Goal: Task Accomplishment & Management: Manage account settings

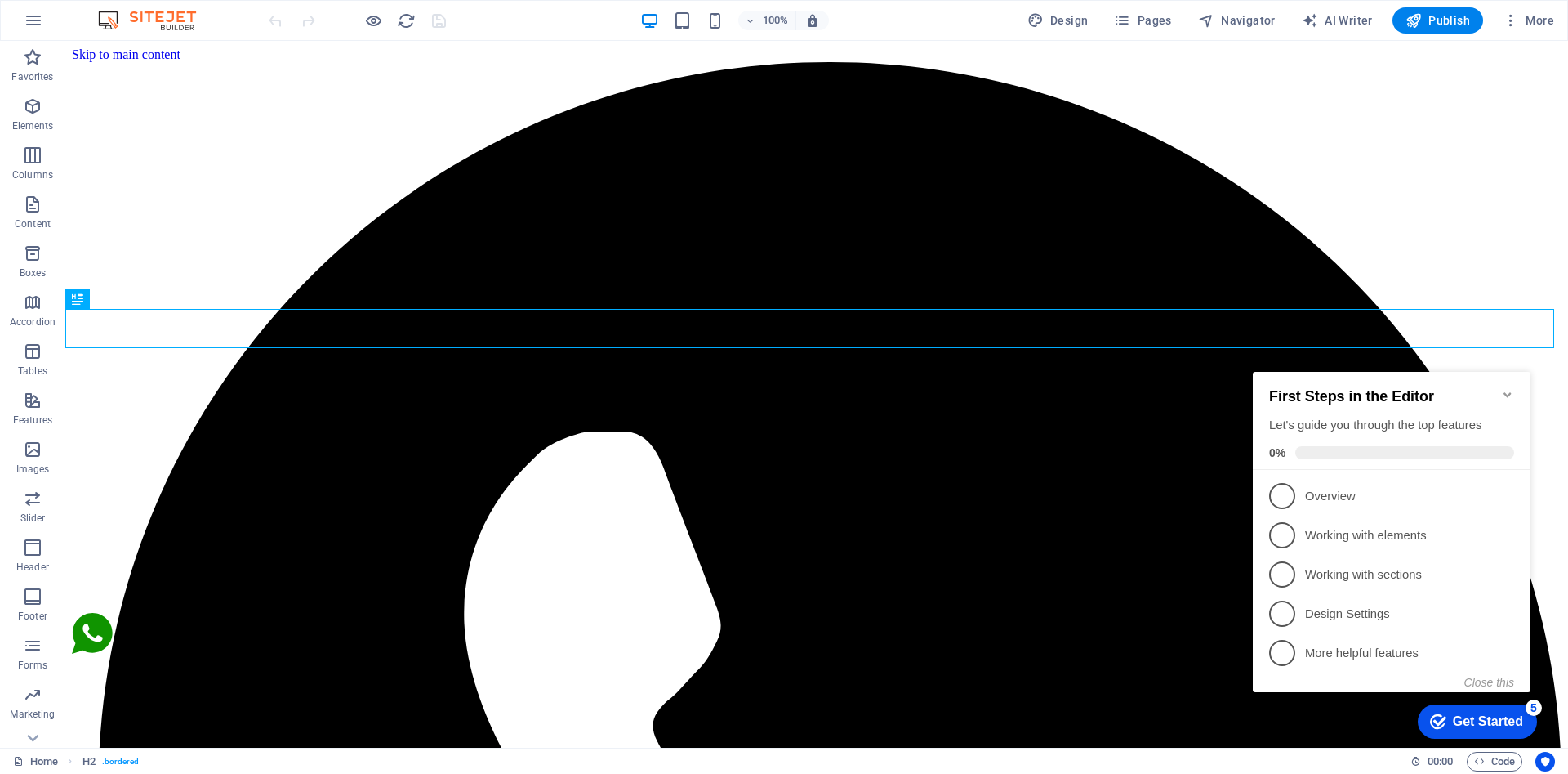
scroll to position [419, 0]
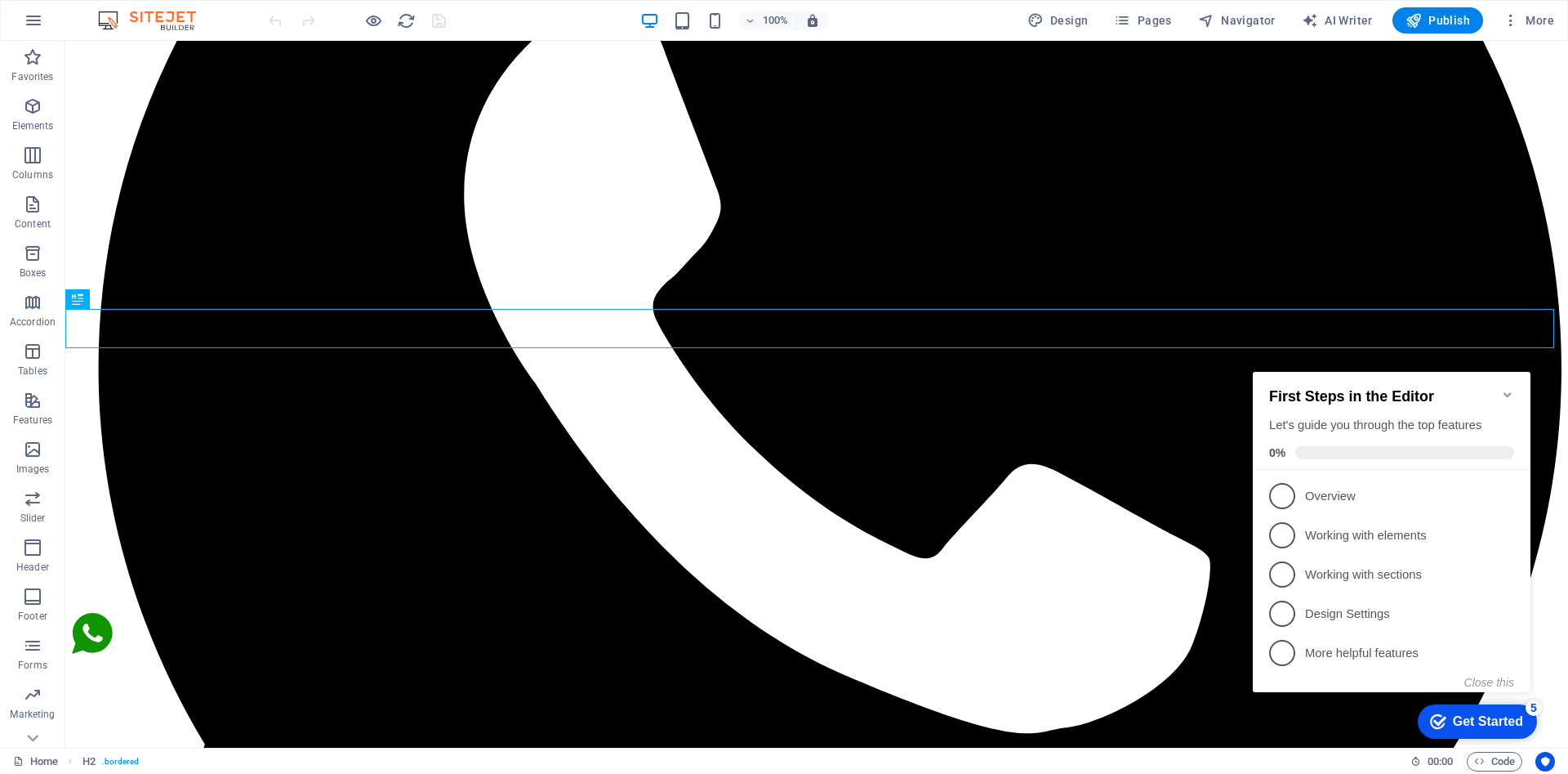
click at [1508, 392] on icon "Minimize checklist" at bounding box center [1506, 394] width 7 height 5
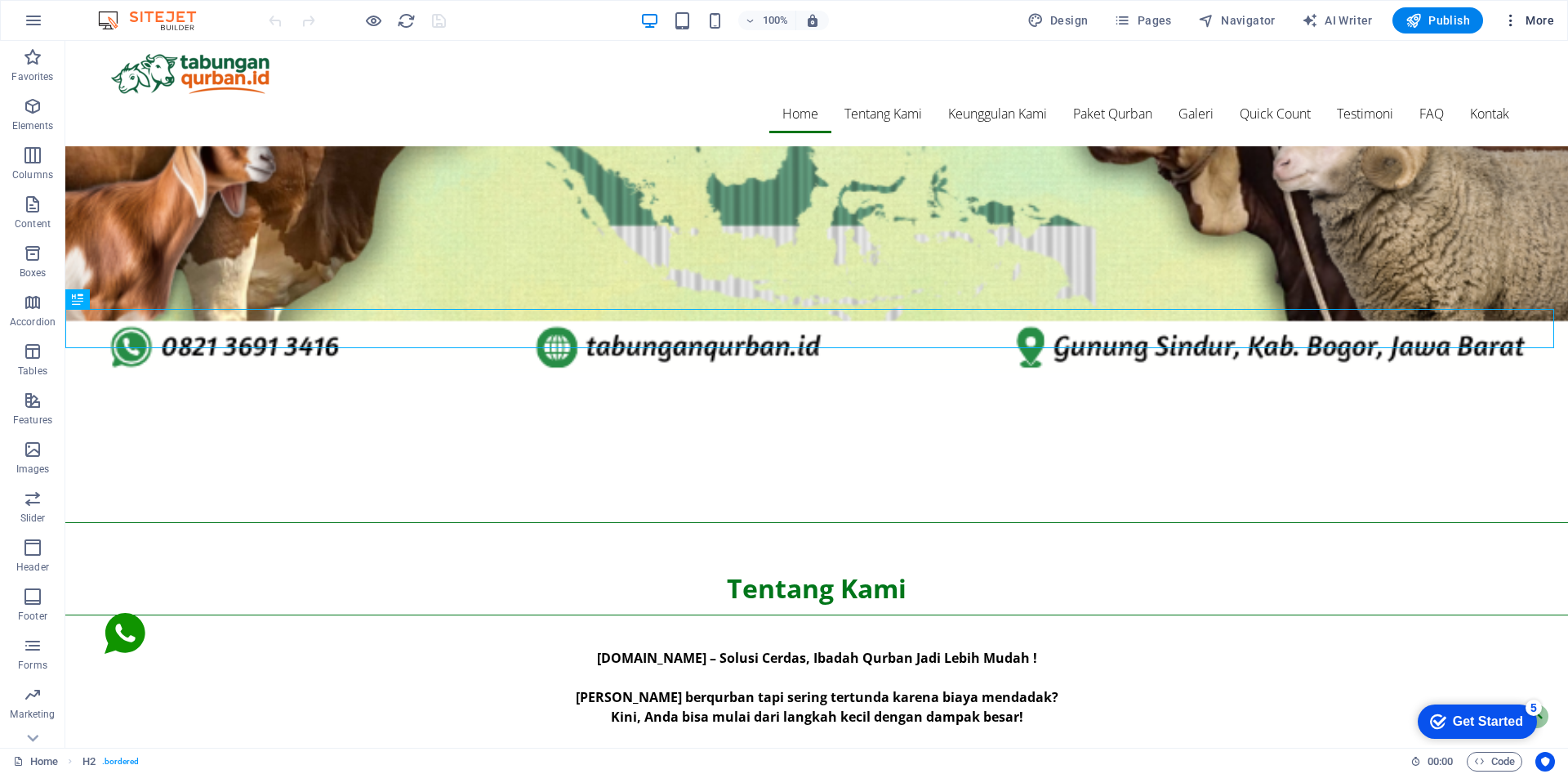
click at [1521, 23] on span "More" at bounding box center [1529, 20] width 51 height 17
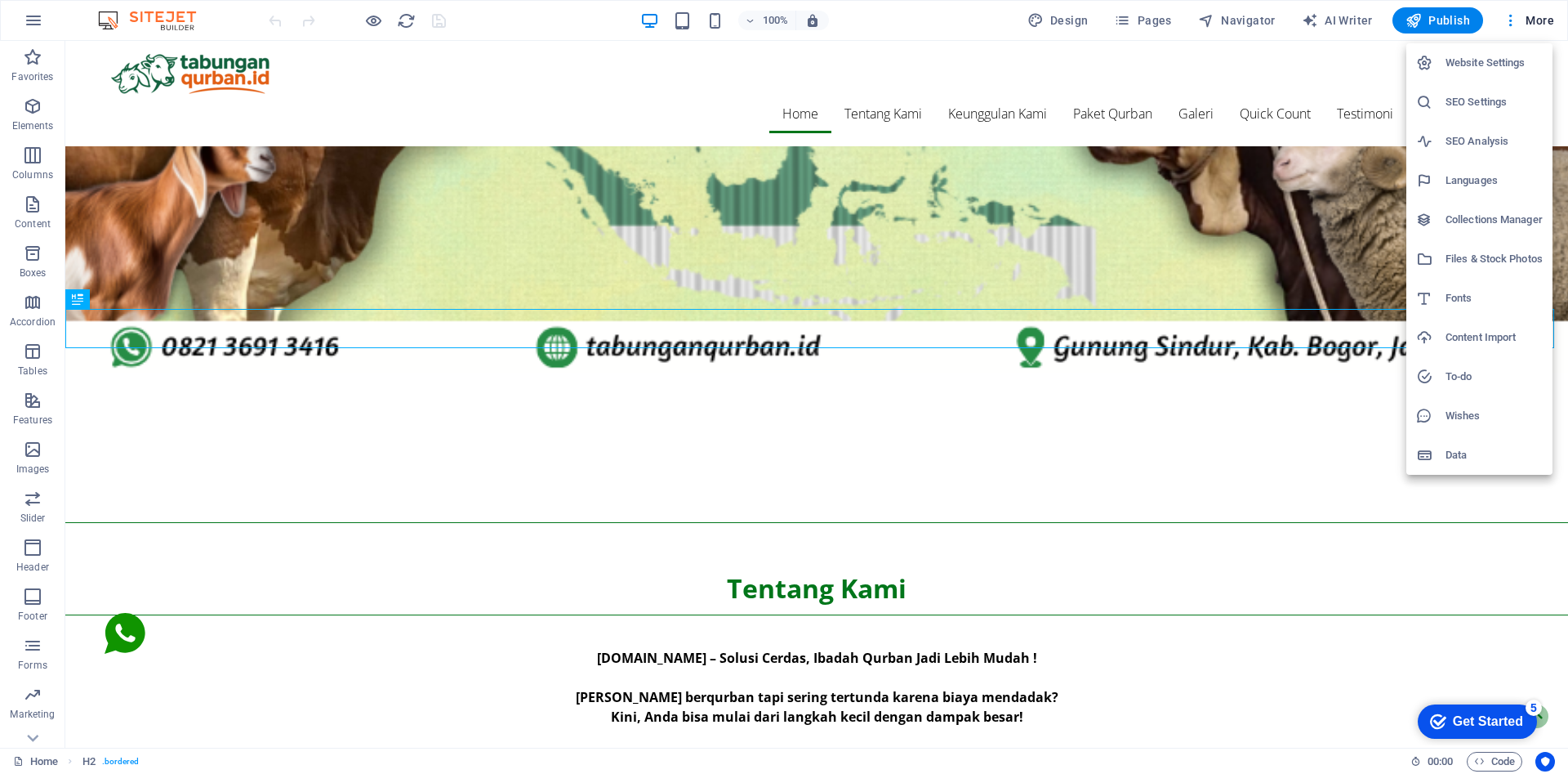
click at [1492, 66] on h6 "Website Settings" at bounding box center [1493, 63] width 97 height 20
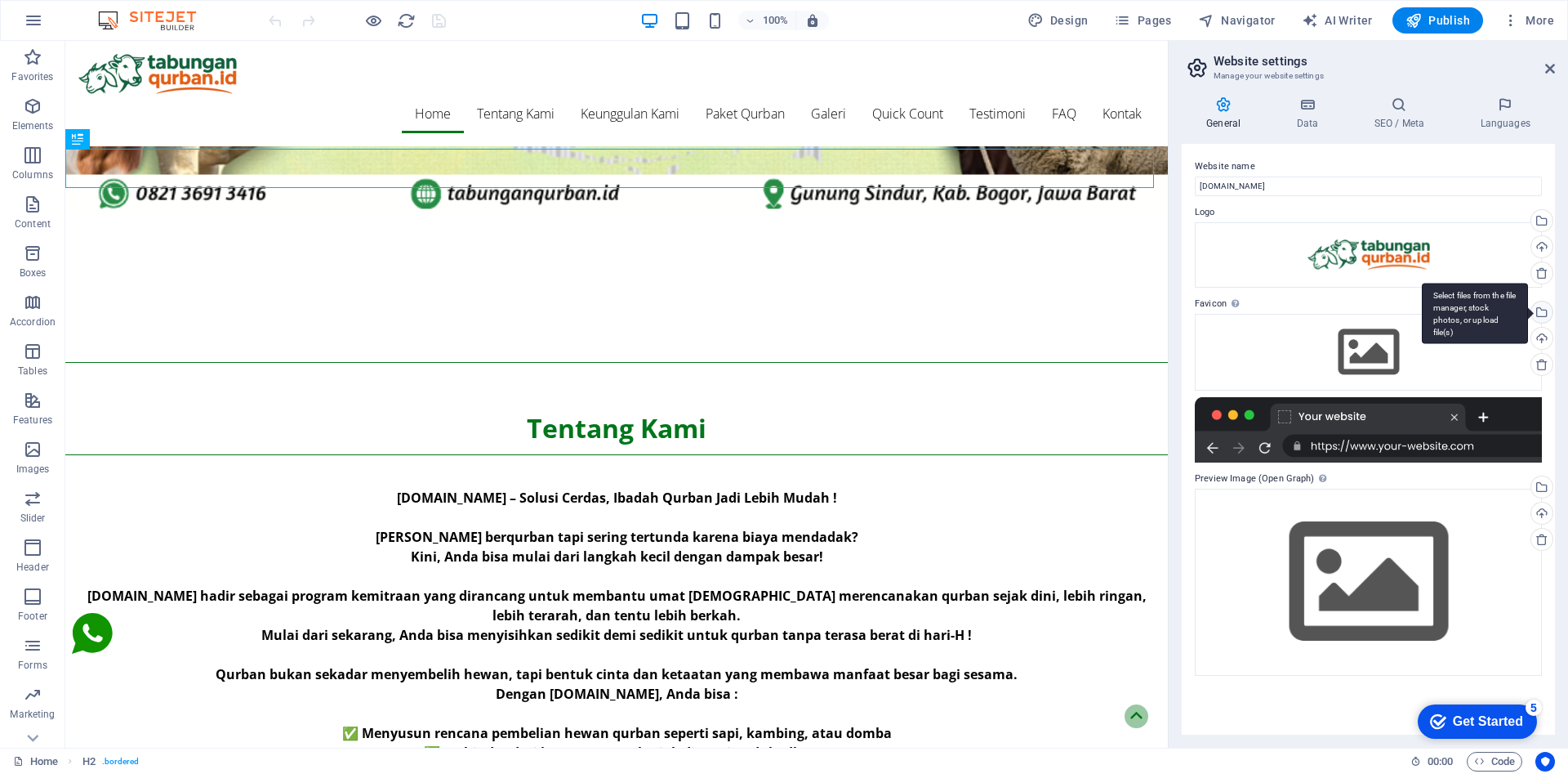
click at [1543, 318] on div "Select files from the file manager, stock photos, or upload file(s)" at bounding box center [1540, 313] width 25 height 25
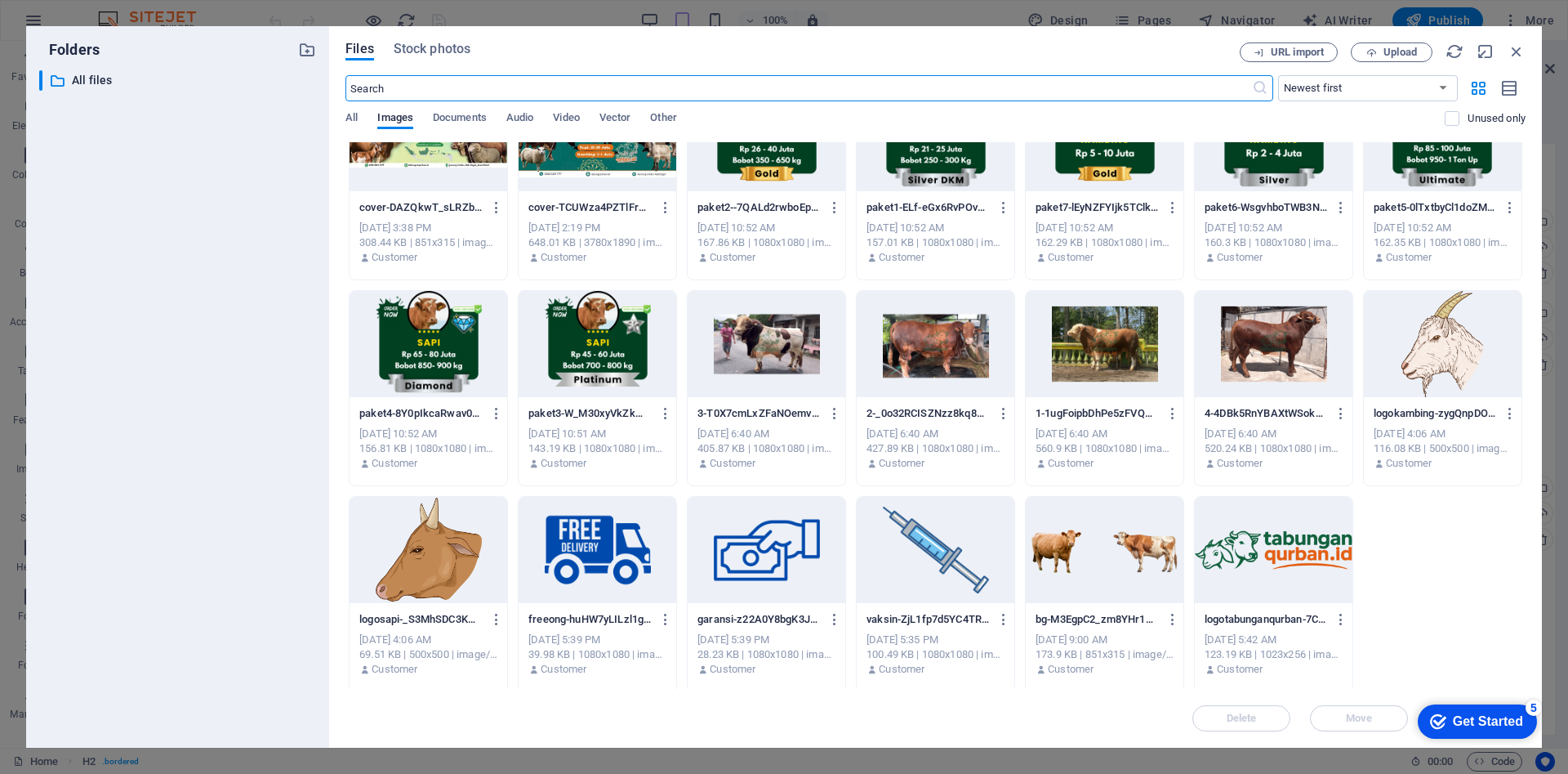
scroll to position [473, 0]
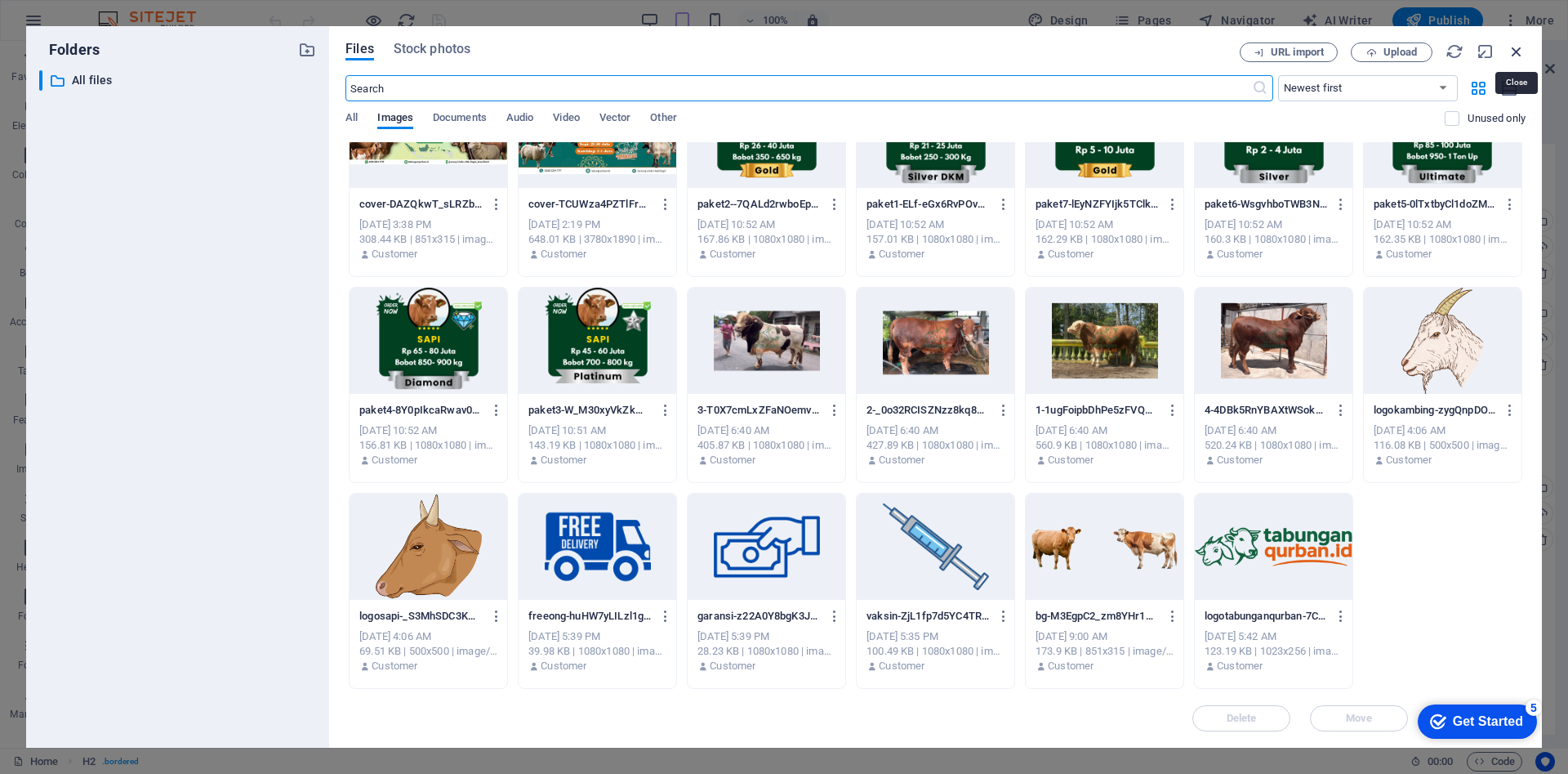
click at [1510, 47] on icon "button" at bounding box center [1517, 51] width 18 height 18
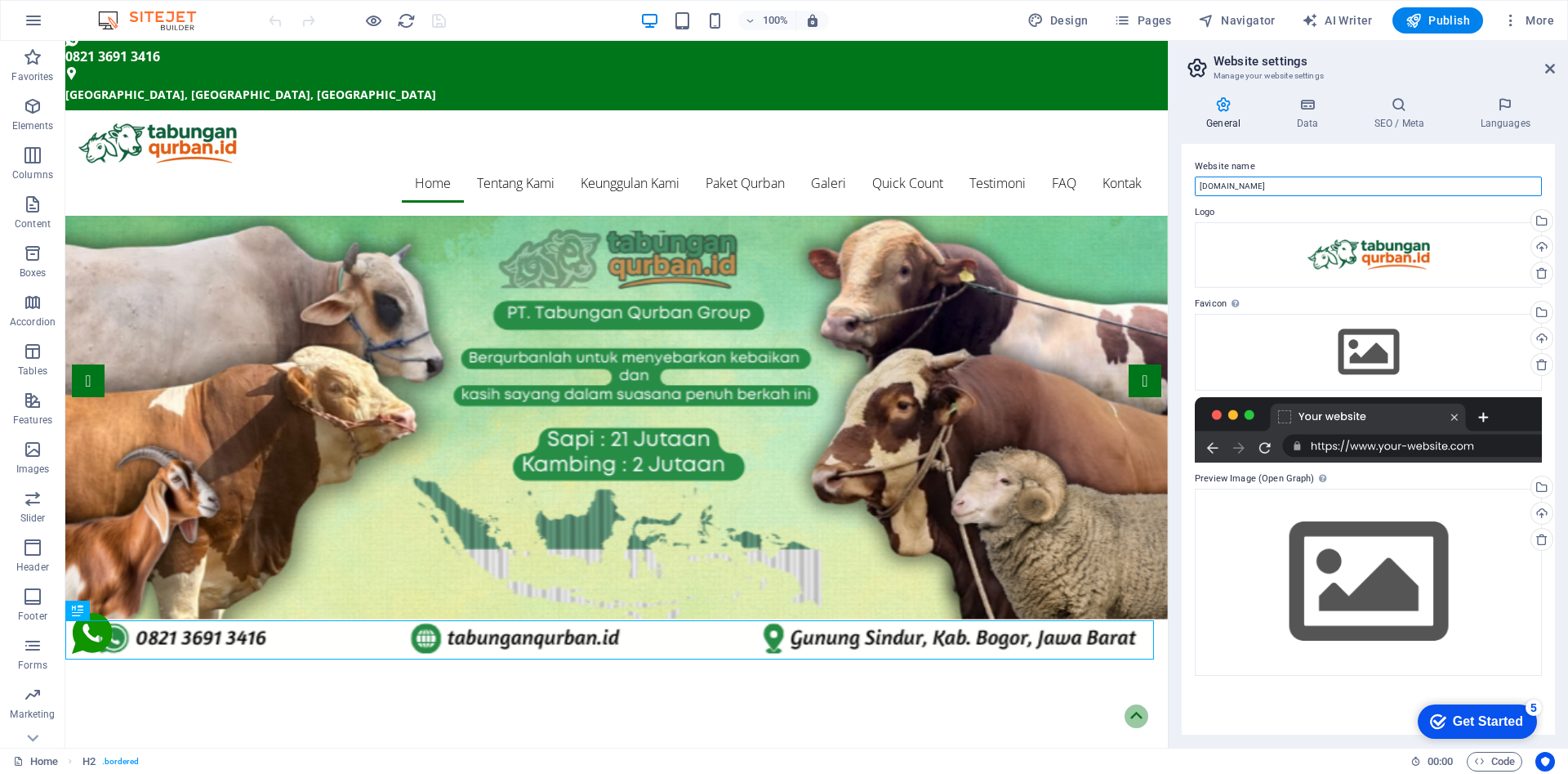
click at [1371, 181] on input "[DOMAIN_NAME]" at bounding box center [1369, 186] width 347 height 20
click at [1310, 119] on h4 "Data" at bounding box center [1310, 113] width 77 height 34
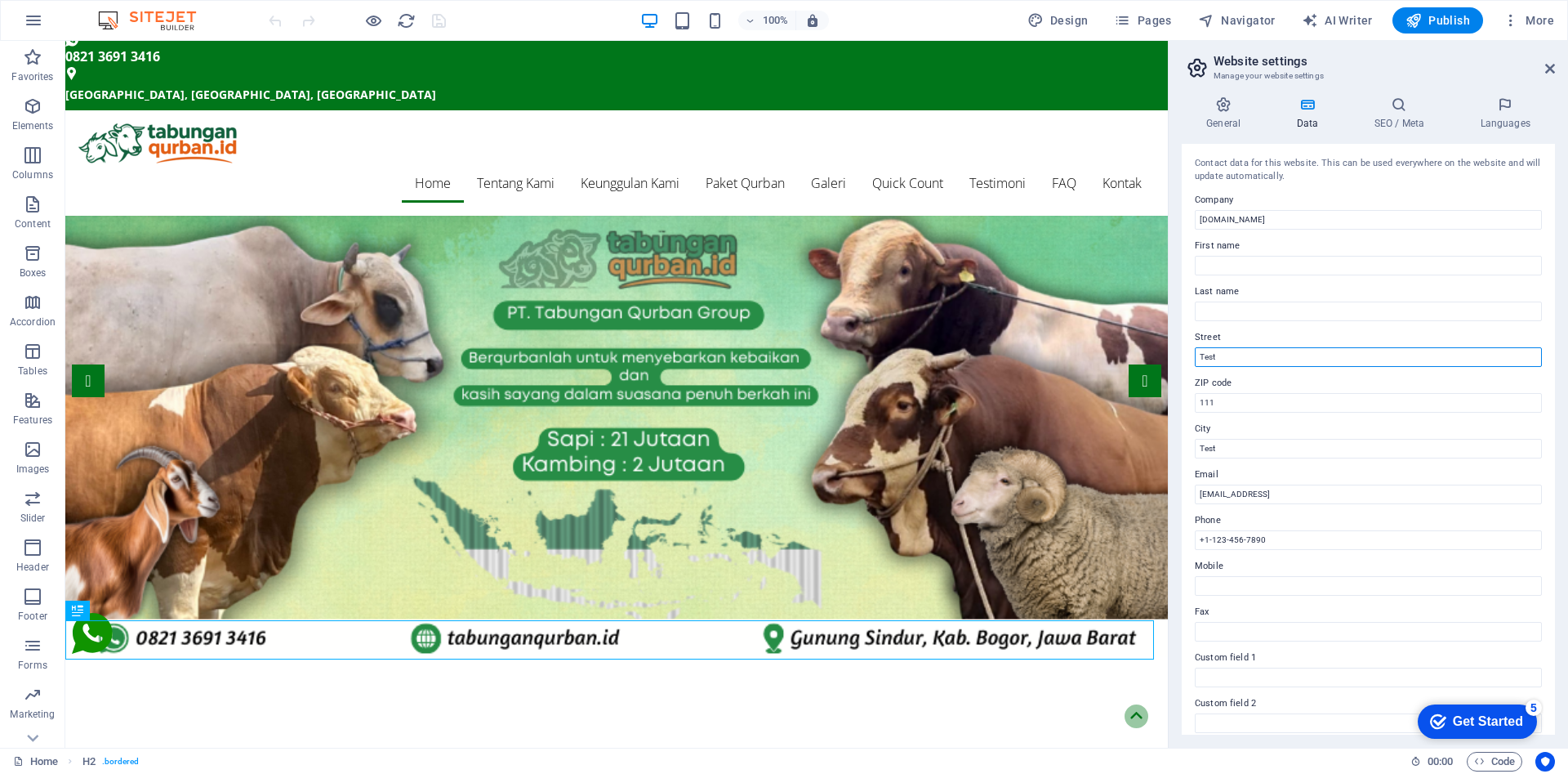
drag, startPoint x: 1244, startPoint y: 352, endPoint x: 1197, endPoint y: 359, distance: 47.5
click at [1197, 359] on input "Test" at bounding box center [1369, 357] width 347 height 20
click at [1244, 271] on input "First name" at bounding box center [1369, 266] width 347 height 20
type input "t"
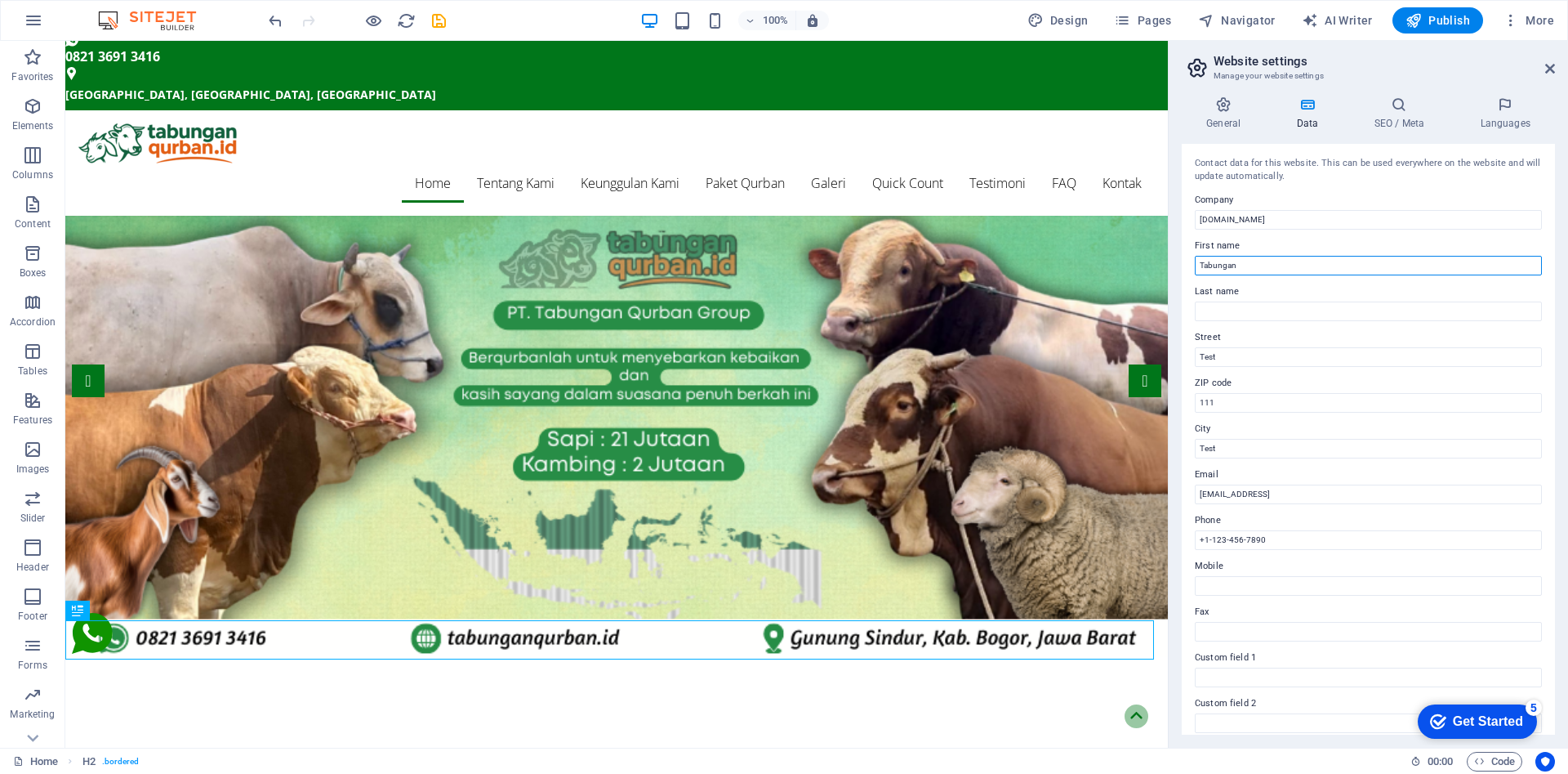
type input "Tabungan"
type input "q"
type input "u"
click at [1244, 311] on input "Last name" at bounding box center [1369, 311] width 347 height 20
type input "r"
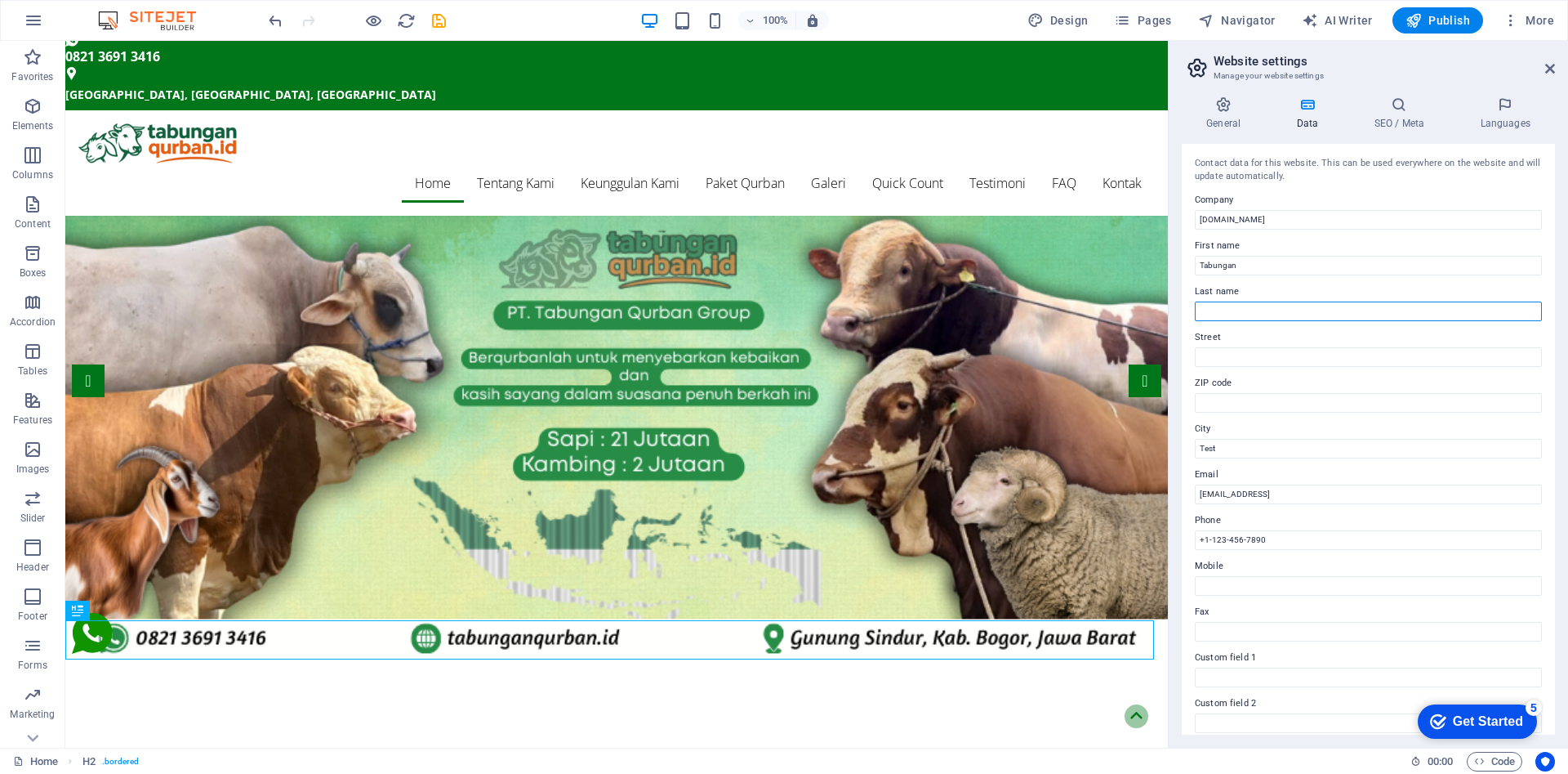
click at [1244, 311] on input "Last name" at bounding box center [1369, 311] width 347 height 20
type input "Qurban"
click at [1255, 353] on input "Street" at bounding box center [1369, 357] width 347 height 20
type input "Gunung Sindur, Kab. [GEOGRAPHIC_DATA], [GEOGRAPHIC_DATA]"
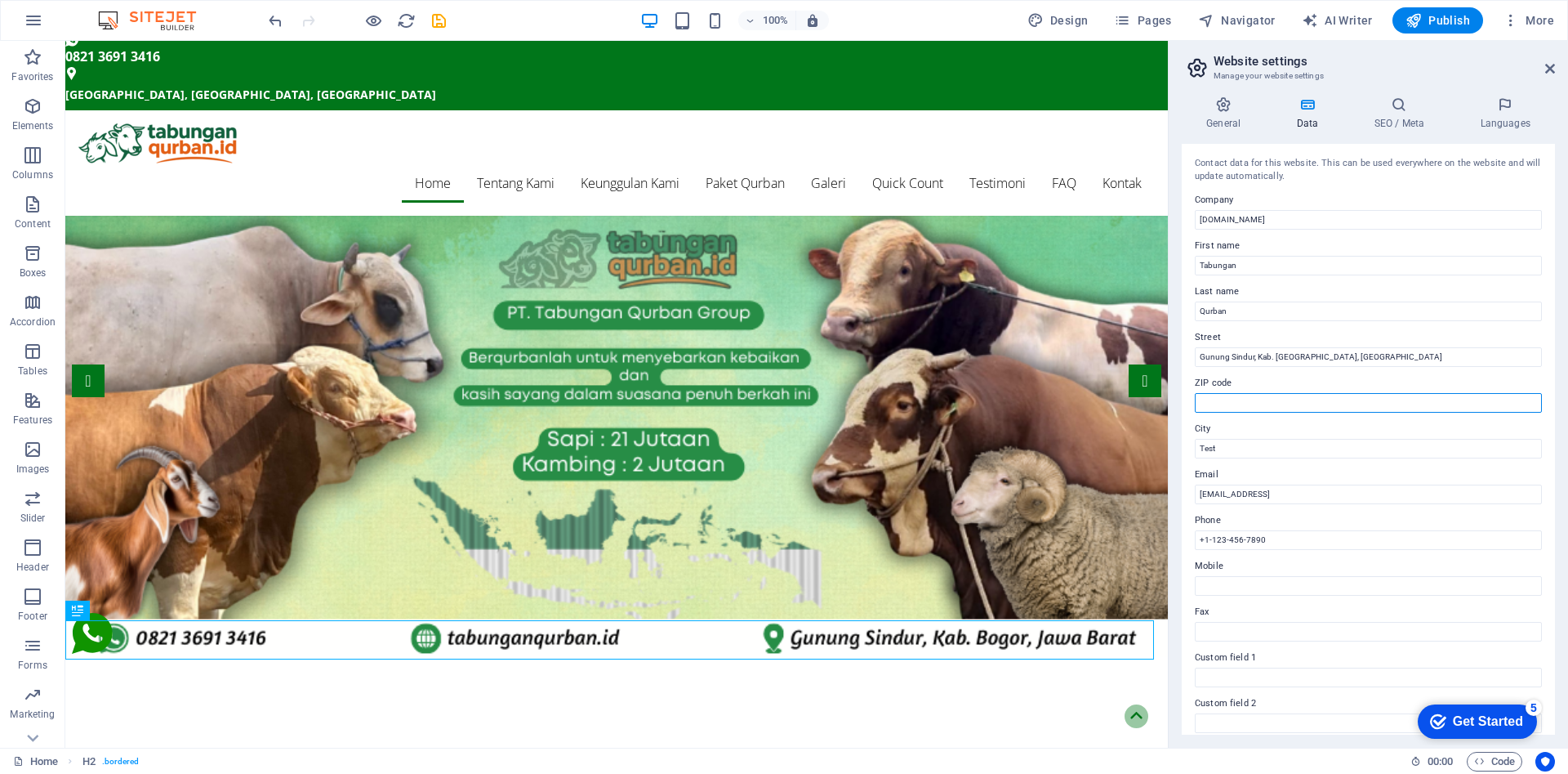
click at [1279, 408] on input "ZIP code" at bounding box center [1369, 403] width 347 height 20
paste input "16340"
type input "16340"
drag, startPoint x: 1258, startPoint y: 452, endPoint x: 1190, endPoint y: 438, distance: 69.4
click at [1190, 438] on div "Contact data for this website. This can be used everywhere on the website and w…" at bounding box center [1368, 439] width 374 height 591
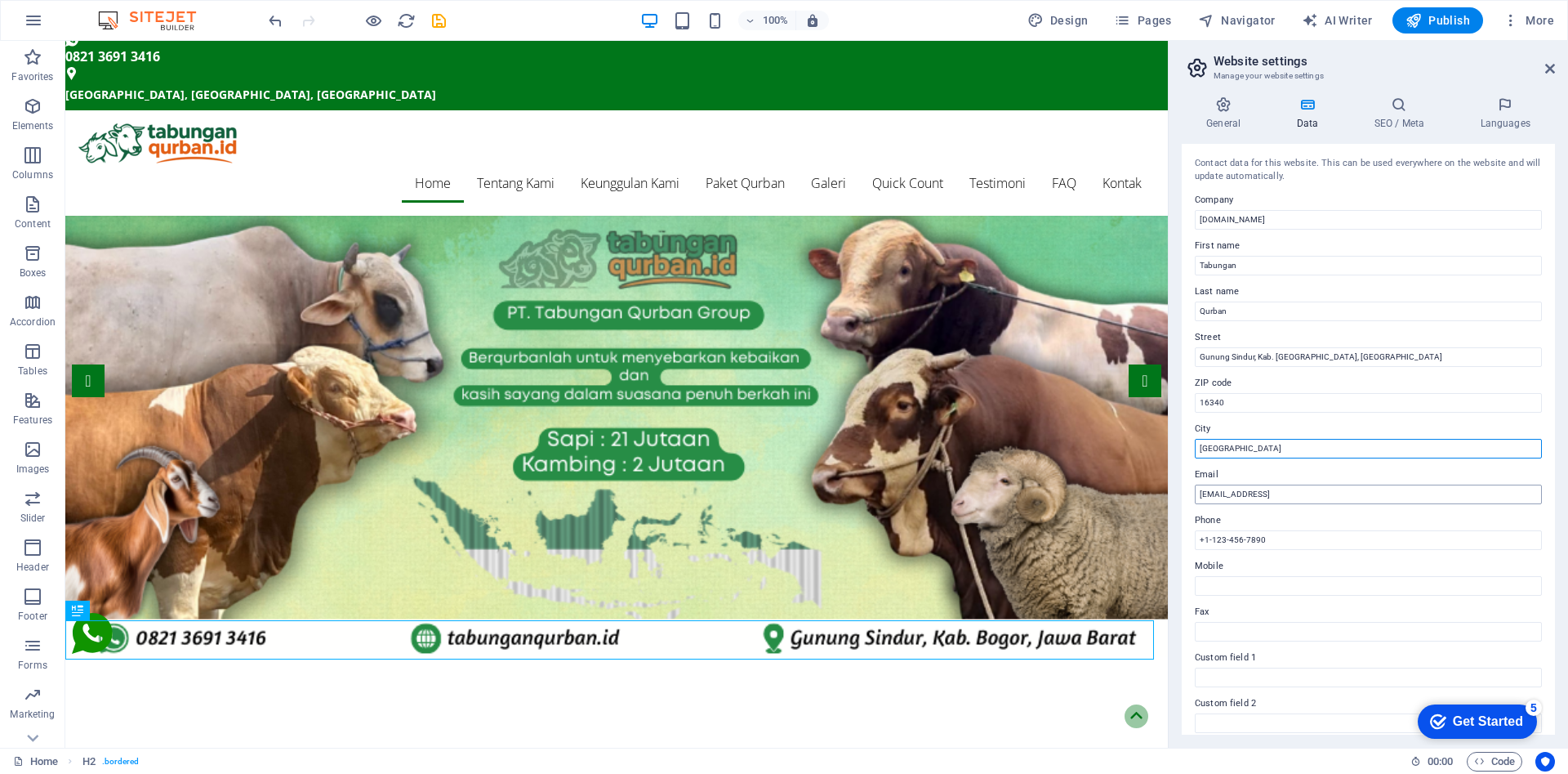
type input "[GEOGRAPHIC_DATA]"
click at [1285, 495] on input "[EMAIL_ADDRESS]" at bounding box center [1369, 494] width 347 height 20
type input "-"
click at [1272, 541] on input "+1-123-456-7890" at bounding box center [1369, 541] width 347 height 20
type input "+"
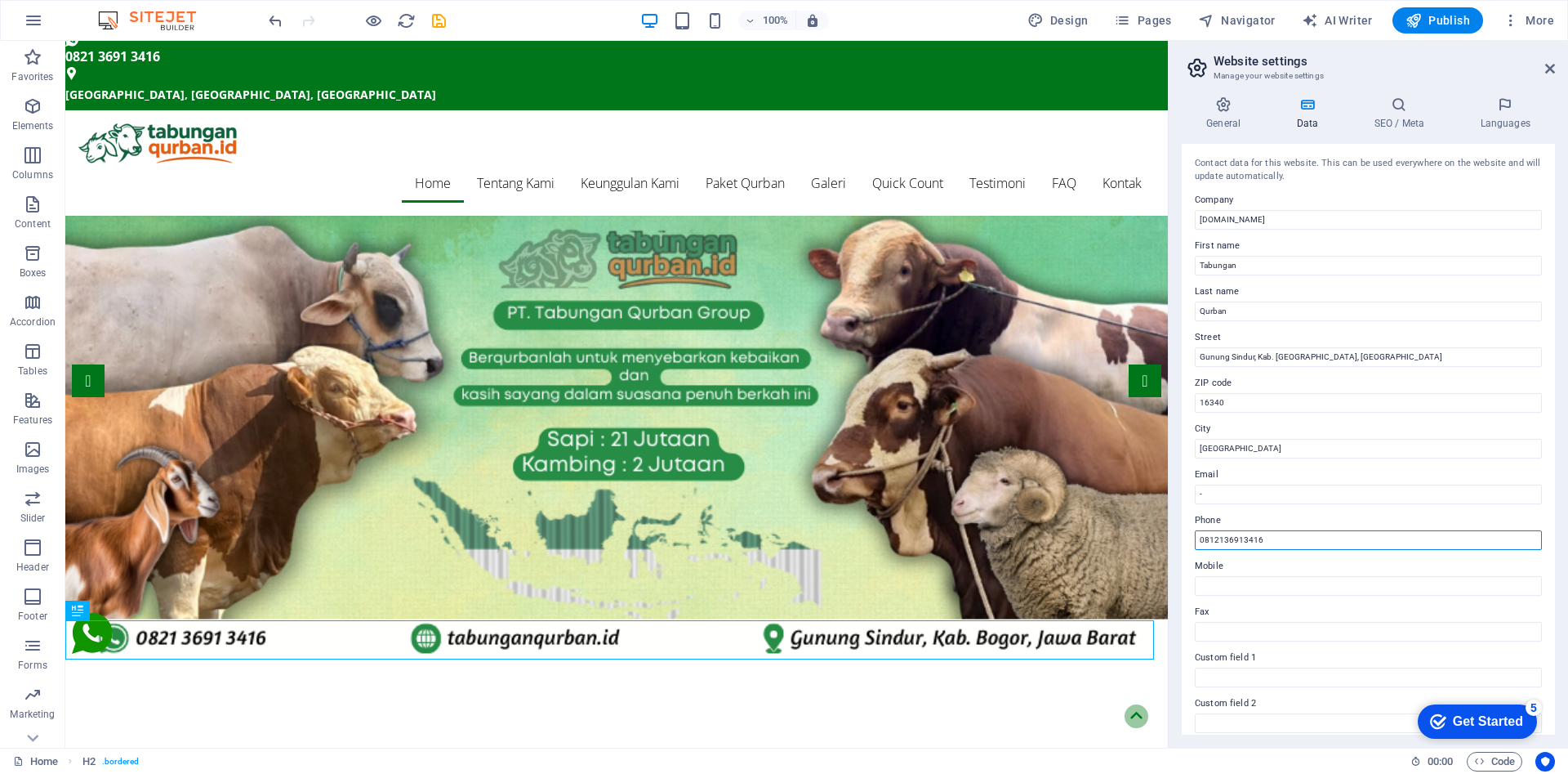
type input "0812136913416"
click at [1263, 581] on input "Mobile" at bounding box center [1369, 586] width 347 height 20
paste input "081933247777"
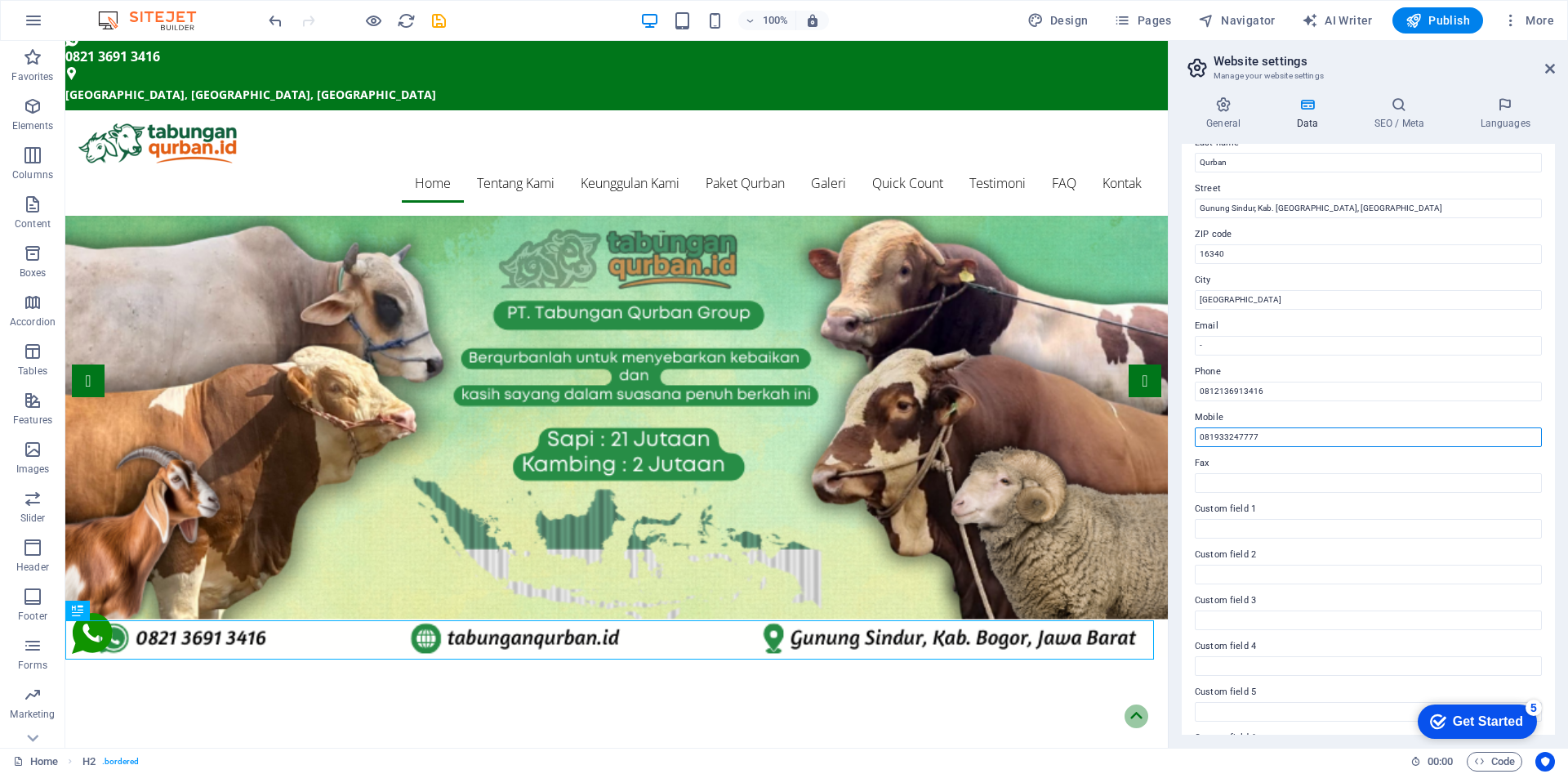
scroll to position [164, 0]
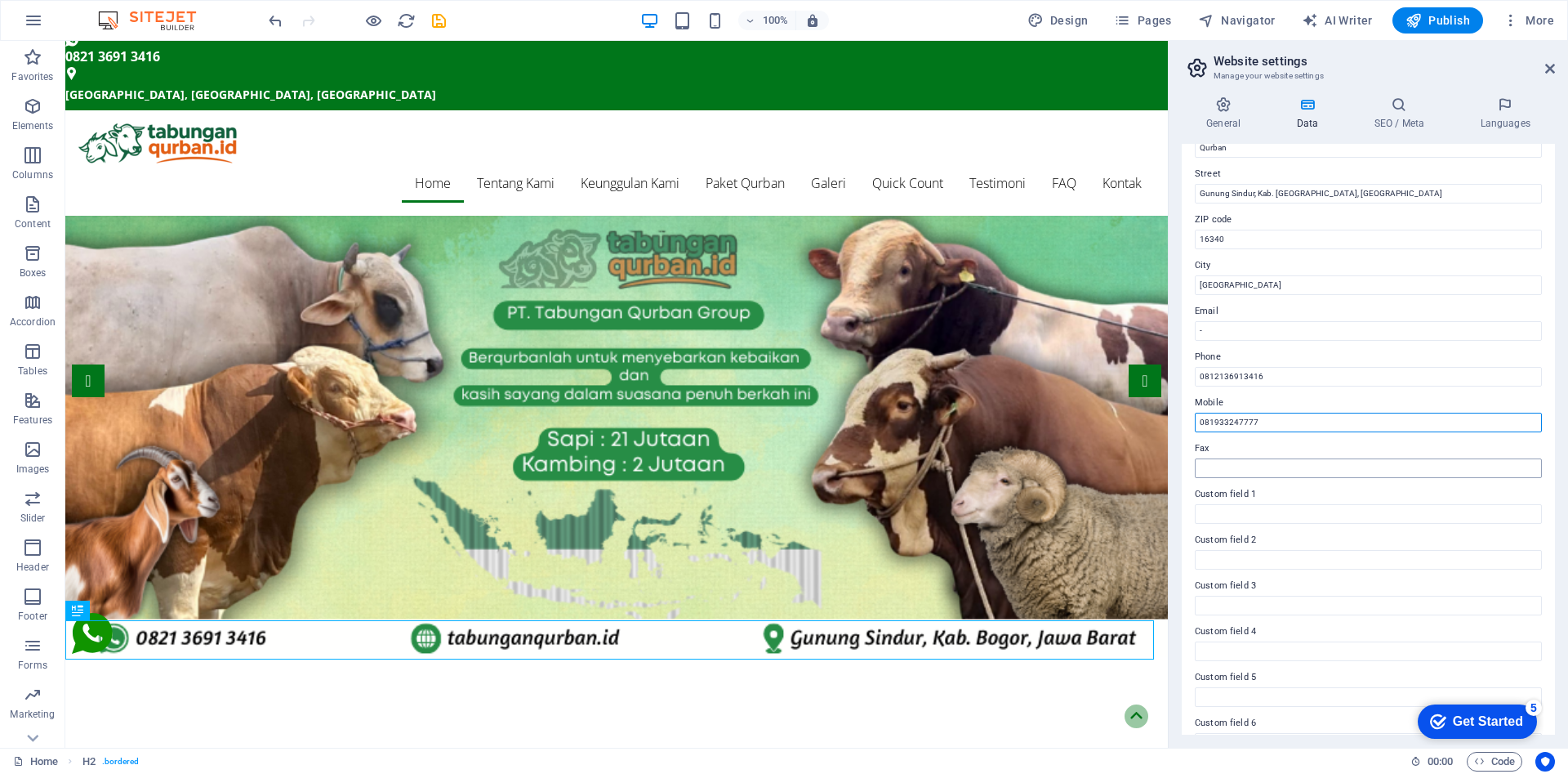
type input "081933247777"
click at [1259, 475] on input "Fax" at bounding box center [1369, 468] width 347 height 20
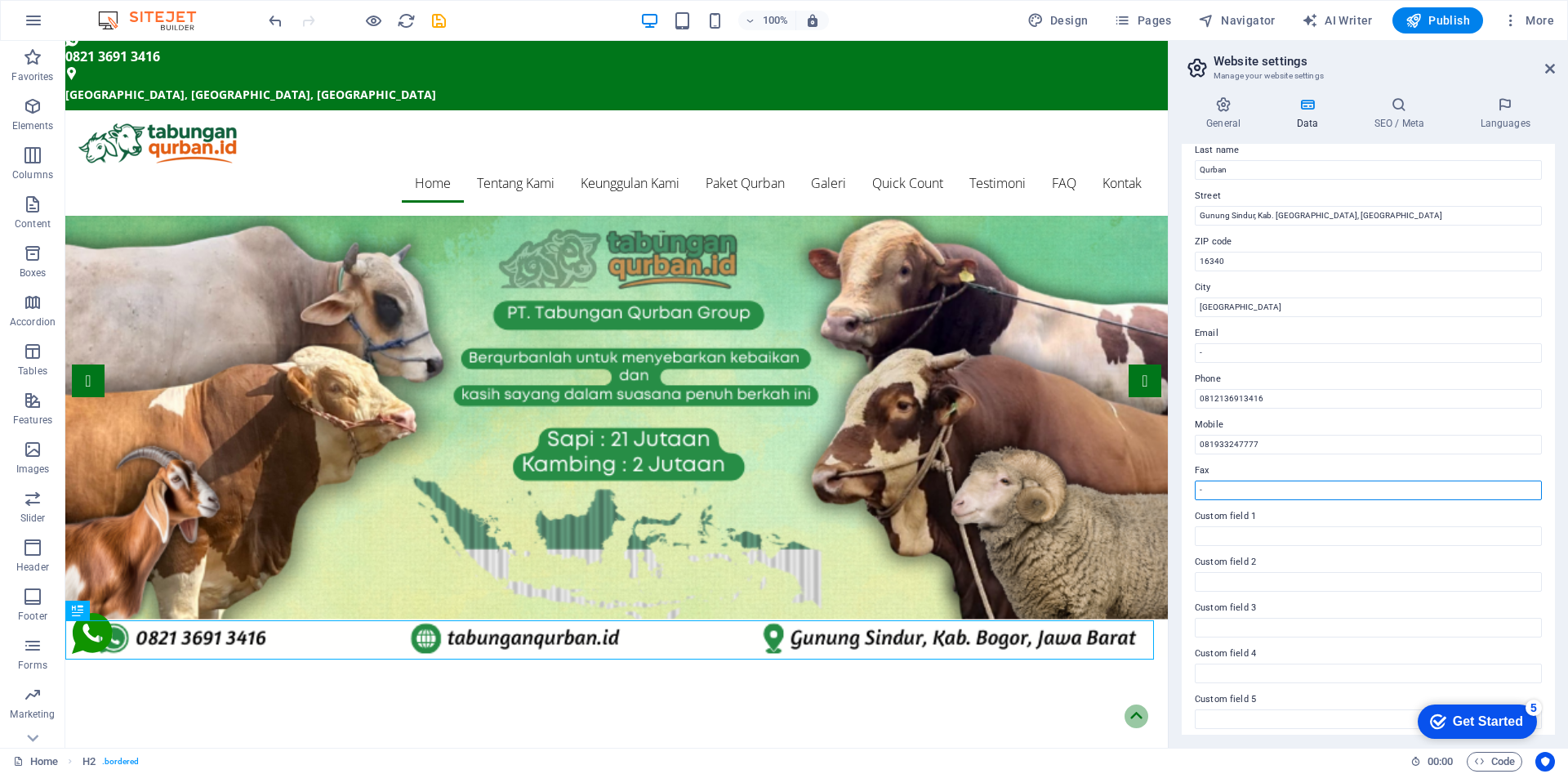
scroll to position [0, 0]
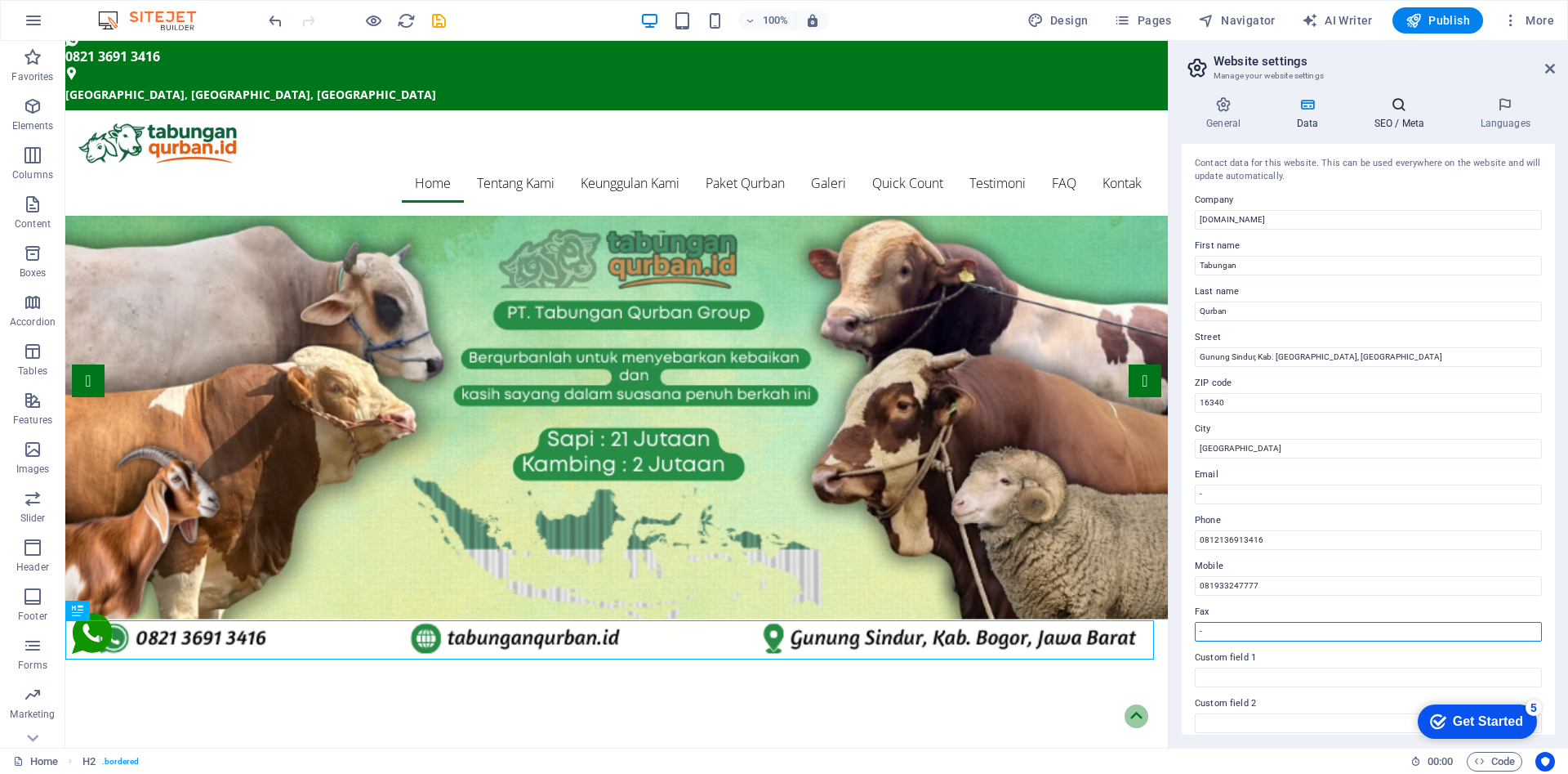
type input "-"
click at [1388, 103] on icon at bounding box center [1399, 104] width 100 height 17
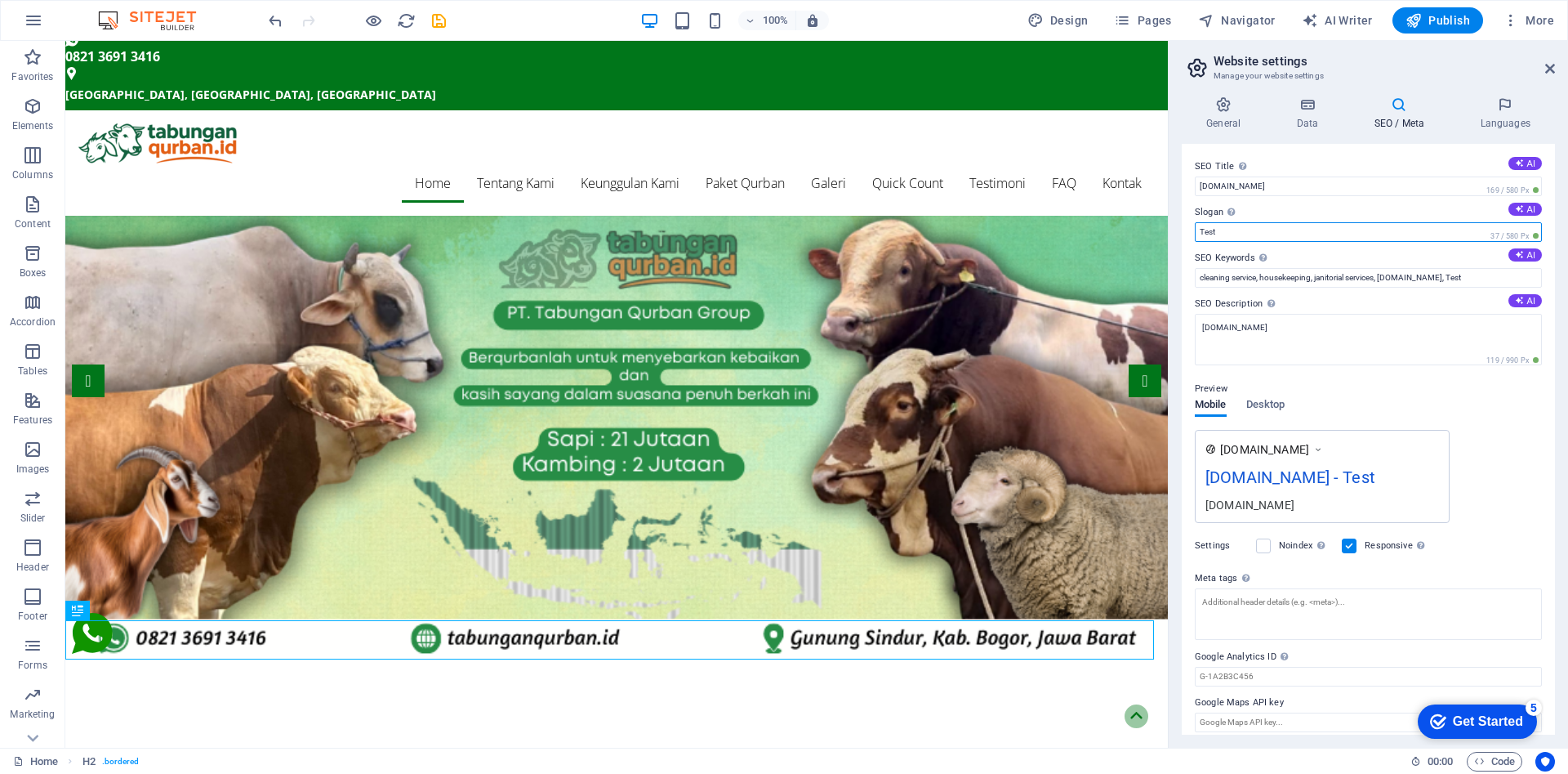
drag, startPoint x: 1320, startPoint y: 232, endPoint x: 1191, endPoint y: 228, distance: 129.1
click at [1191, 228] on div "SEO Title The title of your website - make it something that stands out in sear…" at bounding box center [1368, 439] width 374 height 591
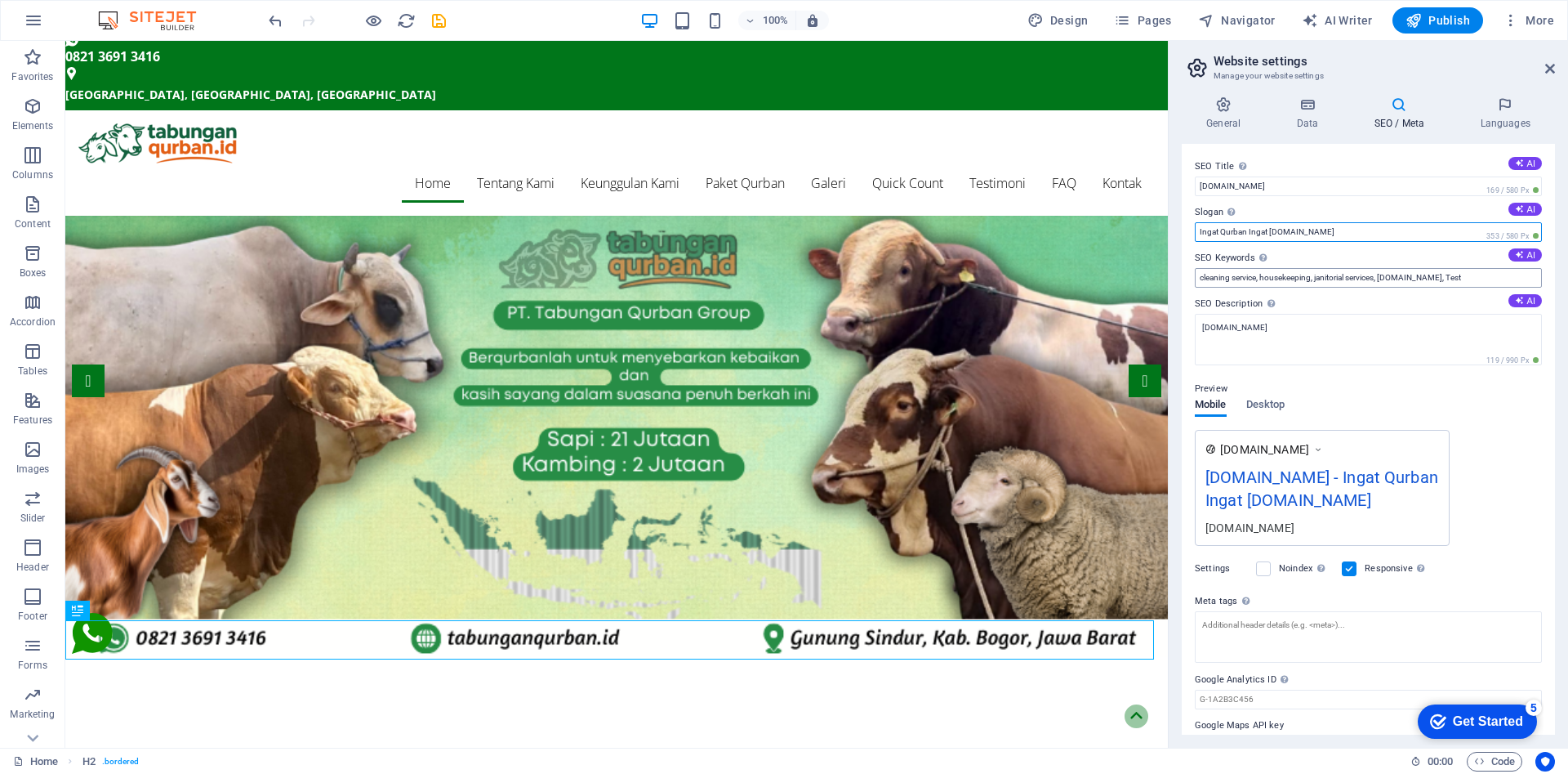
type input "Ingat Qurban Ingat [DOMAIN_NAME]"
click at [1276, 281] on input "cleaning service, housekeeping, janitorial services, [DOMAIN_NAME], Test" at bounding box center [1369, 278] width 347 height 20
click at [1256, 275] on input "cleaning service, housekeeping, janitorial services, [DOMAIN_NAME], Test" at bounding box center [1369, 278] width 347 height 20
drag, startPoint x: 1323, startPoint y: 319, endPoint x: 1162, endPoint y: 267, distance: 169.2
click at [1377, 277] on input "[DEMOGRAPHIC_DATA], [DEMOGRAPHIC_DATA] Qurban, Kambing [DEMOGRAPHIC_DATA], tabu…" at bounding box center [1369, 278] width 347 height 20
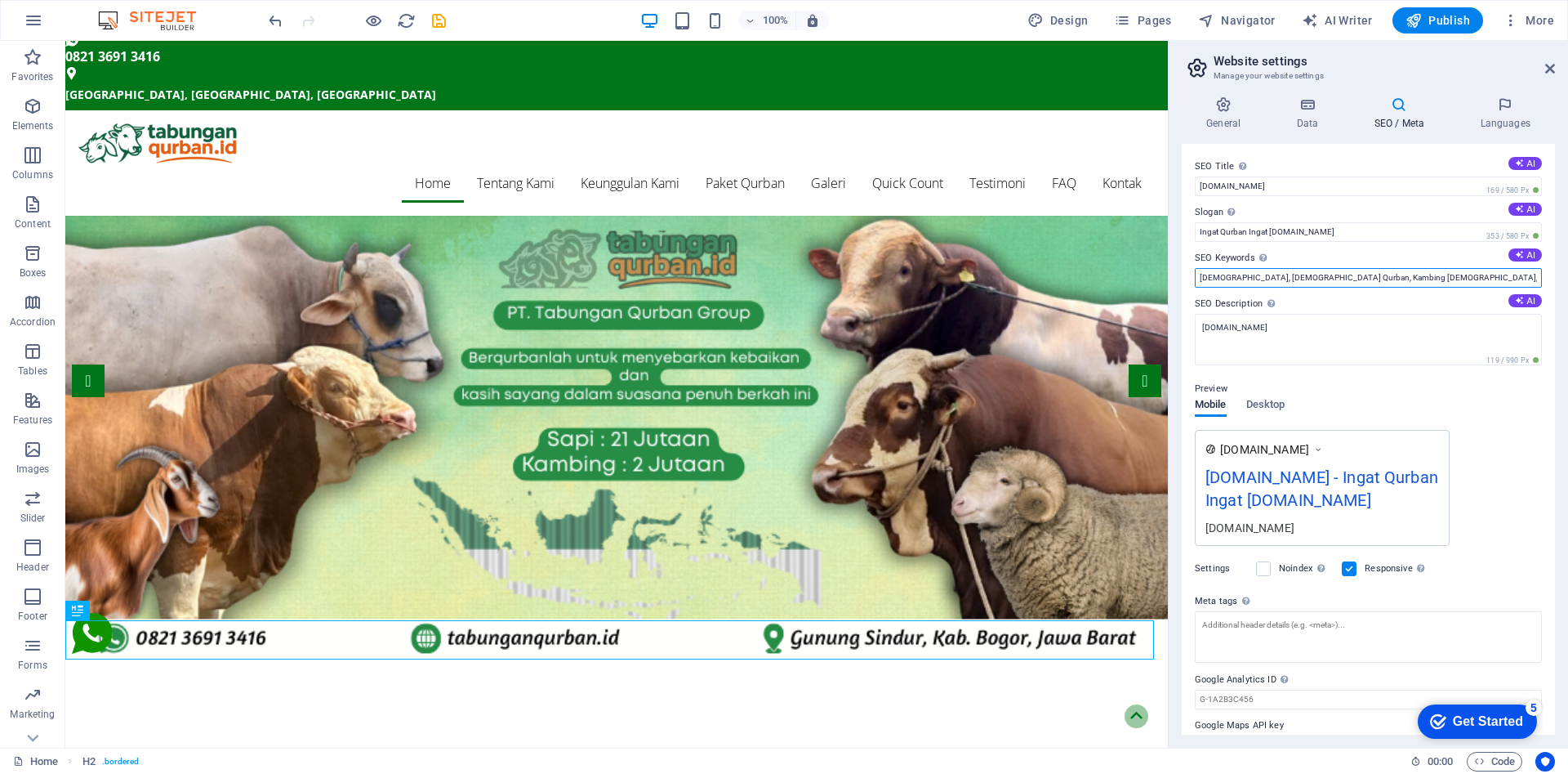
click at [1472, 277] on input "[DEMOGRAPHIC_DATA], [DEMOGRAPHIC_DATA] Qurban, Kambing [DEMOGRAPHIC_DATA], tabu…" at bounding box center [1369, 278] width 347 height 20
type input "[DEMOGRAPHIC_DATA], [DEMOGRAPHIC_DATA] Qurban, Kambing [DEMOGRAPHIC_DATA], tabu…"
click at [1368, 327] on textarea "[DOMAIN_NAME]" at bounding box center [1369, 339] width 347 height 51
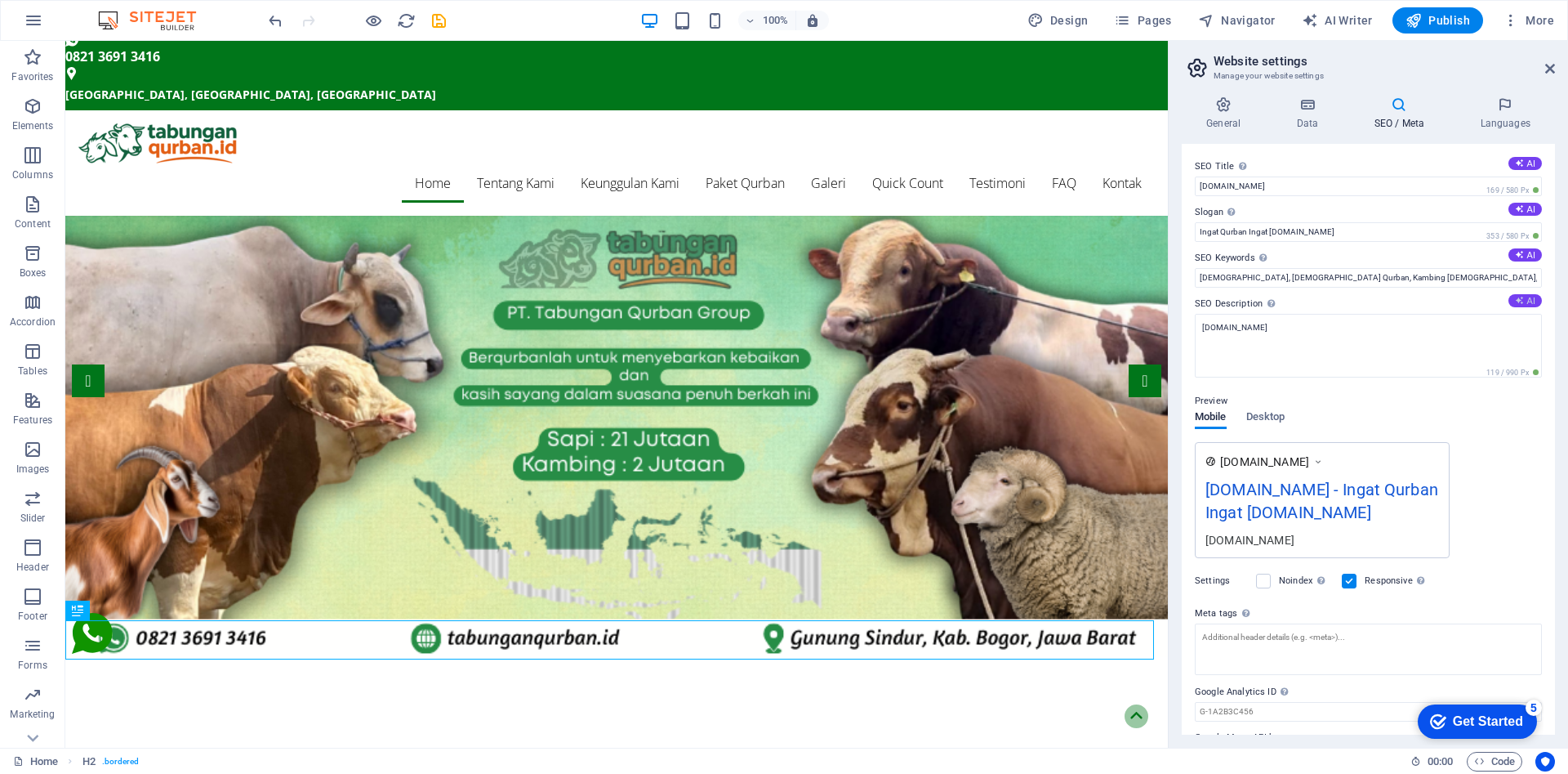
click at [1518, 299] on icon at bounding box center [1519, 300] width 9 height 9
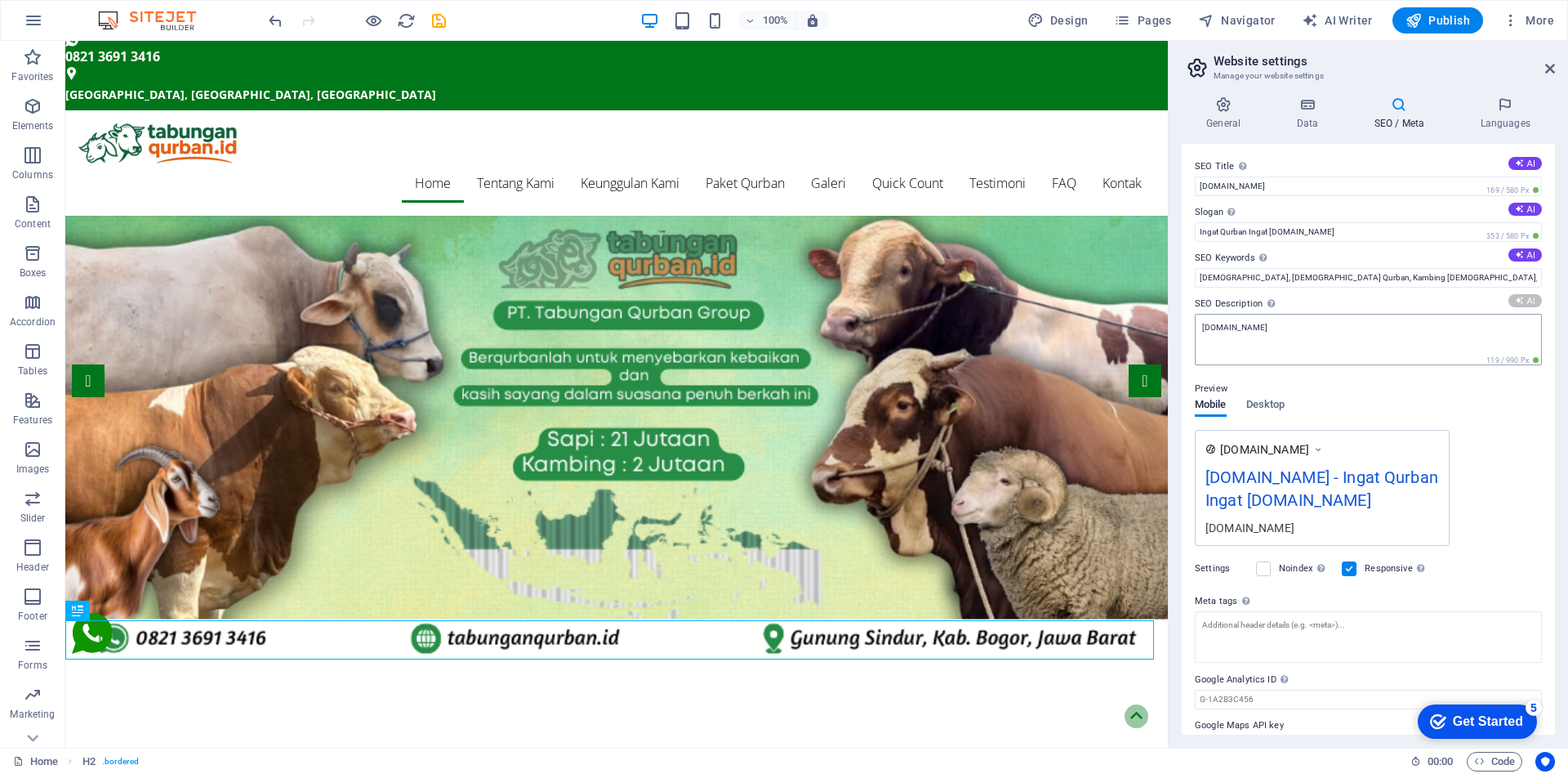
type textarea "Easily plan your Qurban with [DOMAIN_NAME]! Start saving for impactful worship …"
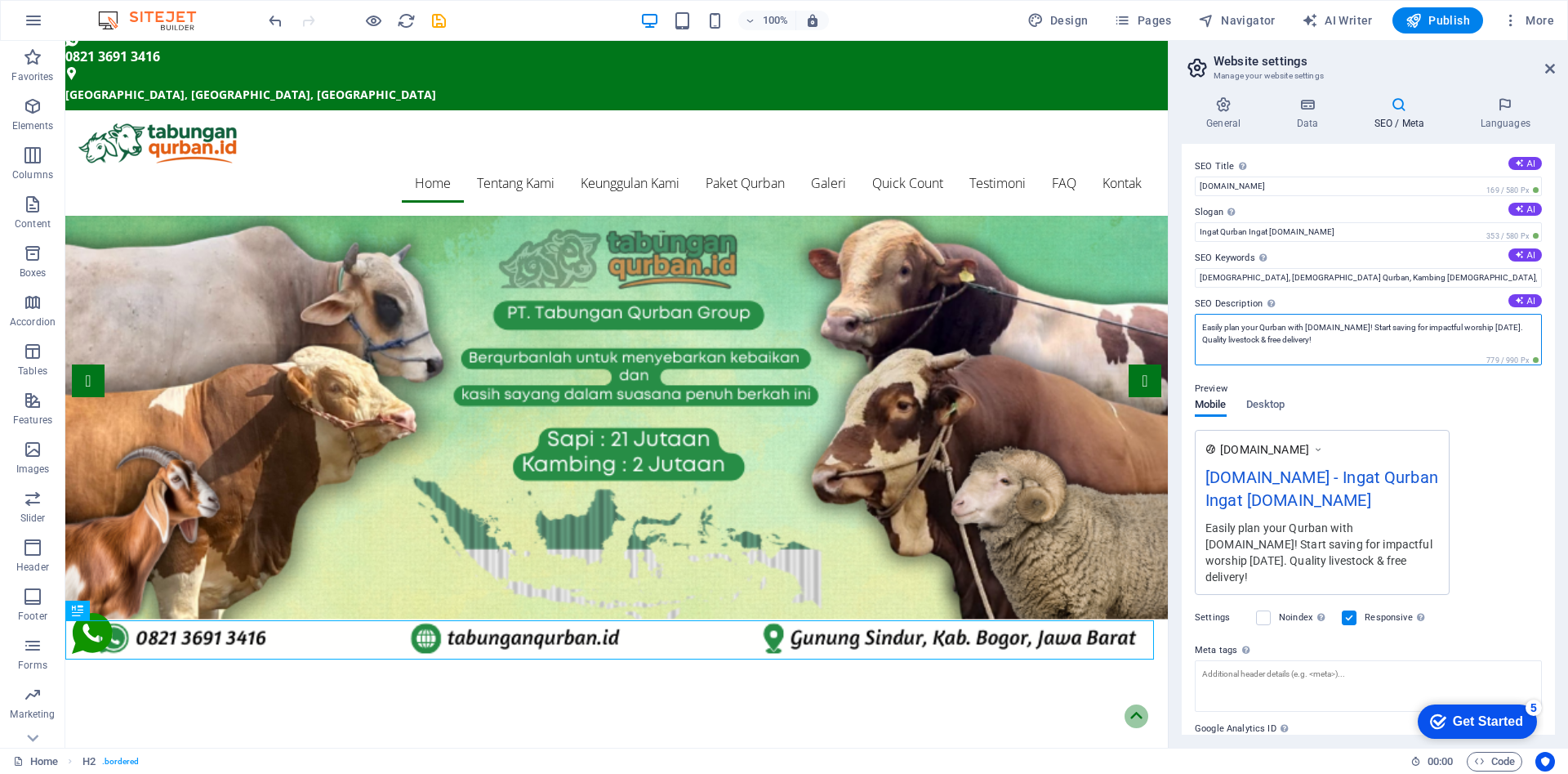
click at [1412, 349] on textarea "Easily plan your Qurban with [DOMAIN_NAME]! Start saving for impactful worship …" at bounding box center [1369, 339] width 347 height 51
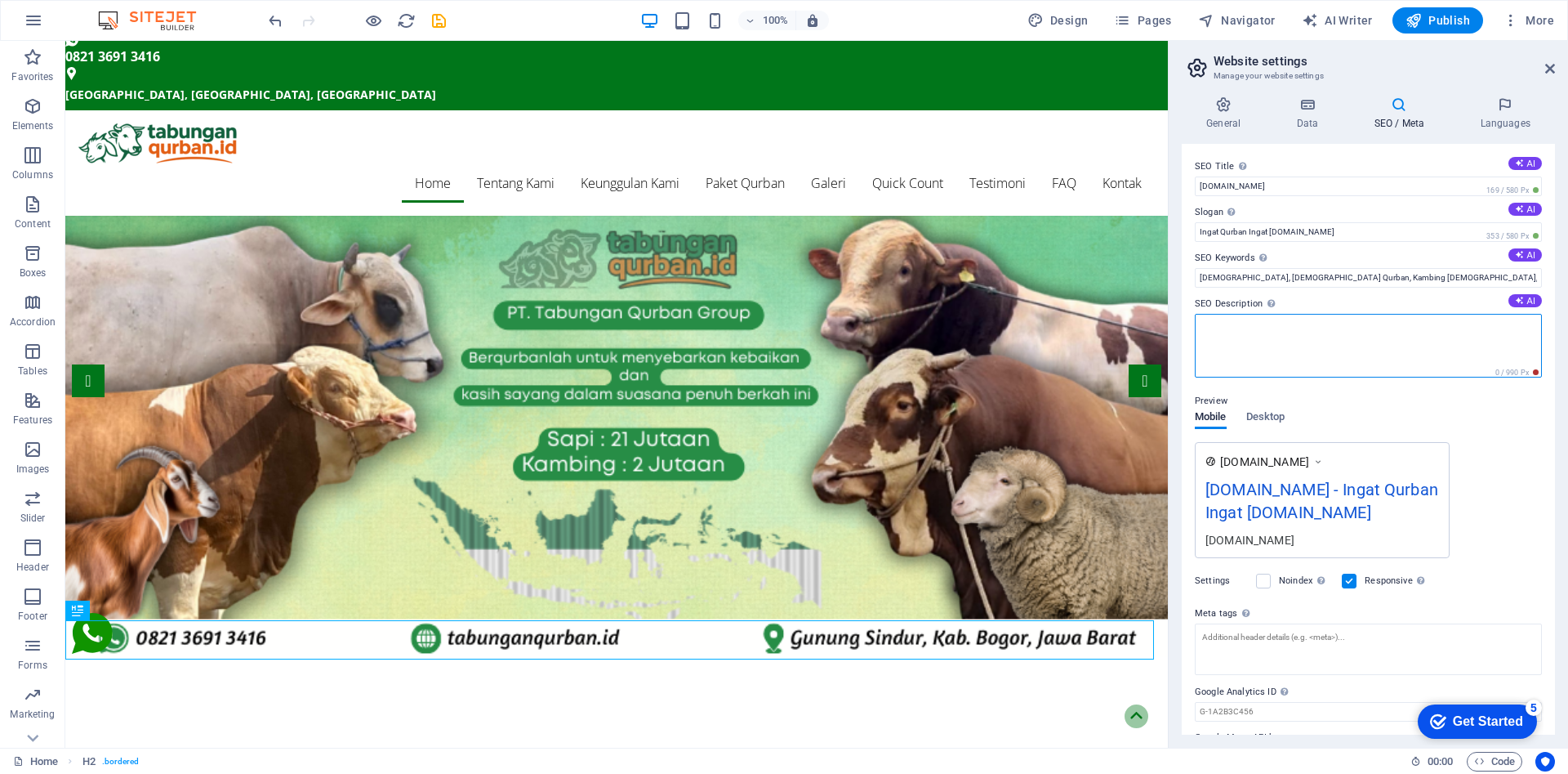
click at [1354, 348] on textarea "SEO Description Describe the contents of your website - this is crucial for sea…" at bounding box center [1369, 345] width 347 height 64
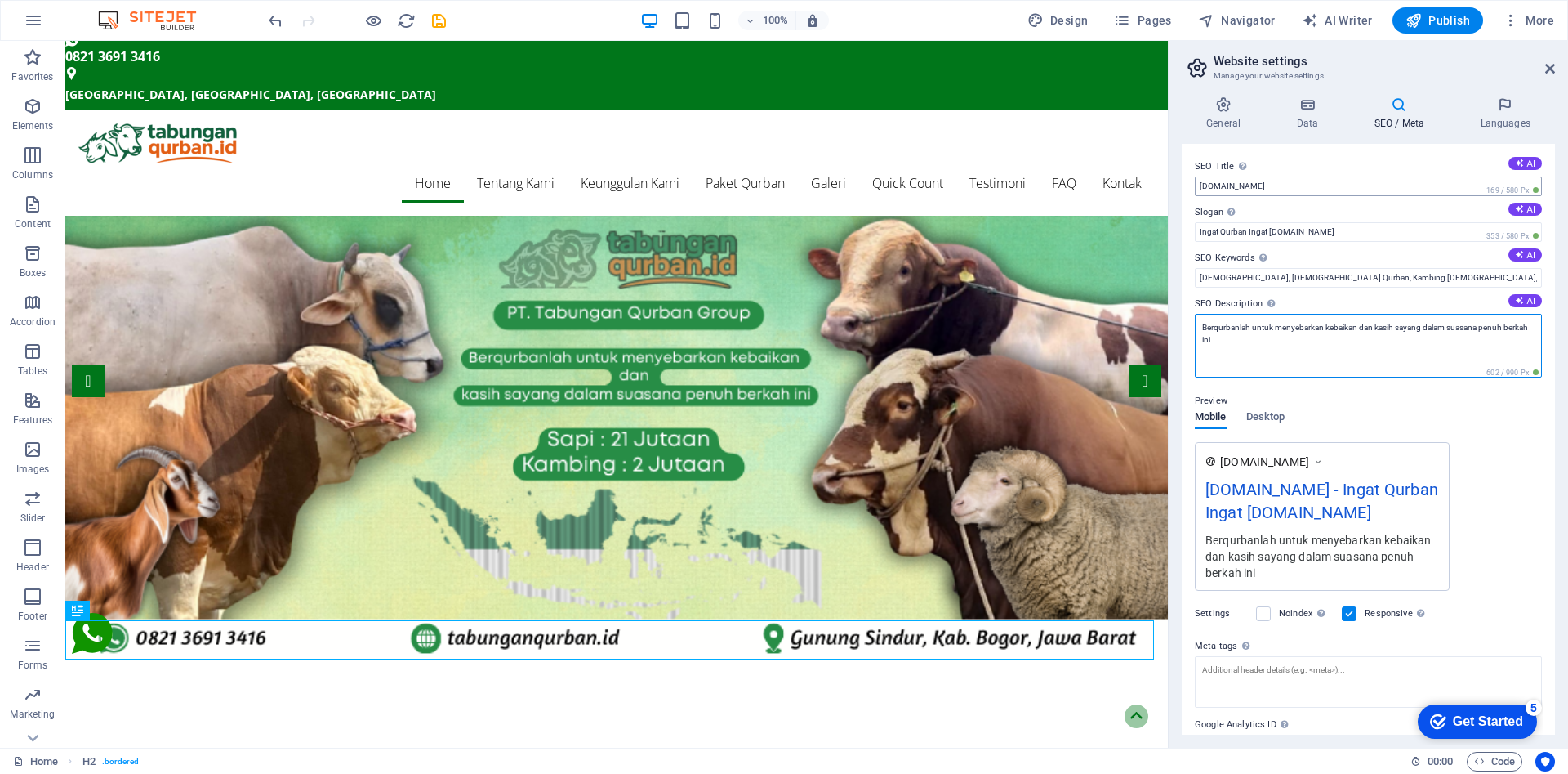
type textarea "Berqurbanlah untuk menyebarkan kebaikan dan kasih sayang dalam suasana penuh be…"
click at [1205, 188] on input "[DOMAIN_NAME]" at bounding box center [1369, 186] width 347 height 20
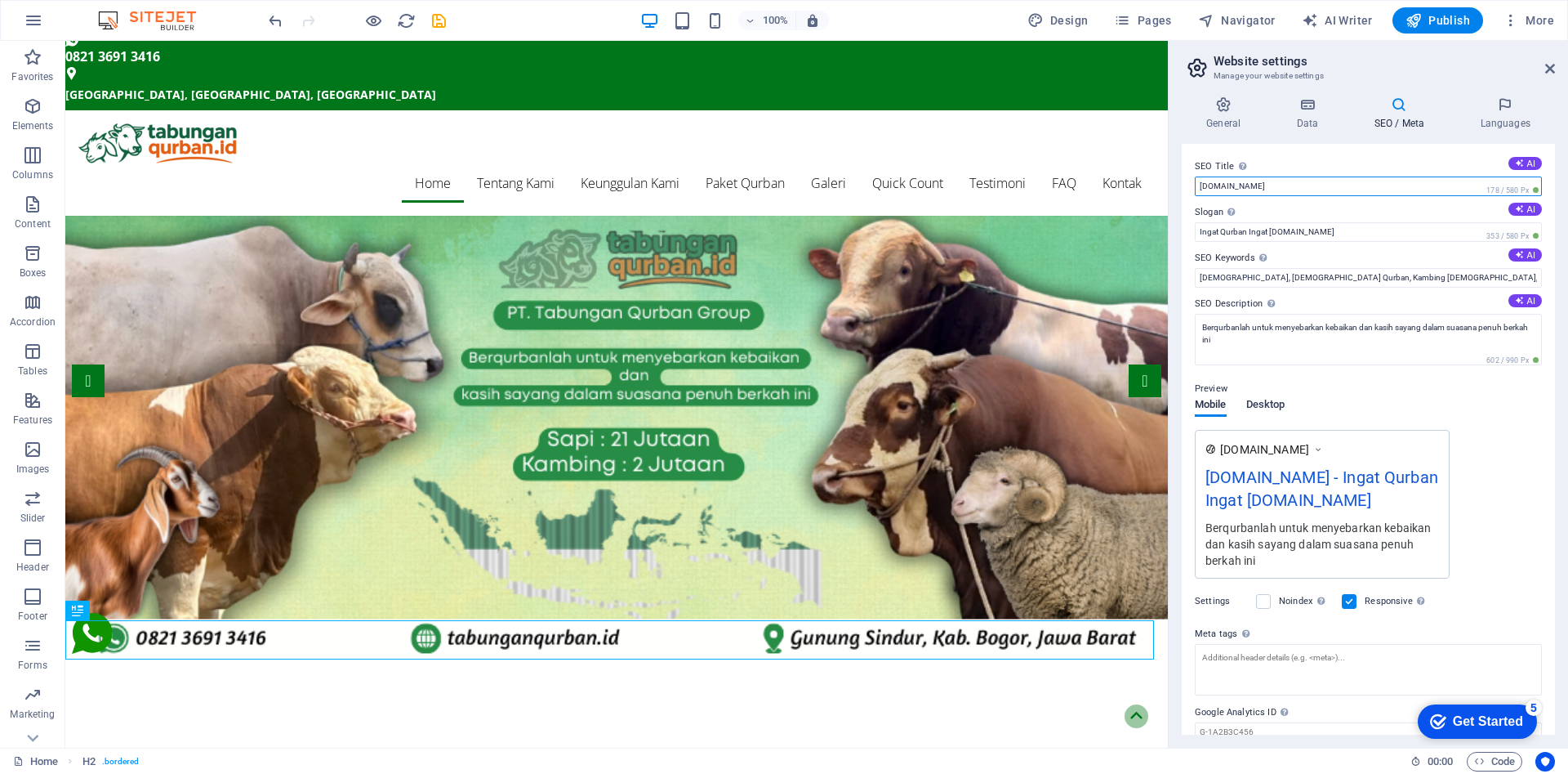
type input "[DOMAIN_NAME]"
click at [1261, 404] on span "Desktop" at bounding box center [1266, 405] width 39 height 23
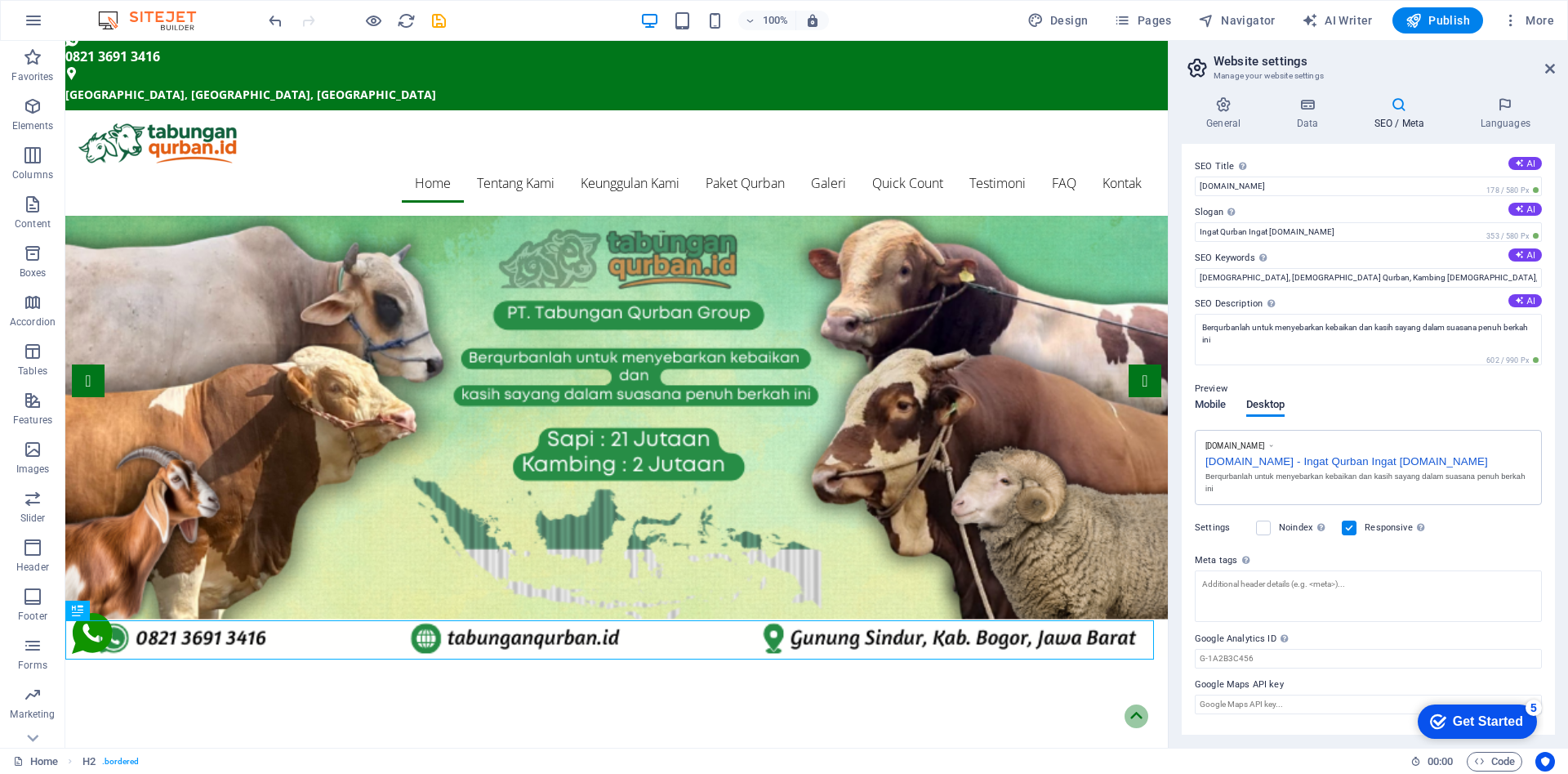
click at [1219, 407] on span "Mobile" at bounding box center [1211, 405] width 31 height 23
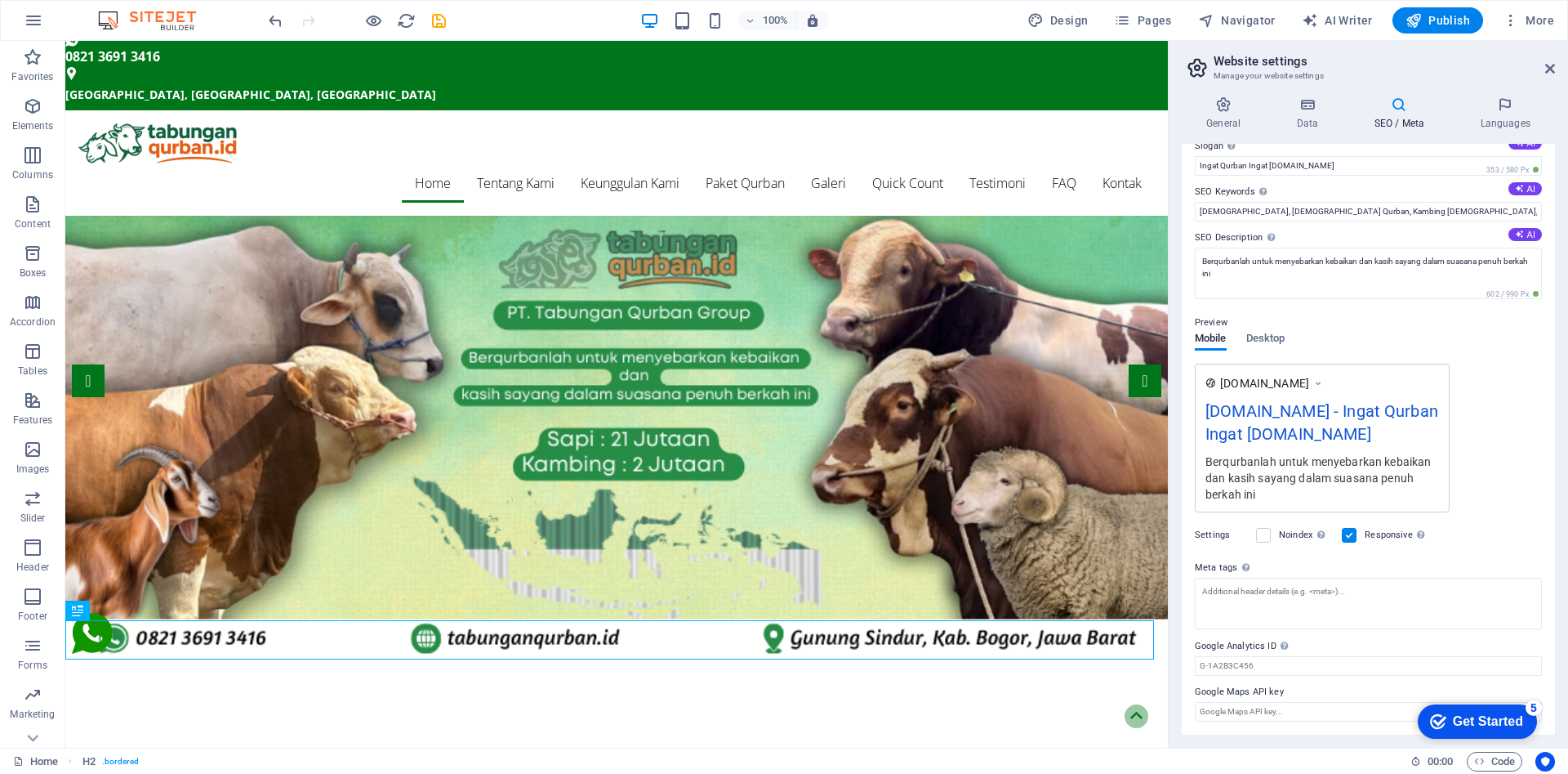
scroll to position [89, 0]
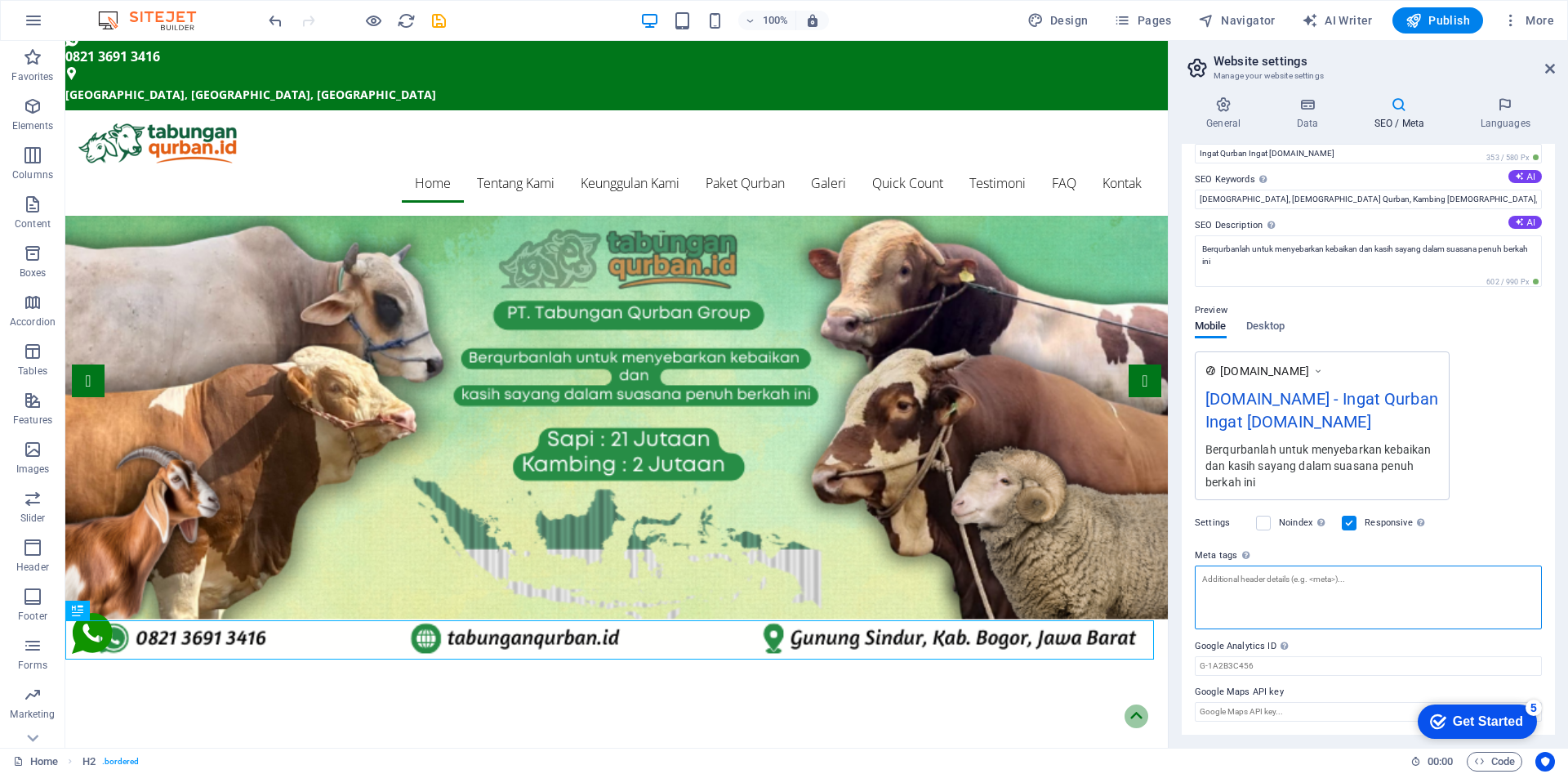
click at [1330, 612] on textarea "Meta tags Enter HTML code here that will be placed inside the tags of your webs…" at bounding box center [1369, 596] width 347 height 64
type textarea "qurban,"
click at [1342, 714] on input "Google Maps API key" at bounding box center [1369, 711] width 347 height 20
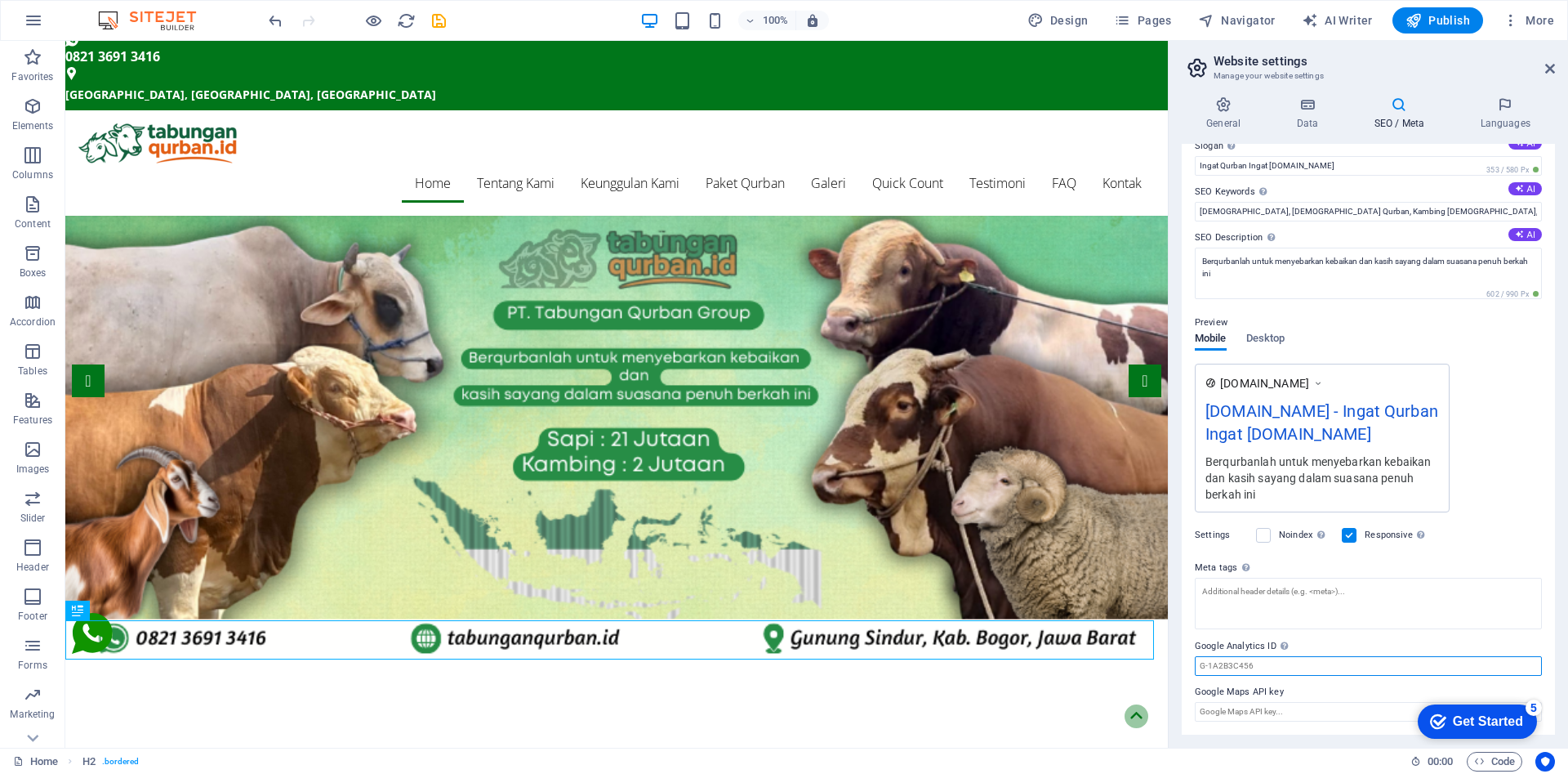
click at [1308, 668] on input "Google Analytics ID Please only add the Google Analytics ID. We automatically i…" at bounding box center [1369, 666] width 347 height 20
click at [1489, 109] on icon at bounding box center [1505, 104] width 100 height 17
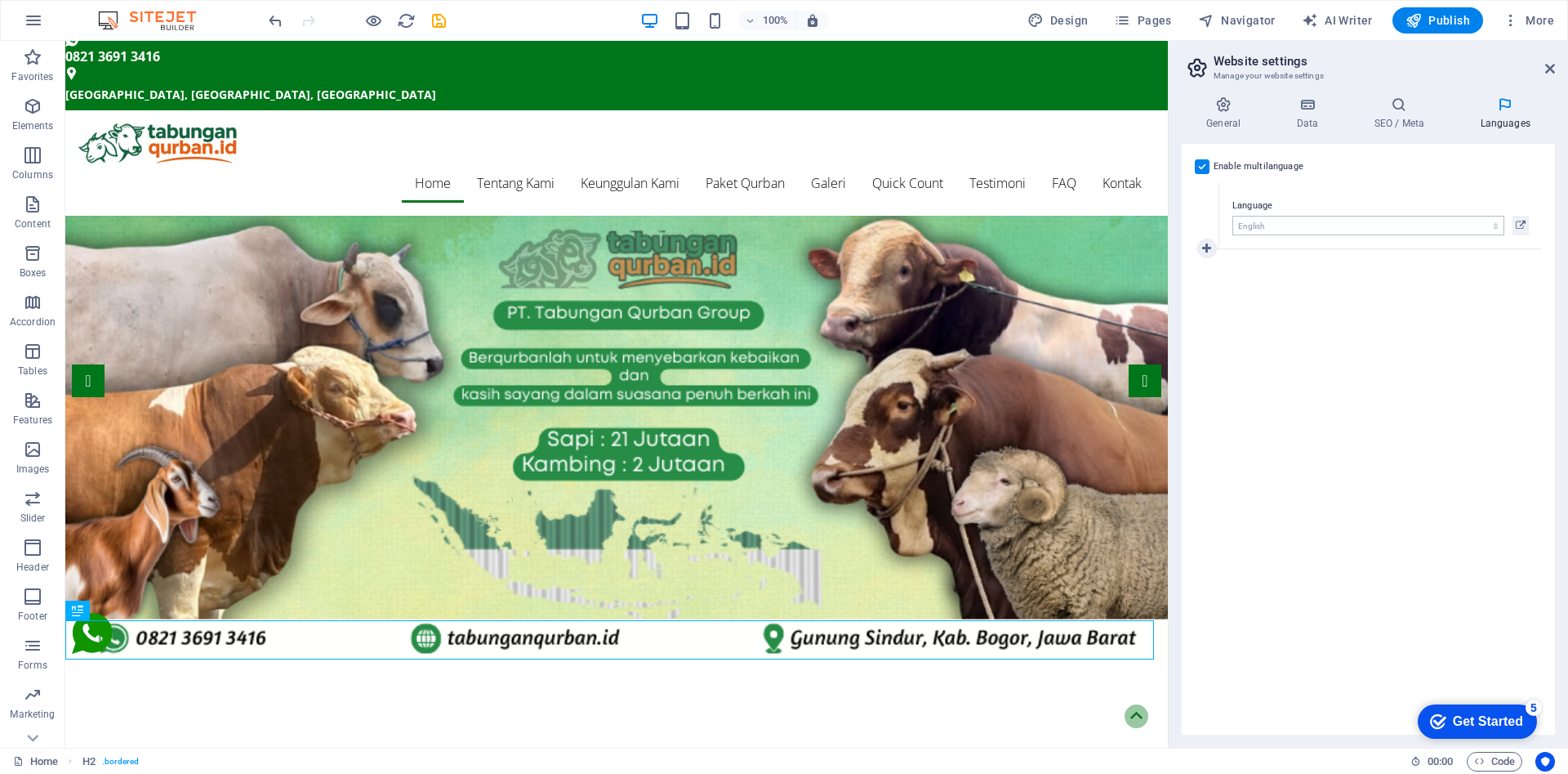
click at [1472, 227] on select "Abkhazian Afar Afrikaans Akan Albanian Amharic Arabic Aragonese Armenian Assame…" at bounding box center [1368, 226] width 272 height 20
click at [1482, 230] on select "Abkhazian Afar Afrikaans Akan Albanian Amharic Arabic Aragonese Armenian Assame…" at bounding box center [1368, 226] width 272 height 20
click at [1456, 223] on select "Abkhazian Afar Afrikaans Akan Albanian Amharic Arabic Aragonese Armenian Assame…" at bounding box center [1368, 226] width 272 height 20
click at [1251, 205] on label "Language" at bounding box center [1381, 206] width 296 height 20
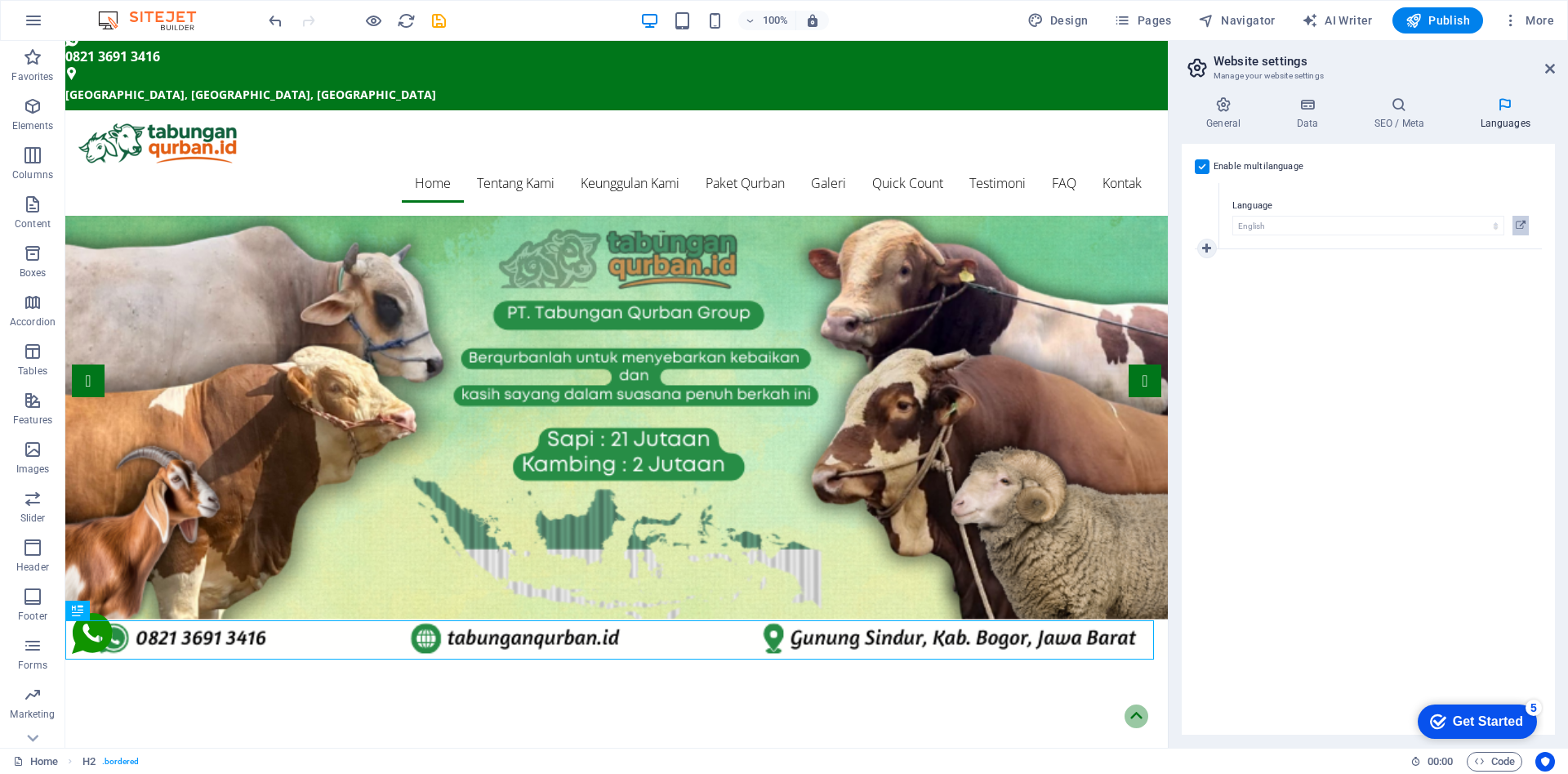
click at [1518, 225] on icon at bounding box center [1521, 226] width 10 height 20
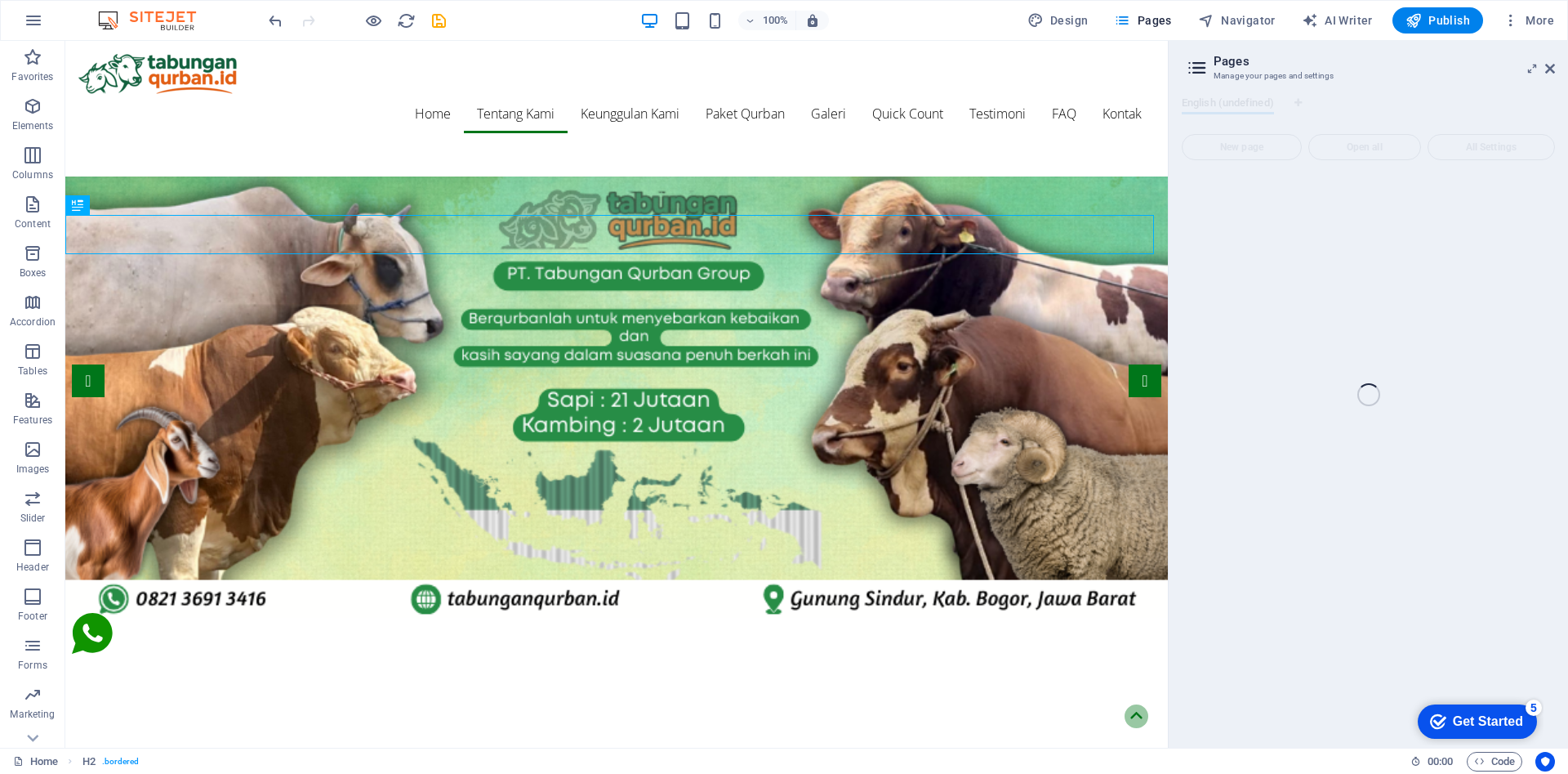
scroll to position [419, 0]
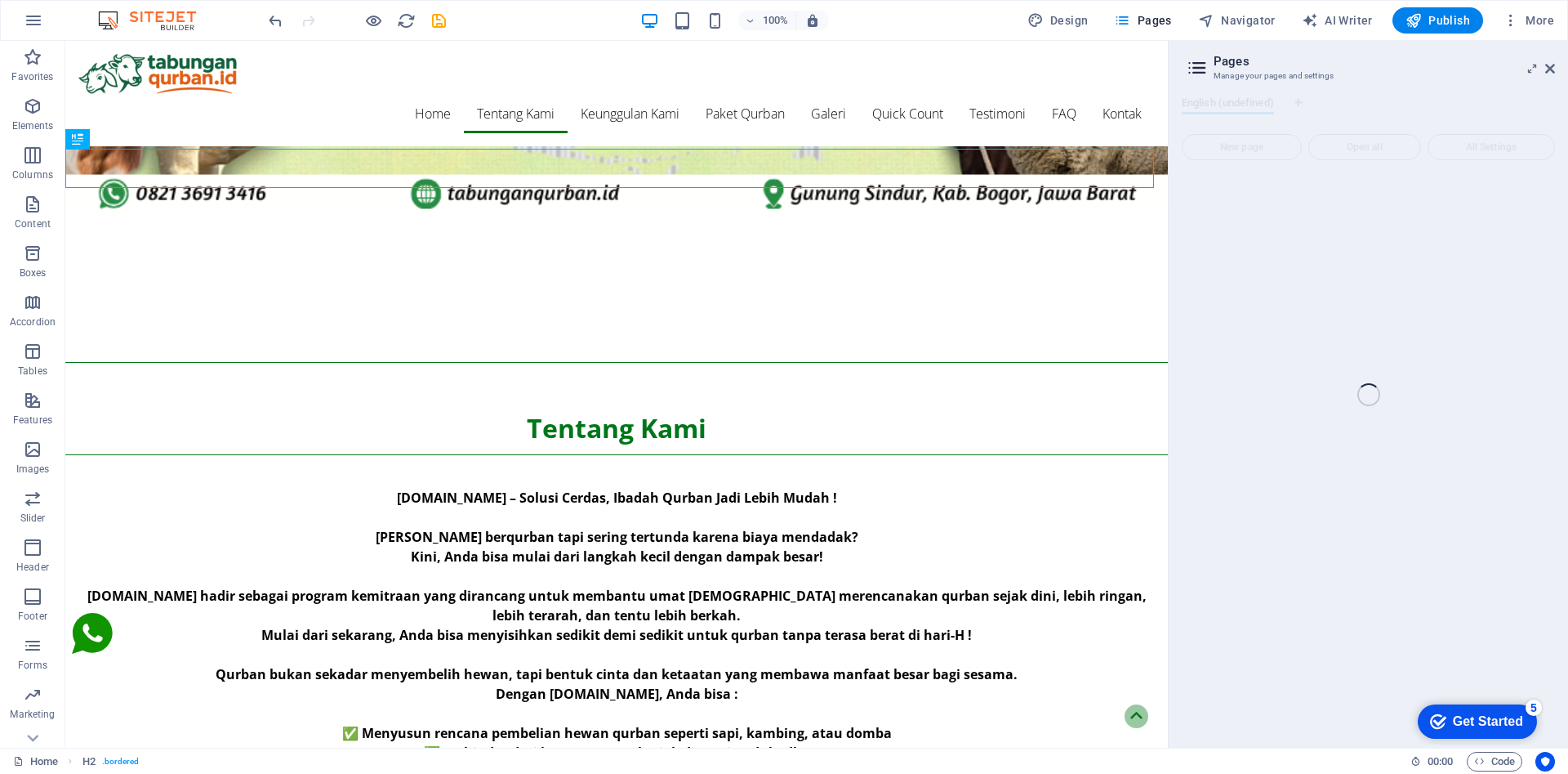
click at [1528, 73] on div "Home (en) Favorites Elements Columns Content Boxes Accordion Tables Features Im…" at bounding box center [784, 394] width 1568 height 706
click at [1544, 66] on div "Home (en) Favorites Elements Columns Content Boxes Accordion Tables Features Im…" at bounding box center [784, 394] width 1568 height 706
click at [1079, 22] on span "Design" at bounding box center [1058, 20] width 61 height 17
select select "px"
select select "300"
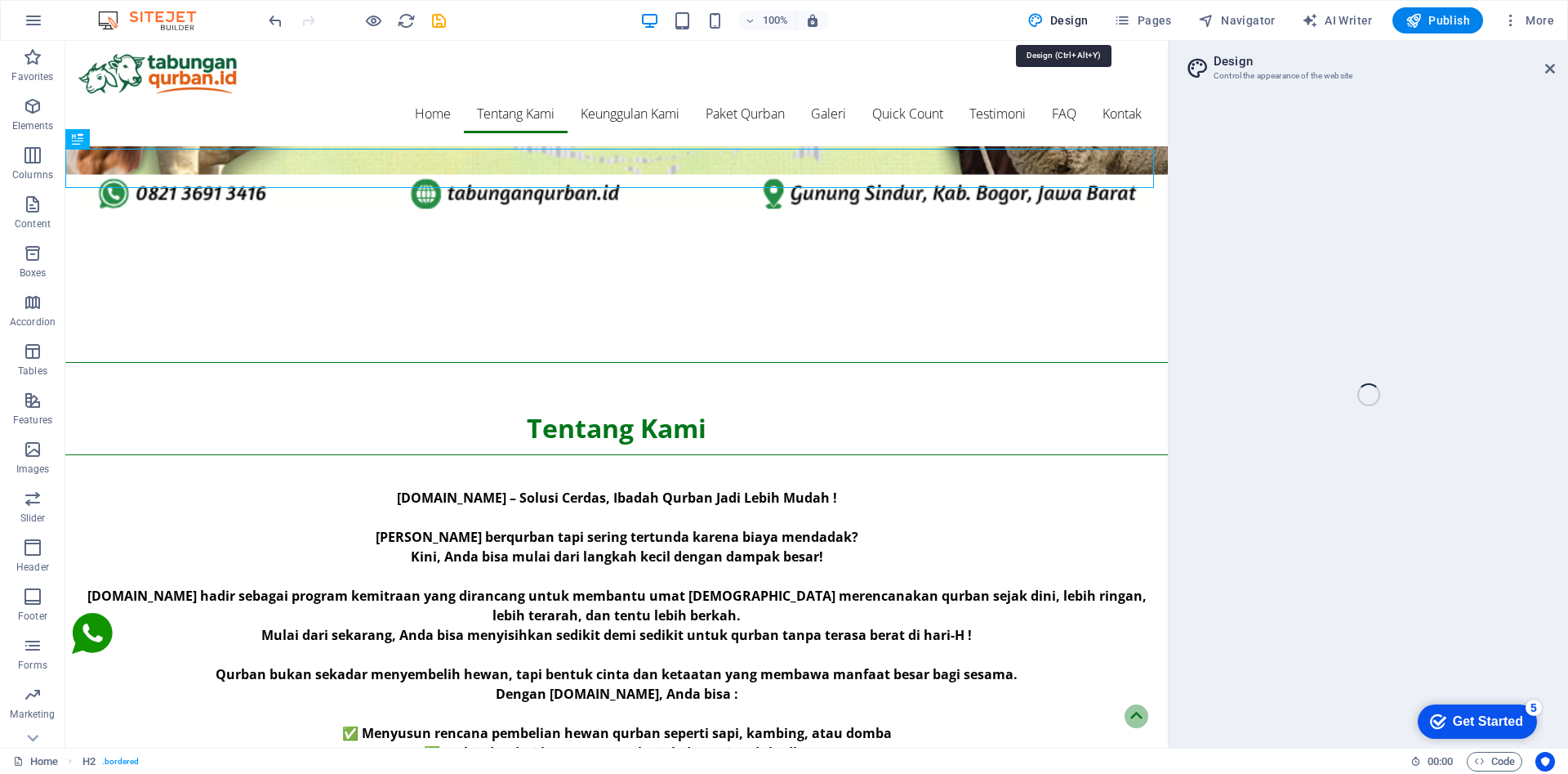
select select "px"
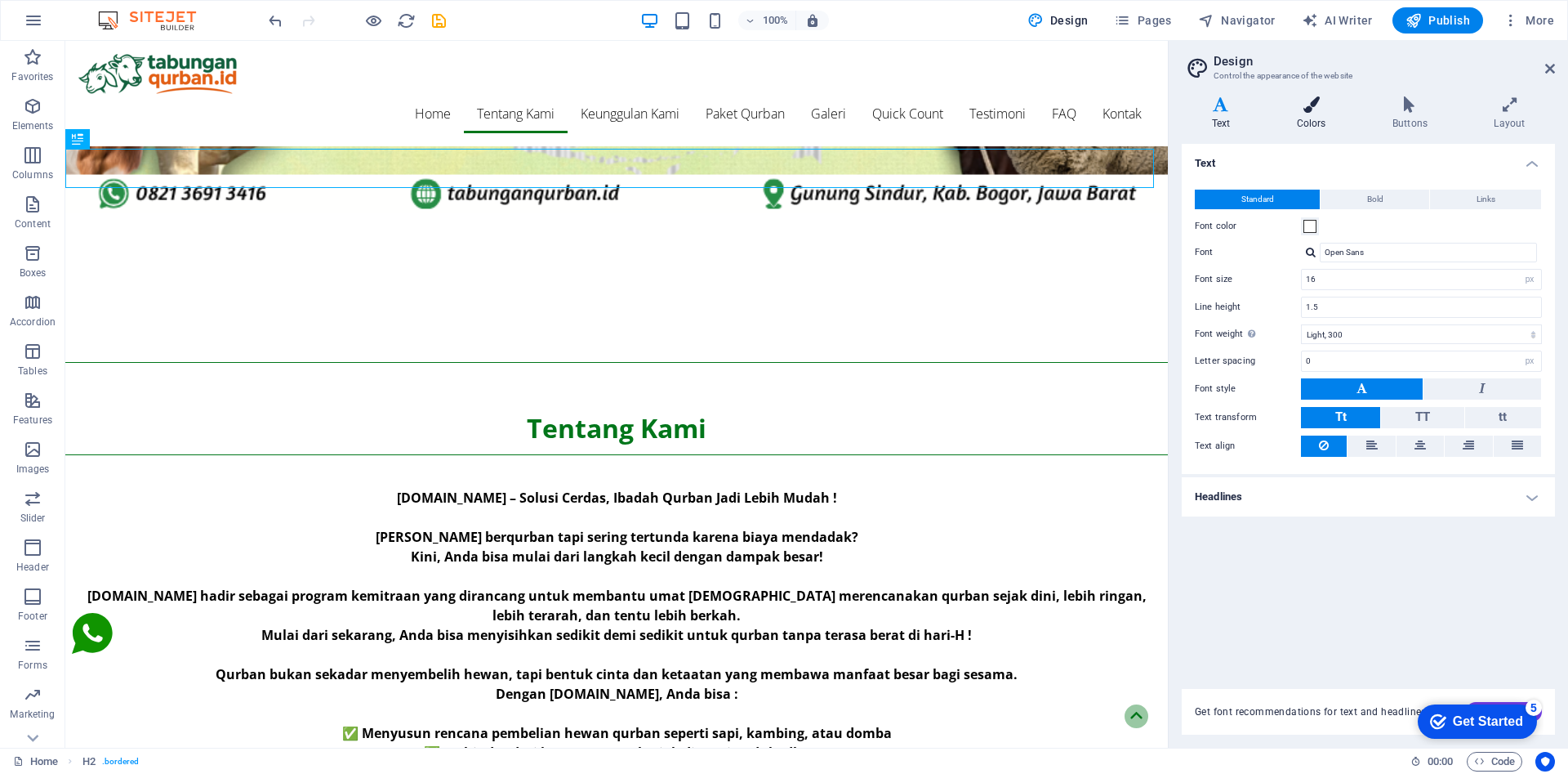
click at [1316, 115] on h4 "Colors" at bounding box center [1314, 113] width 95 height 34
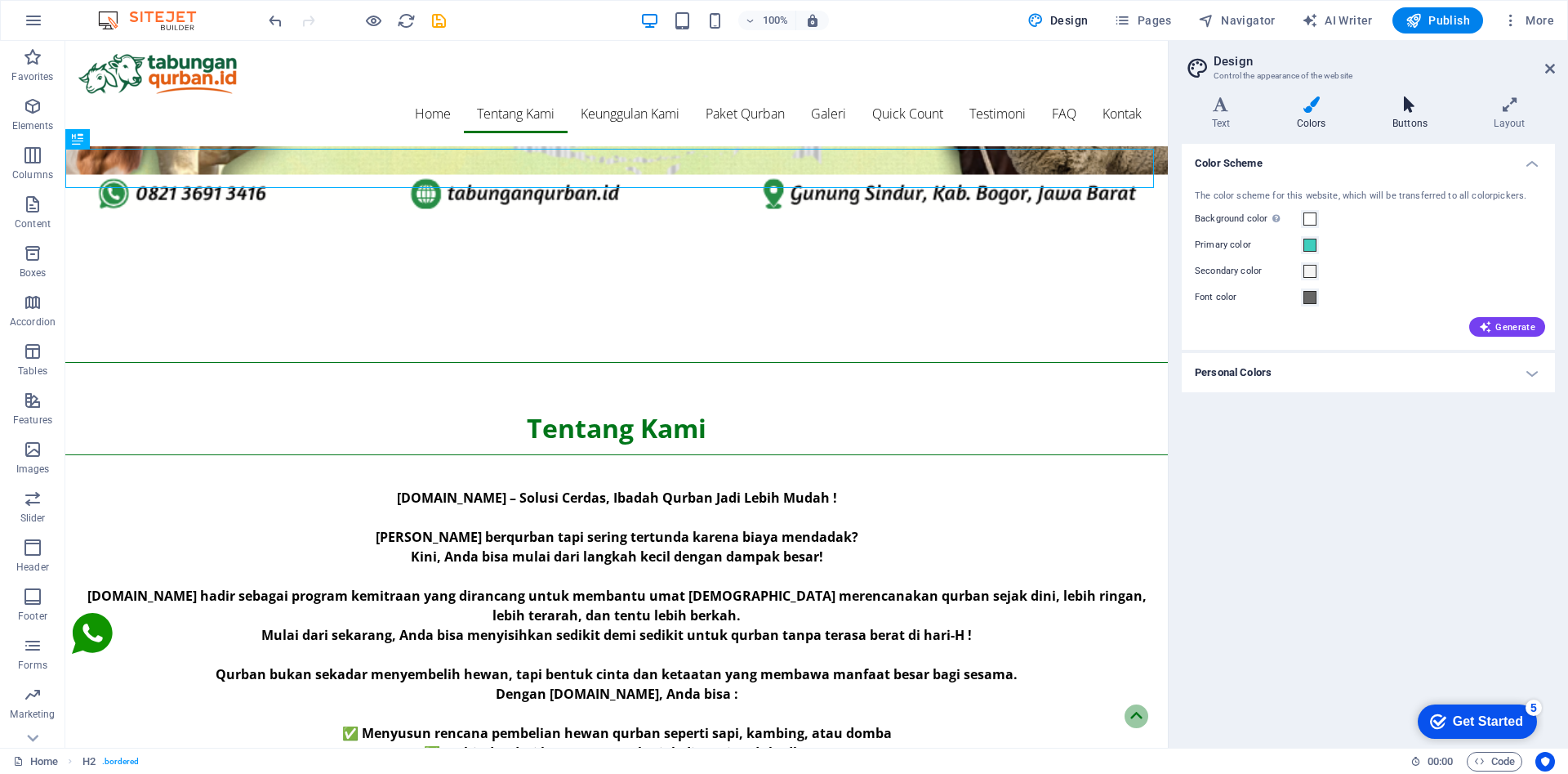
click at [1391, 115] on h4 "Buttons" at bounding box center [1412, 113] width 101 height 34
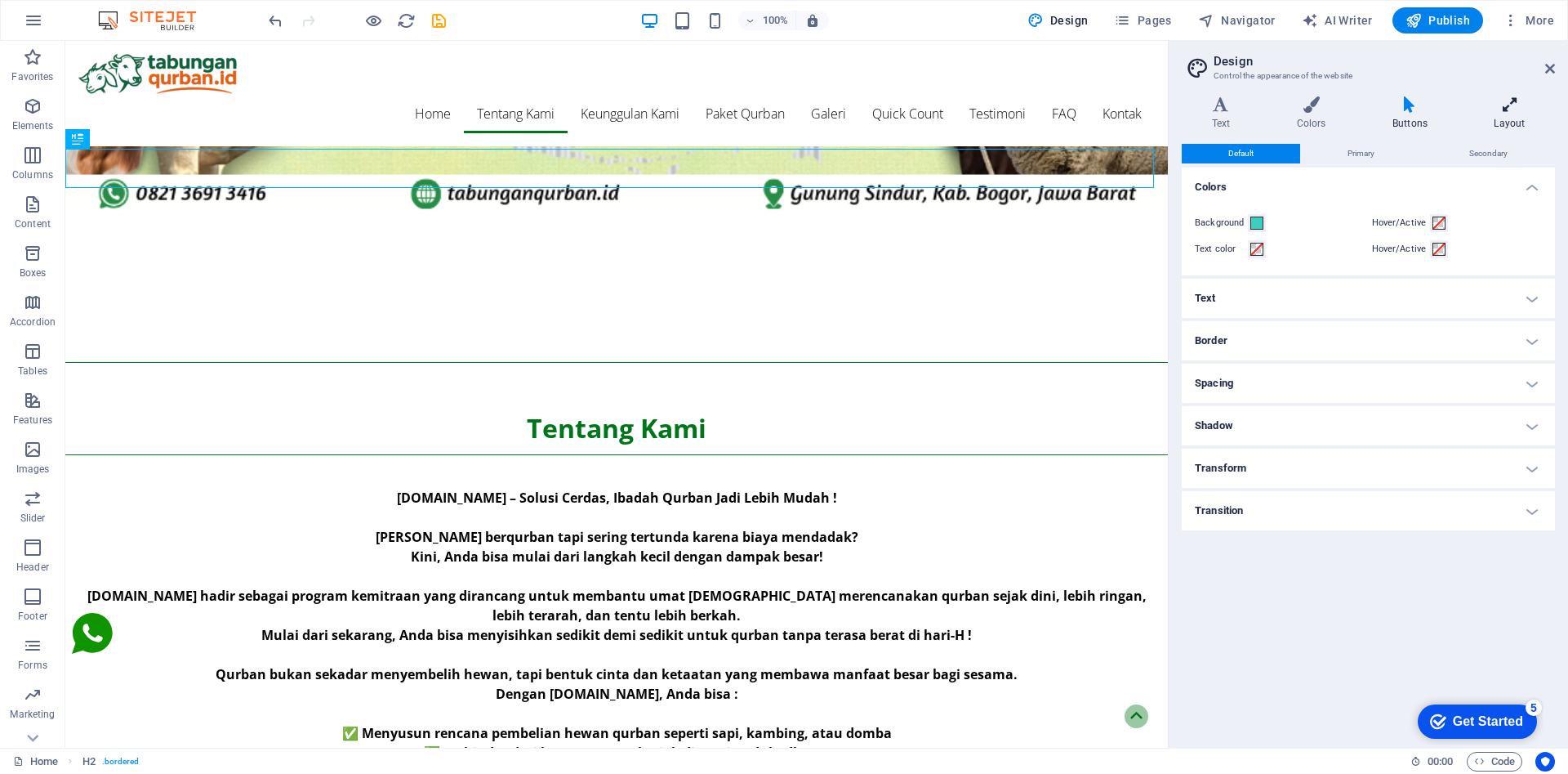
click at [1503, 120] on h4 "Layout" at bounding box center [1509, 113] width 90 height 34
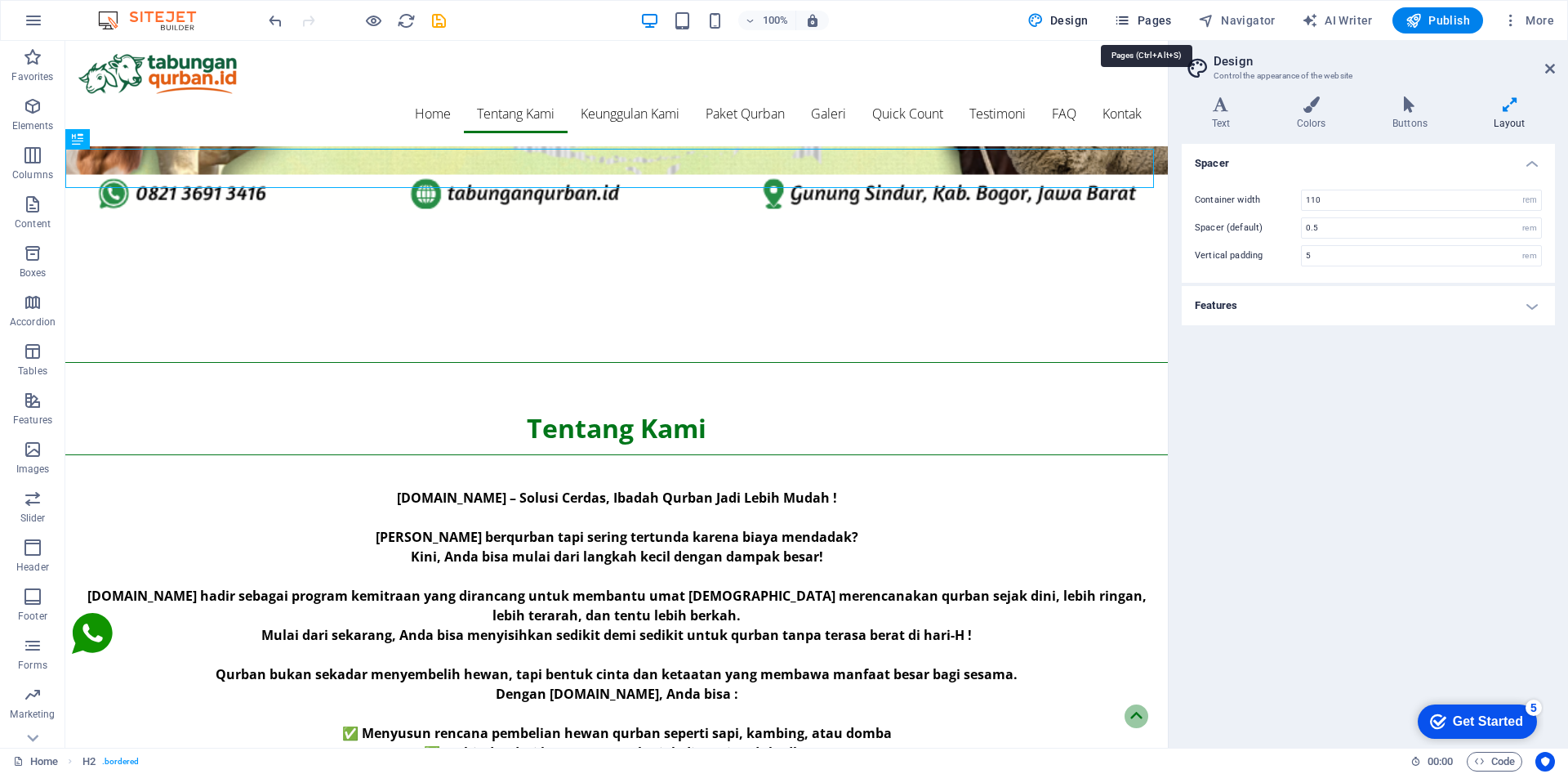
click at [1146, 23] on span "Pages" at bounding box center [1142, 20] width 57 height 17
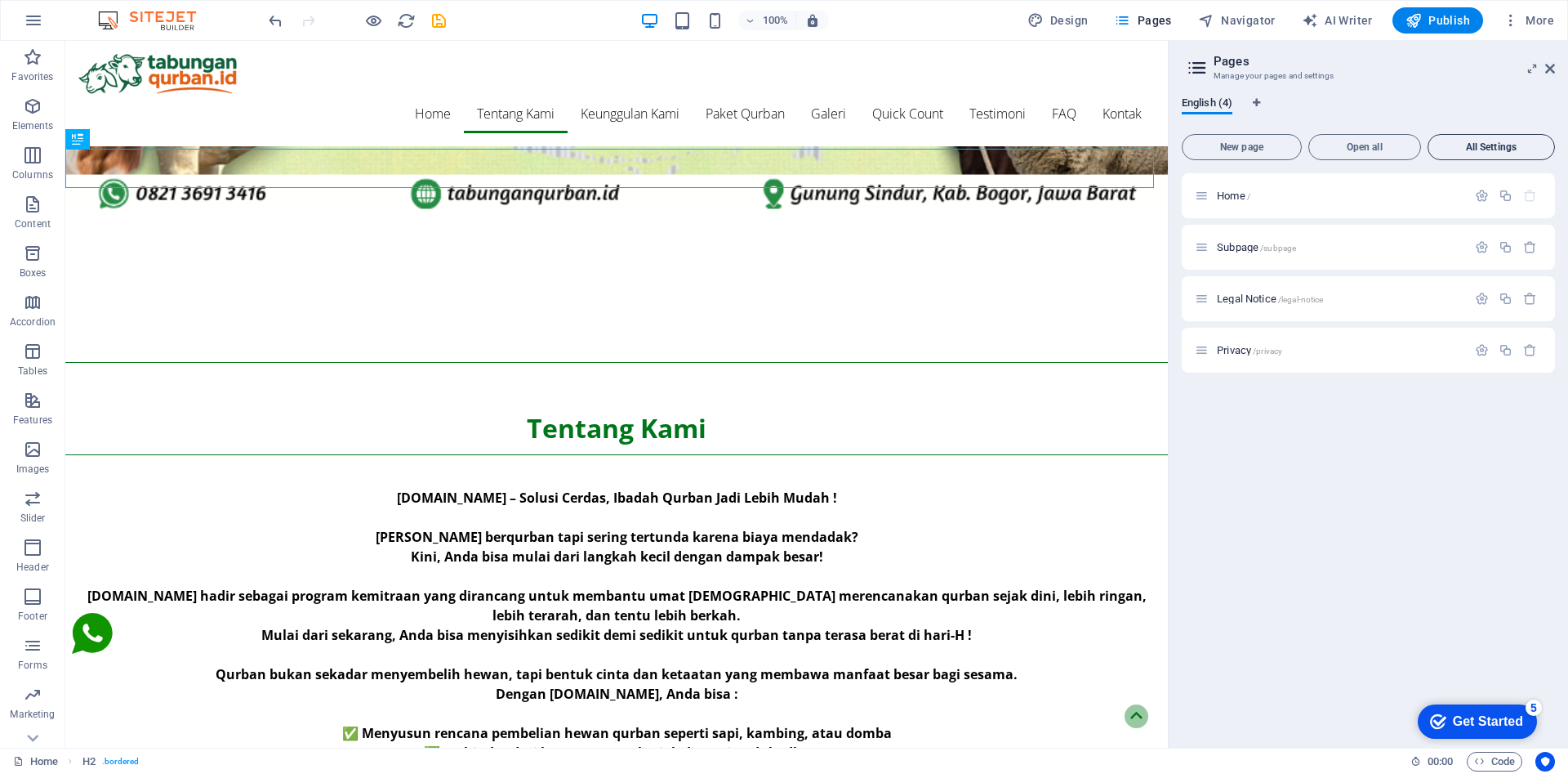
click at [1448, 149] on span "All Settings" at bounding box center [1491, 147] width 113 height 10
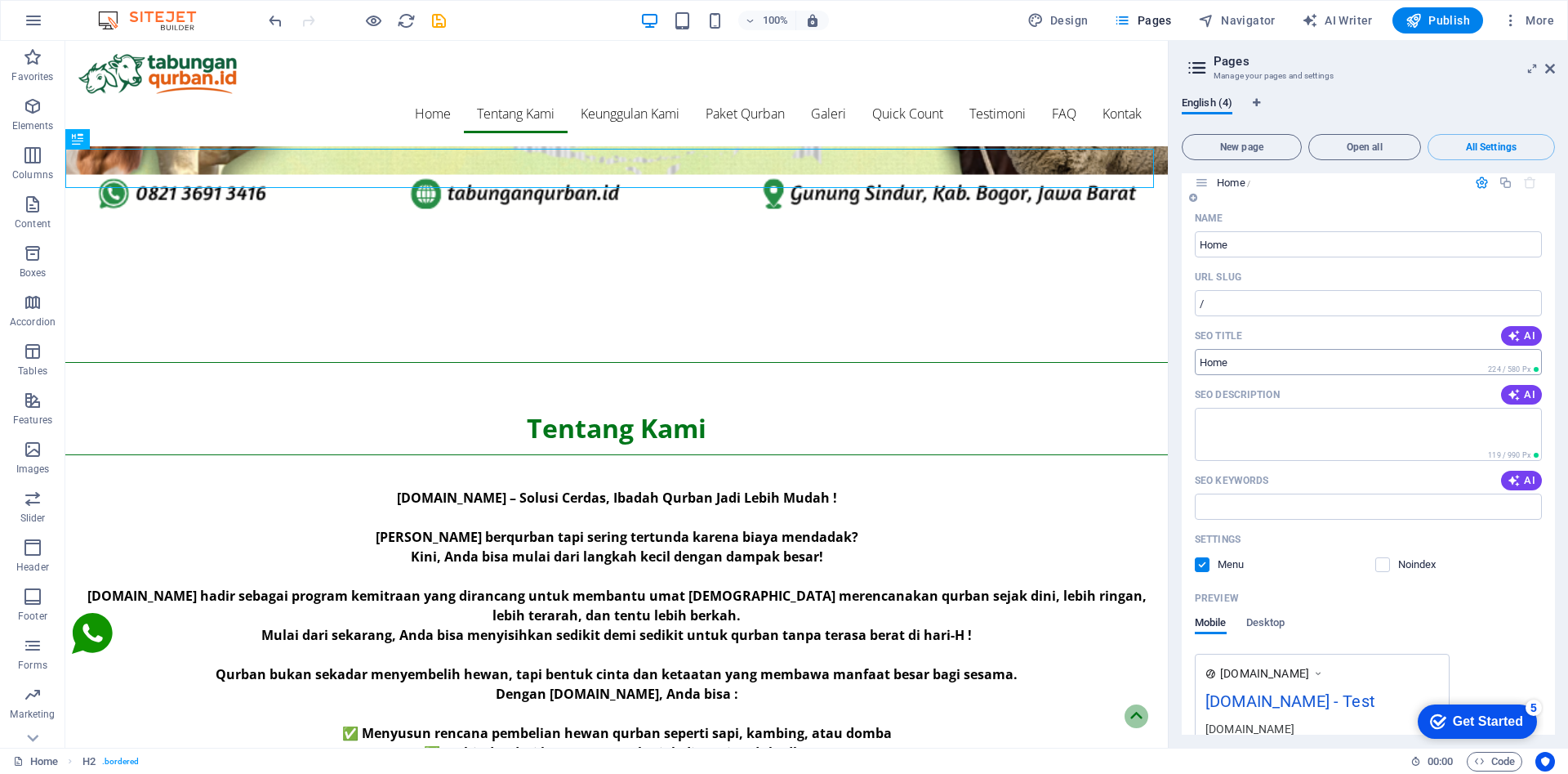
scroll to position [0, 0]
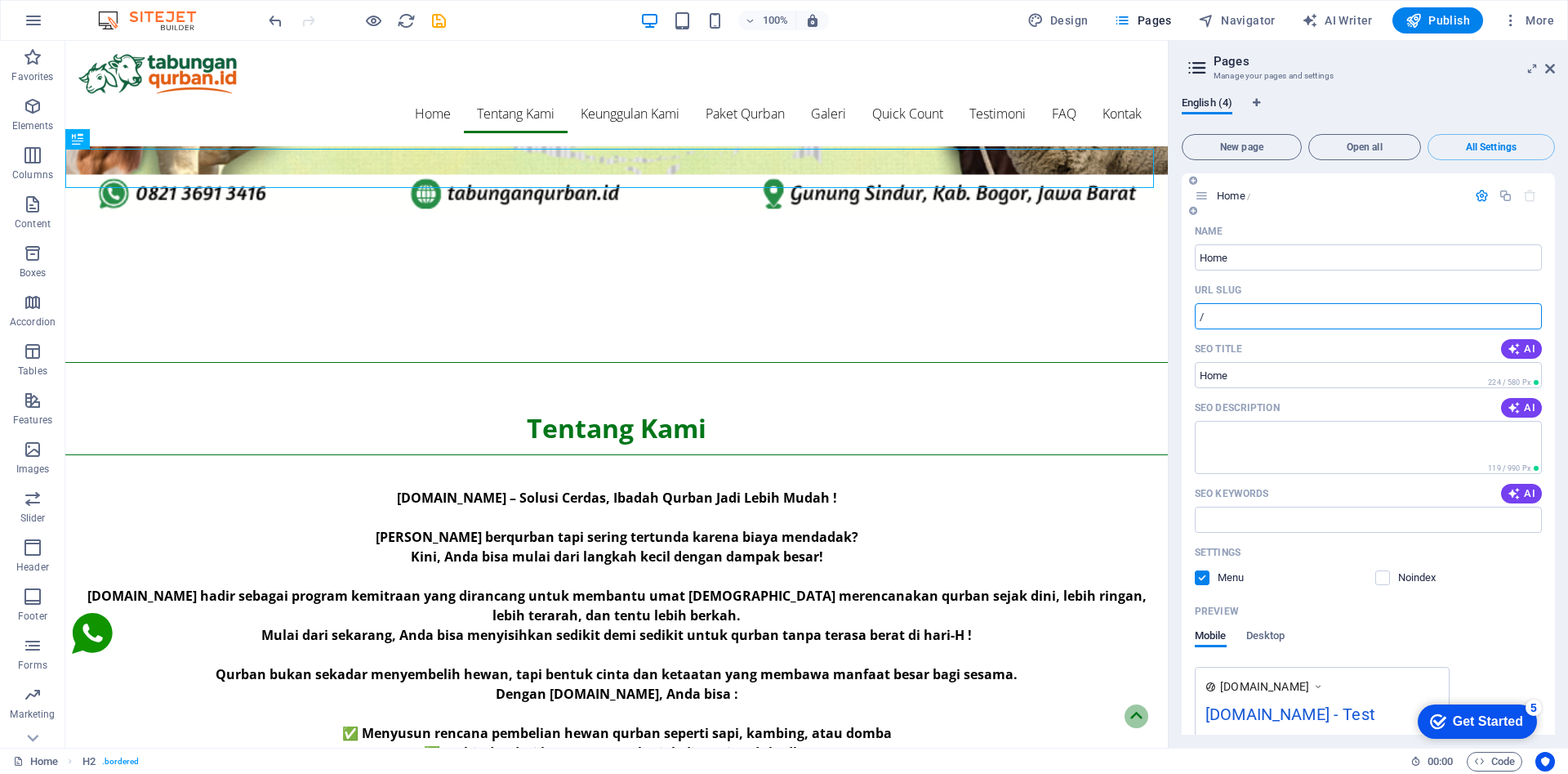
click at [1239, 325] on input "/" at bounding box center [1369, 316] width 347 height 26
click at [1201, 71] on icon at bounding box center [1197, 67] width 25 height 23
drag, startPoint x: 1548, startPoint y: 67, endPoint x: 1484, endPoint y: 26, distance: 76.0
click at [1548, 67] on icon at bounding box center [1550, 68] width 10 height 13
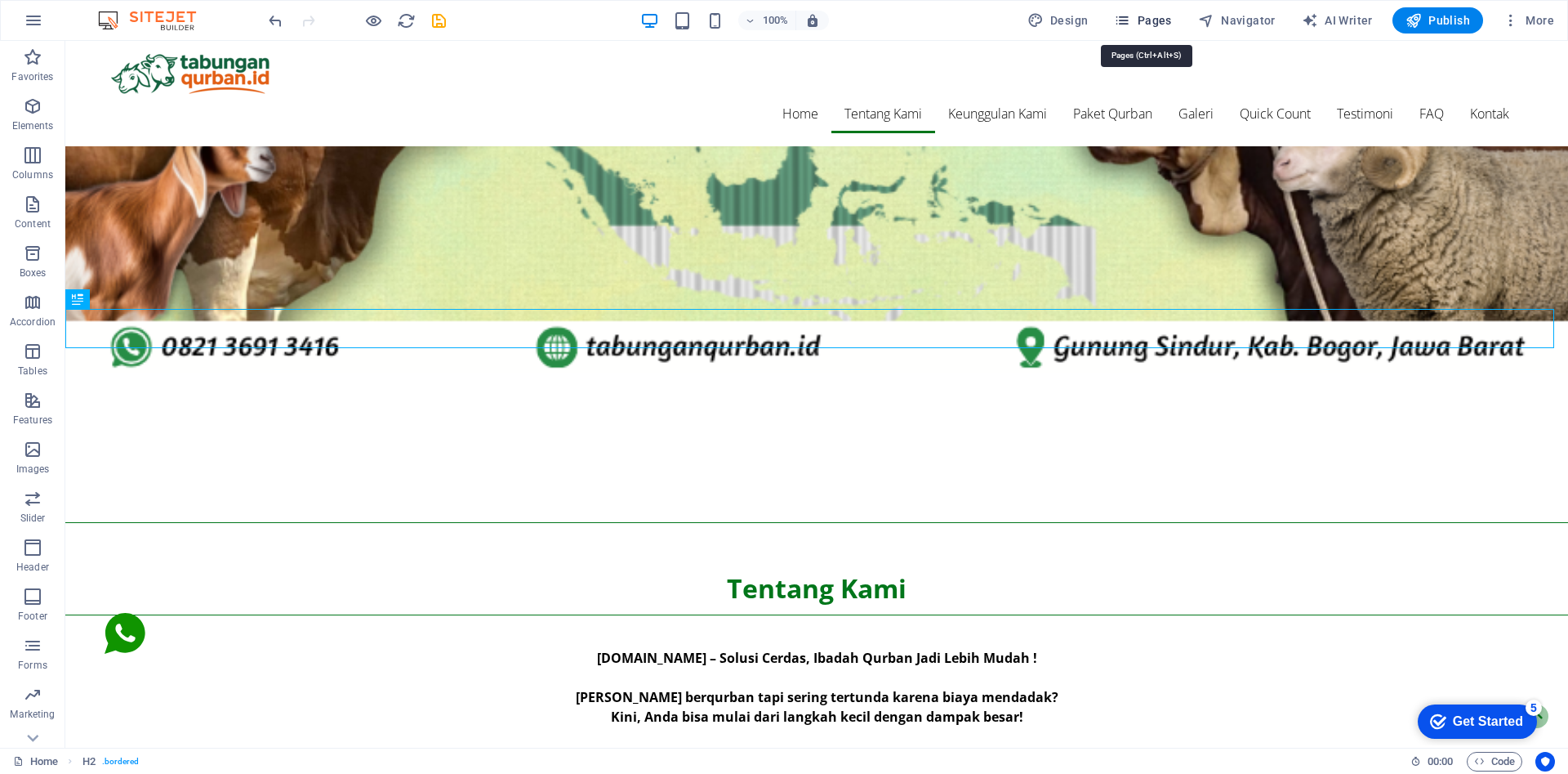
click at [1147, 14] on span "Pages" at bounding box center [1142, 20] width 57 height 17
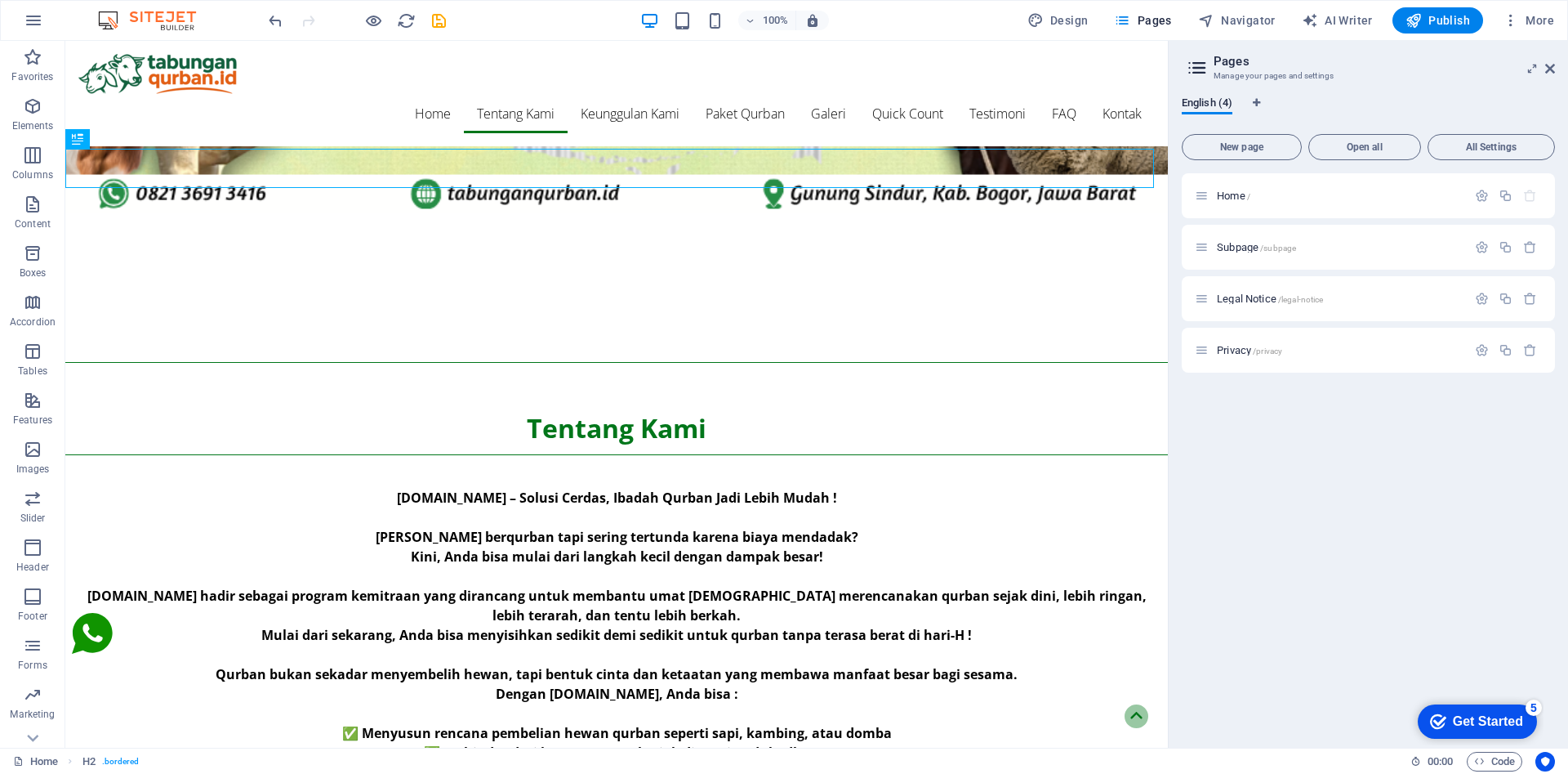
click at [1195, 76] on icon at bounding box center [1197, 67] width 25 height 23
click at [1225, 23] on span "Navigator" at bounding box center [1237, 20] width 77 height 17
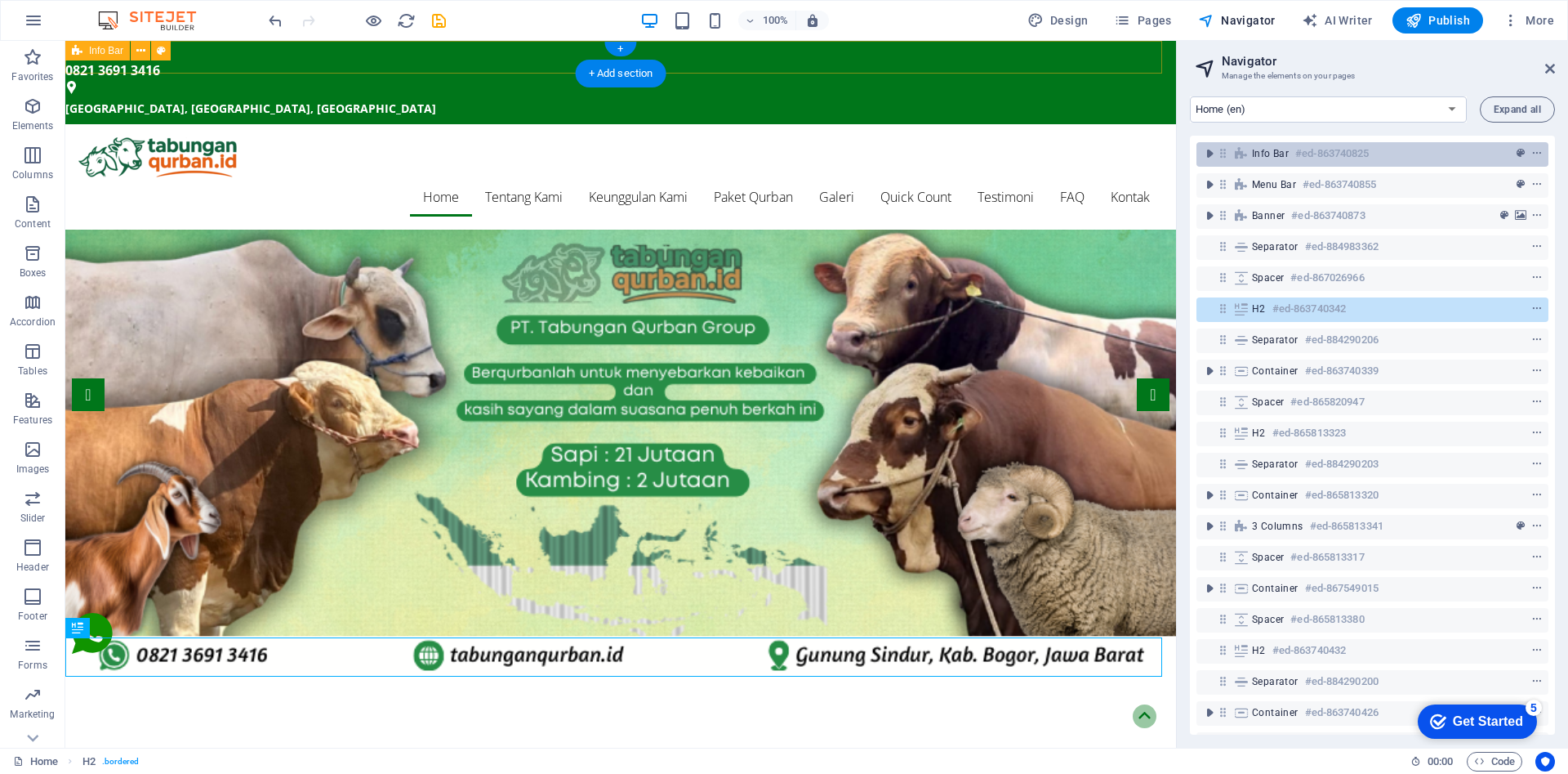
click at [1404, 158] on div "Info Bar #ed-863740825" at bounding box center [1359, 154] width 215 height 20
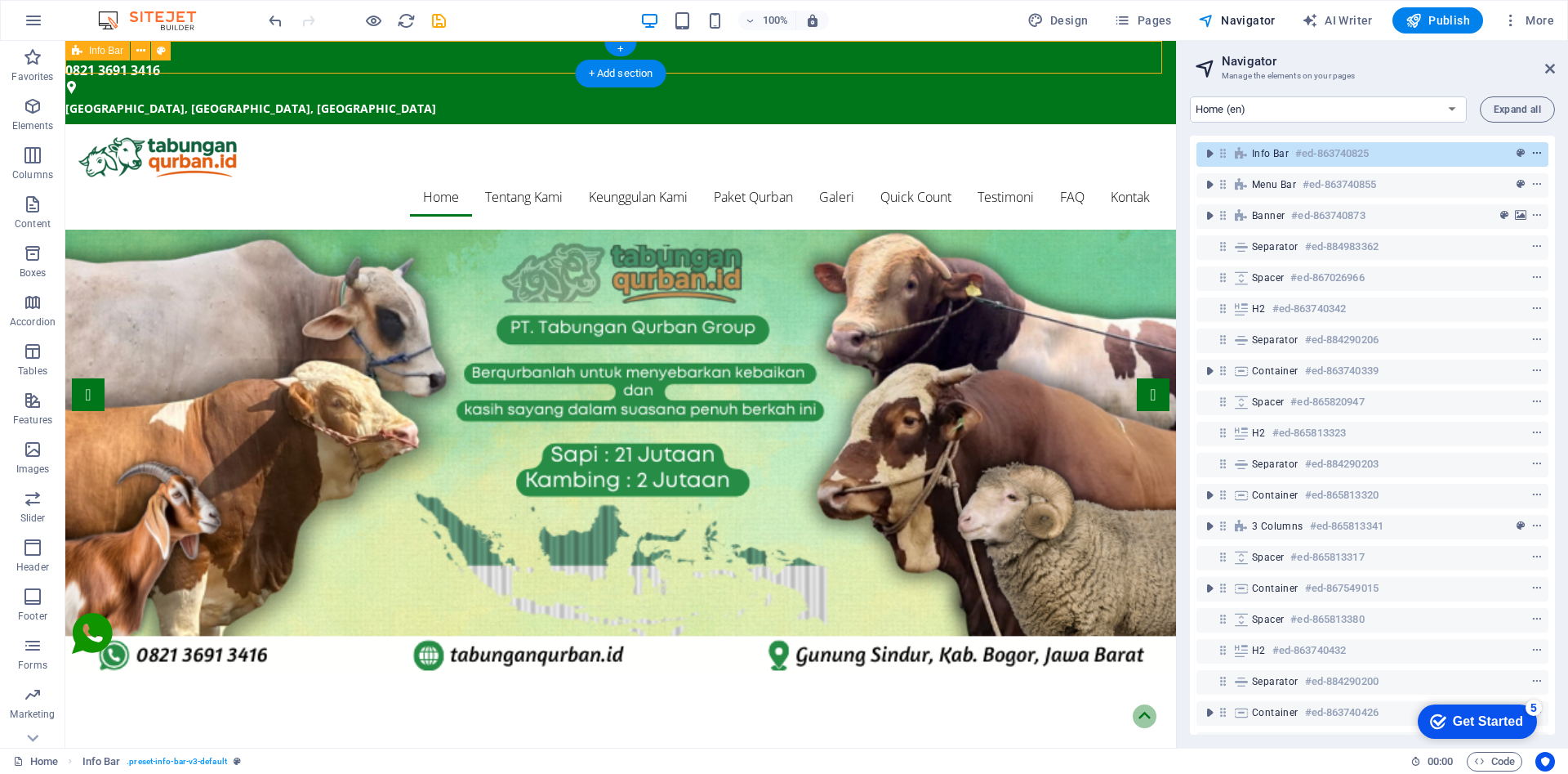
click at [1535, 159] on icon "context-menu" at bounding box center [1538, 154] width 12 height 12
click at [1214, 156] on icon "toggle-expand" at bounding box center [1209, 153] width 17 height 17
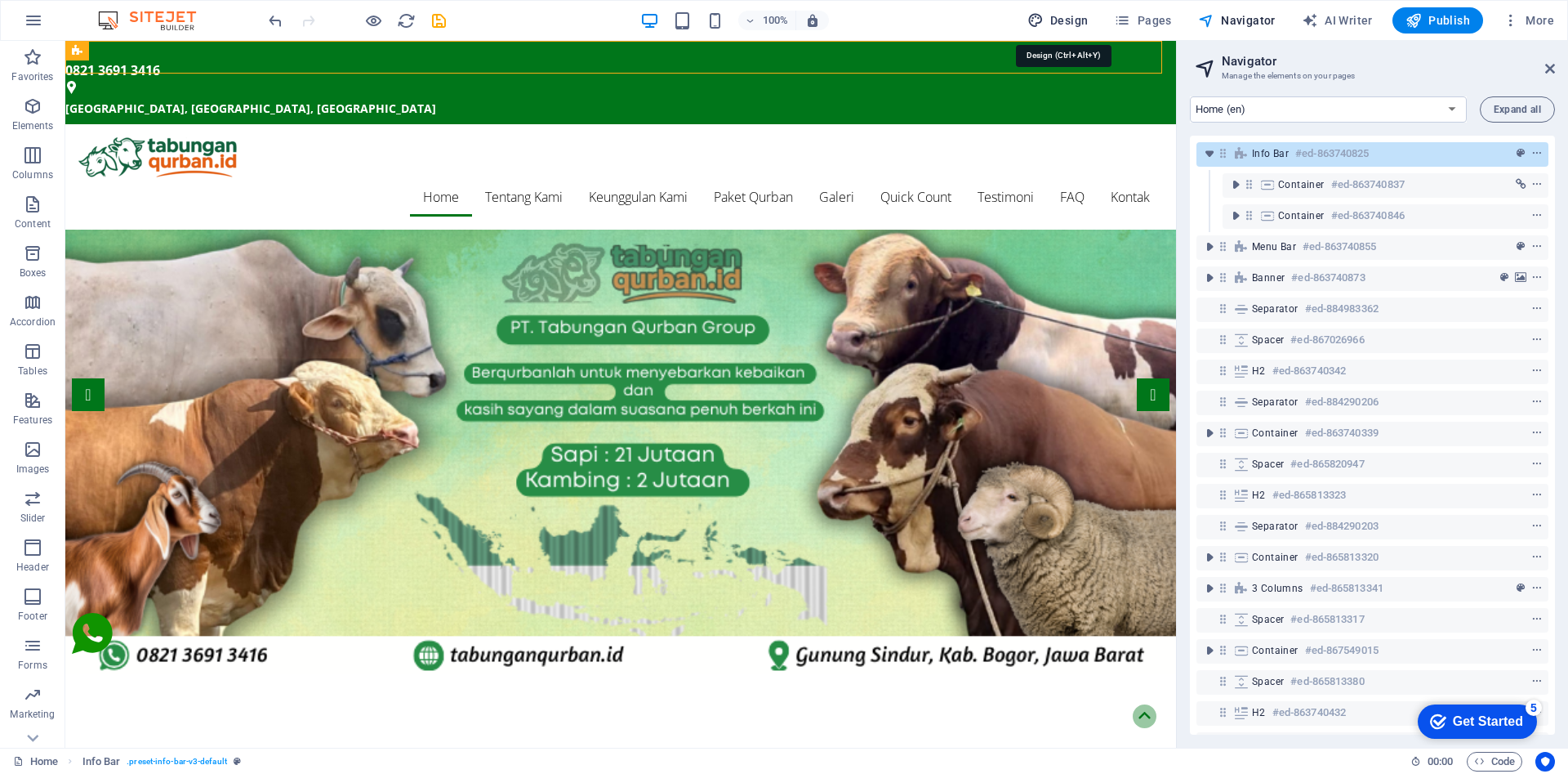
click at [1087, 20] on span "Design" at bounding box center [1058, 20] width 61 height 17
select select "rem"
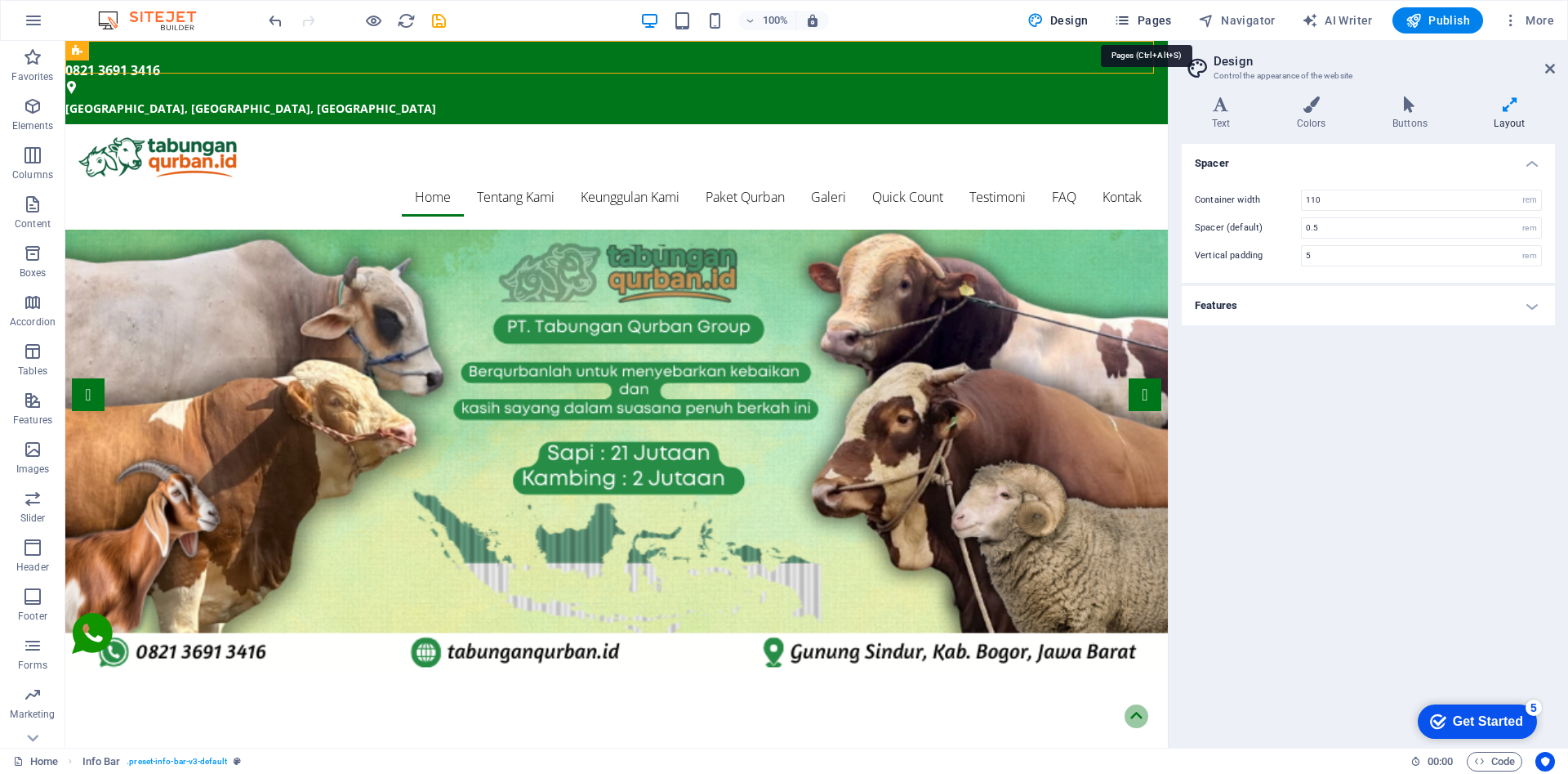
click at [1131, 22] on icon "button" at bounding box center [1122, 20] width 17 height 17
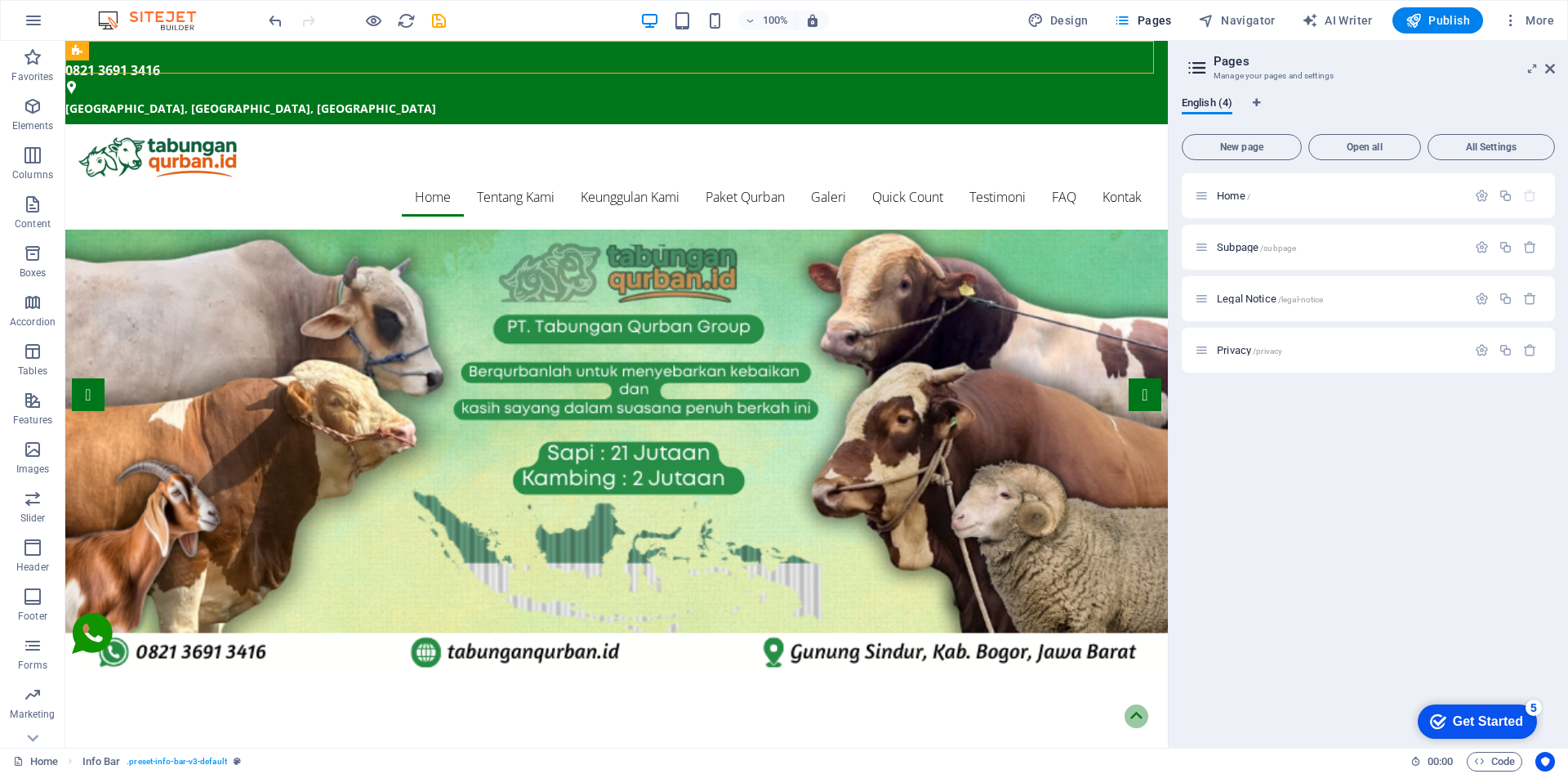
click at [1523, 70] on header "Pages Manage your pages and settings" at bounding box center [1370, 62] width 370 height 42
click at [1551, 69] on icon at bounding box center [1550, 68] width 10 height 13
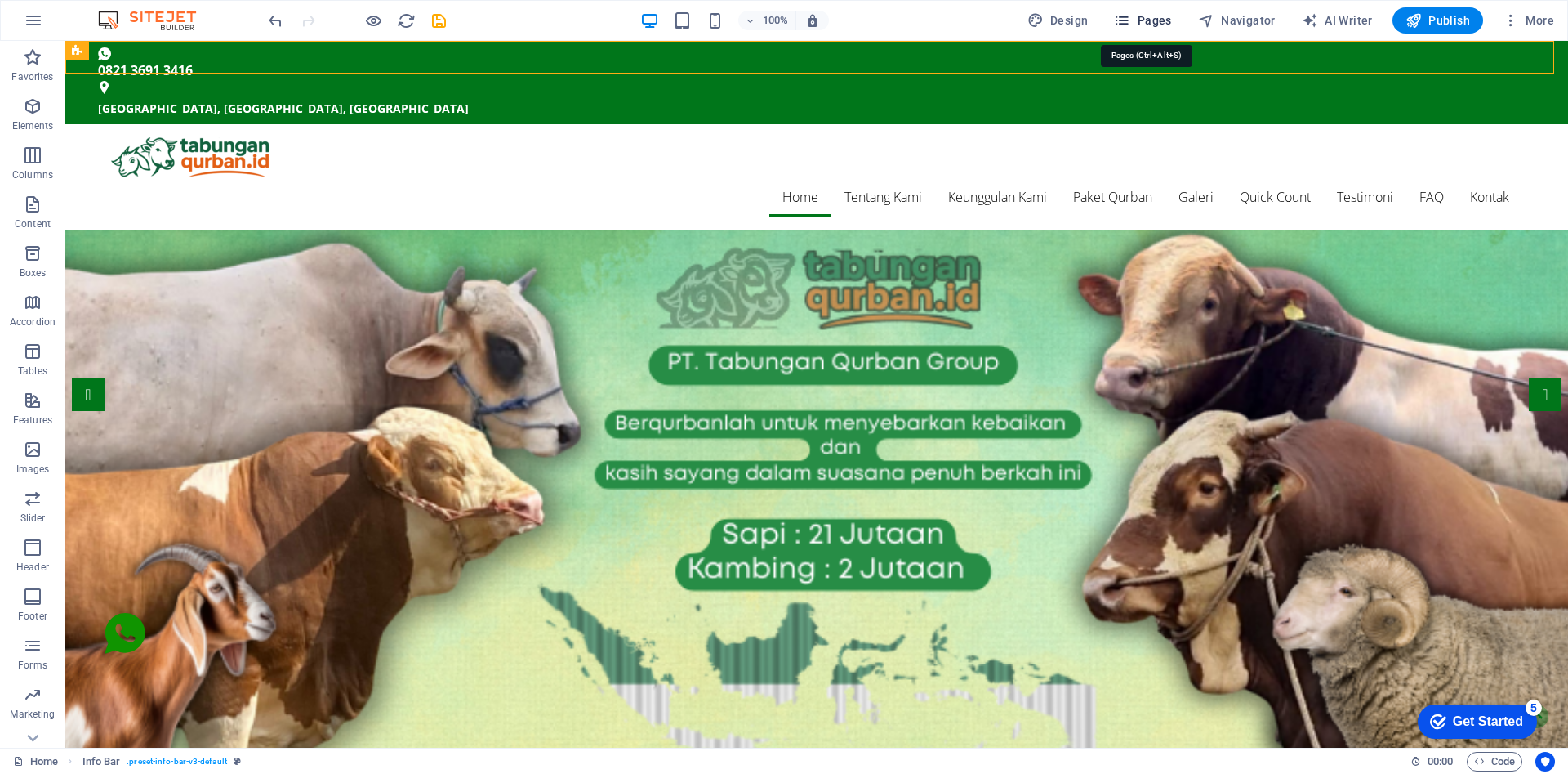
click at [1128, 23] on icon "button" at bounding box center [1122, 20] width 17 height 17
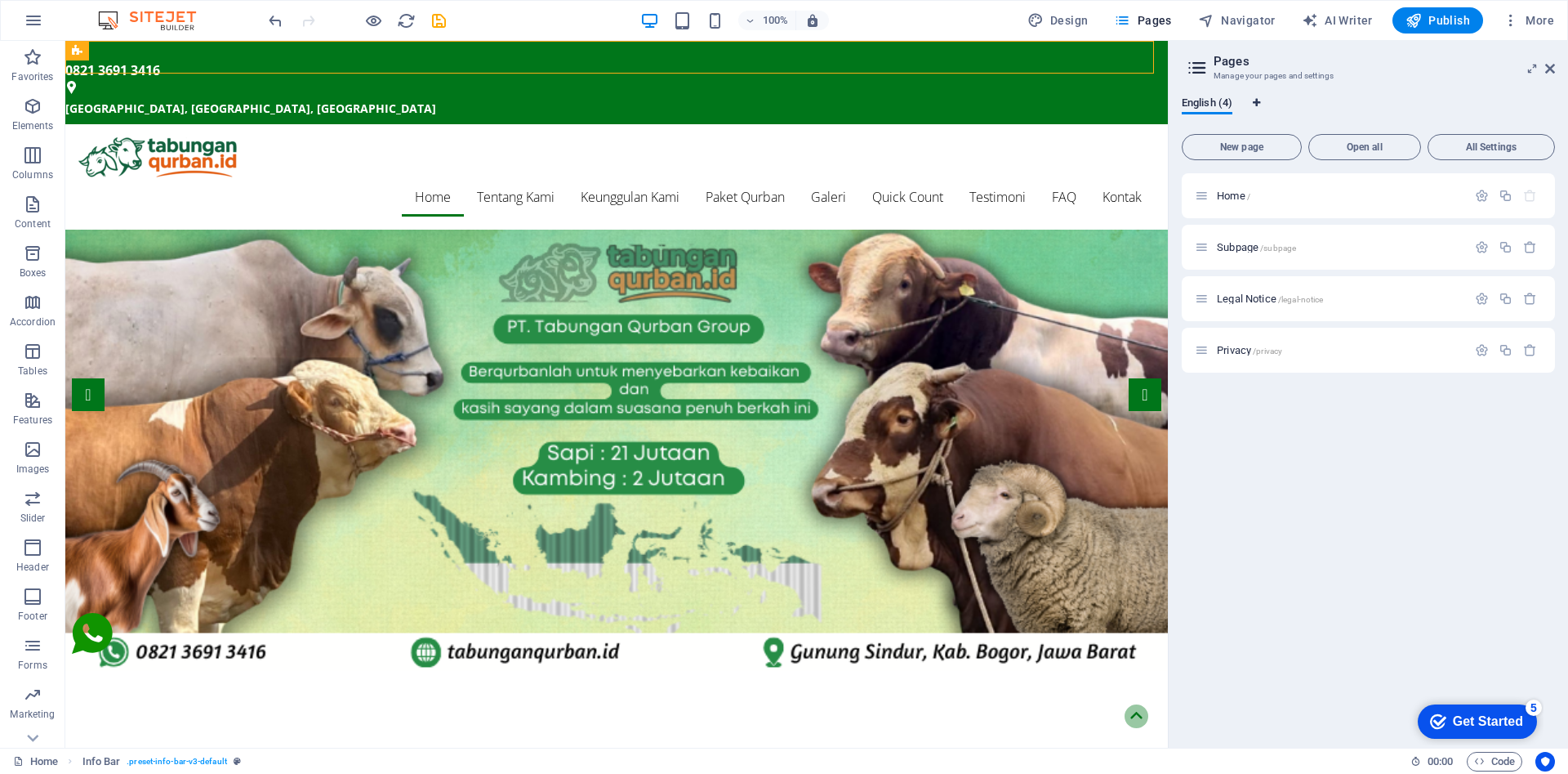
click at [1256, 104] on icon "Language Tabs" at bounding box center [1256, 103] width 7 height 10
select select "41"
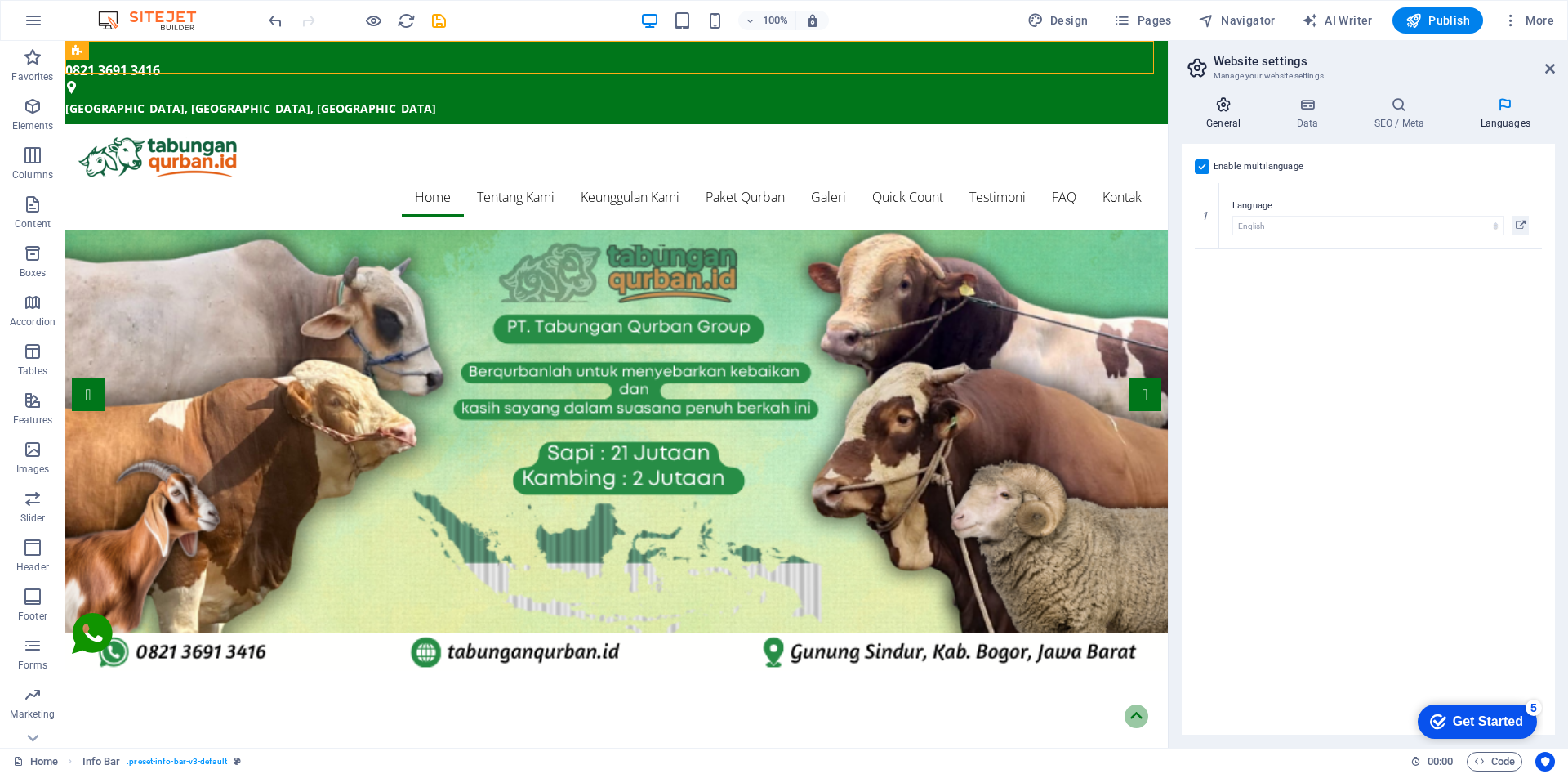
click at [1210, 111] on icon at bounding box center [1223, 104] width 83 height 17
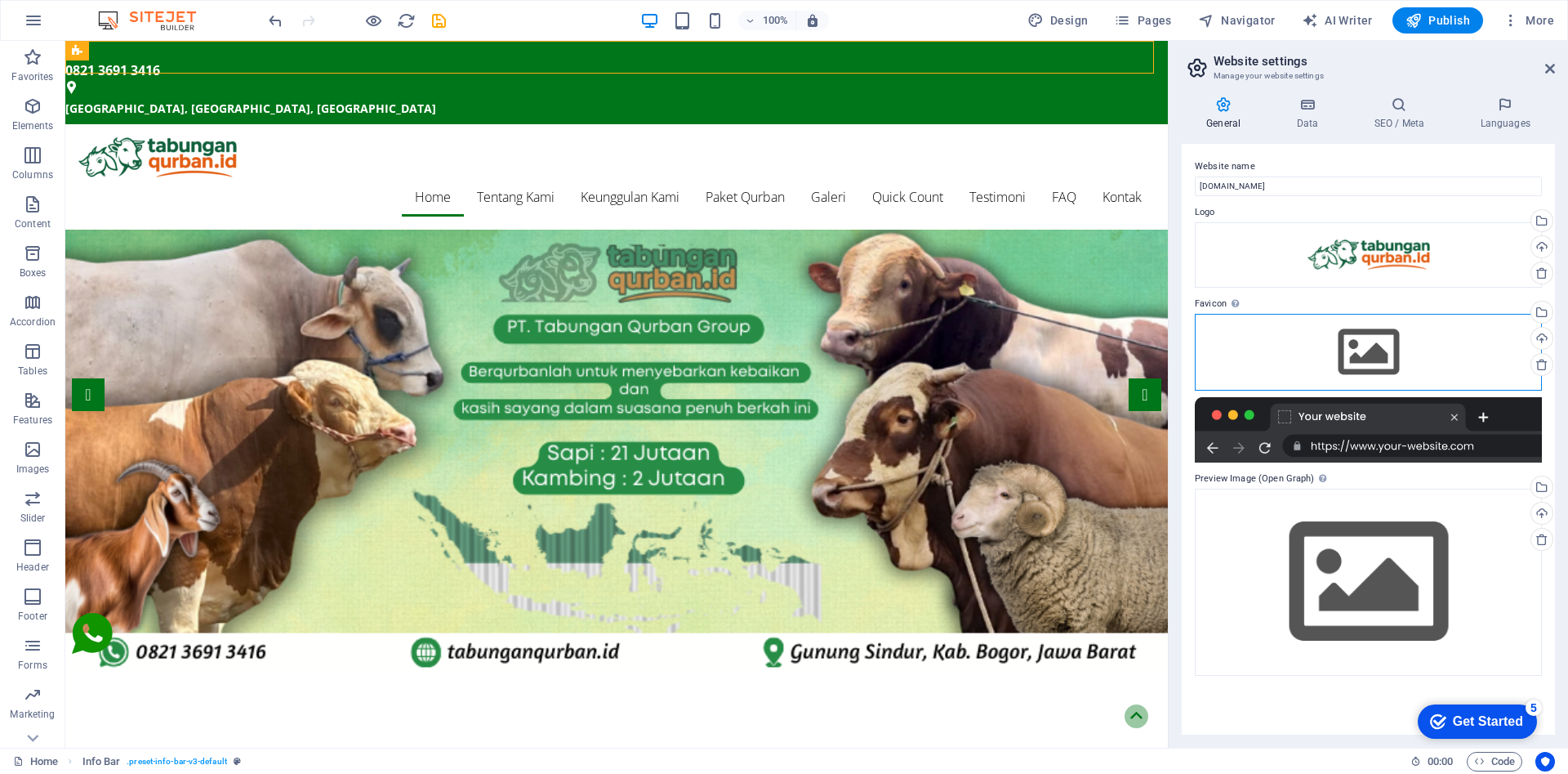
click at [1370, 359] on div "Drag files here, click to choose files or select files from Files or our free s…" at bounding box center [1369, 352] width 347 height 77
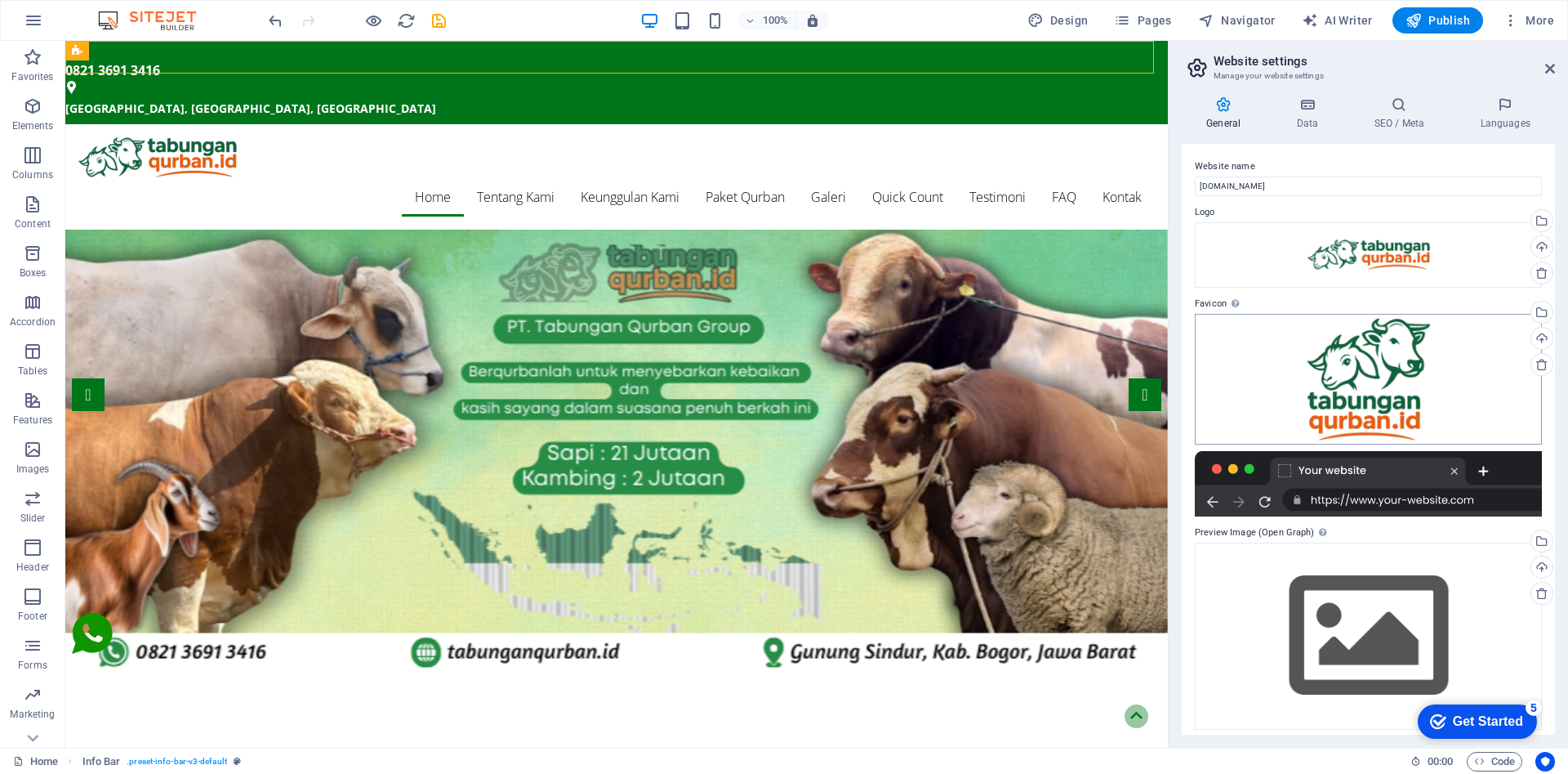
scroll to position [8, 0]
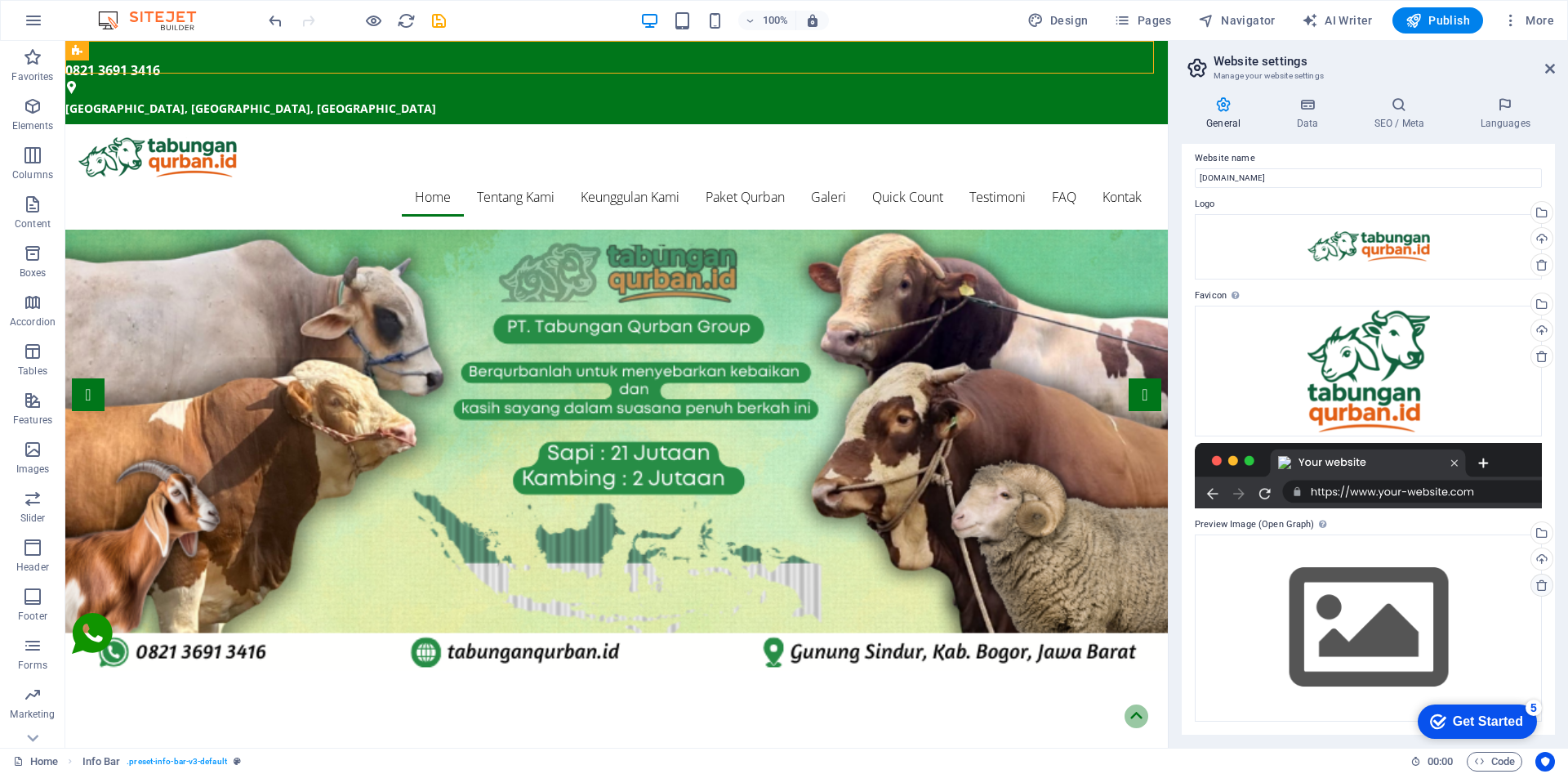
click at [1538, 586] on icon at bounding box center [1542, 585] width 13 height 13
click at [1378, 490] on div at bounding box center [1369, 475] width 347 height 66
click at [1528, 536] on div "Select files from the file manager, stock photos, or upload file(s)" at bounding box center [1475, 534] width 106 height 61
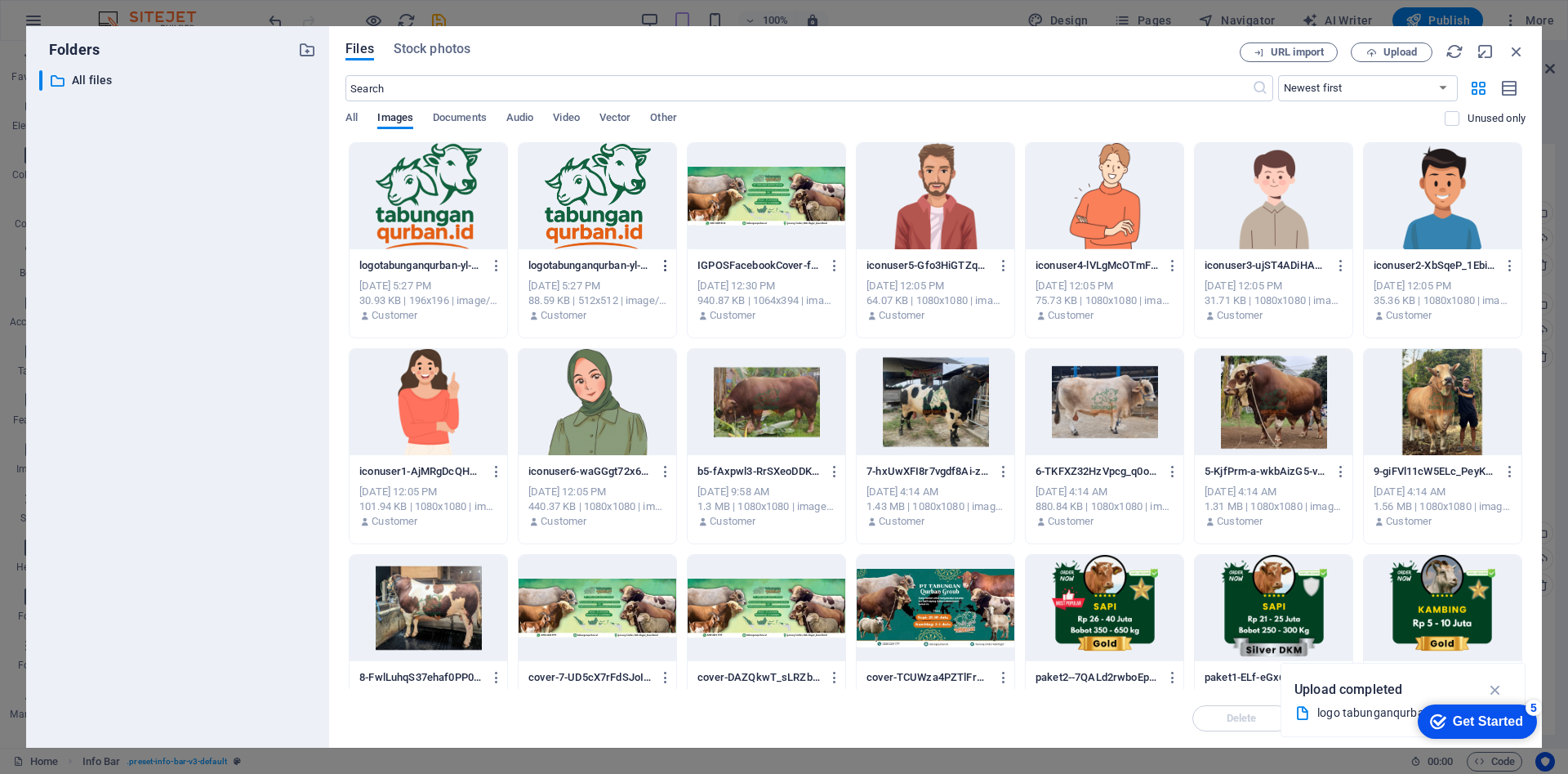
click at [663, 266] on icon "button" at bounding box center [666, 265] width 16 height 15
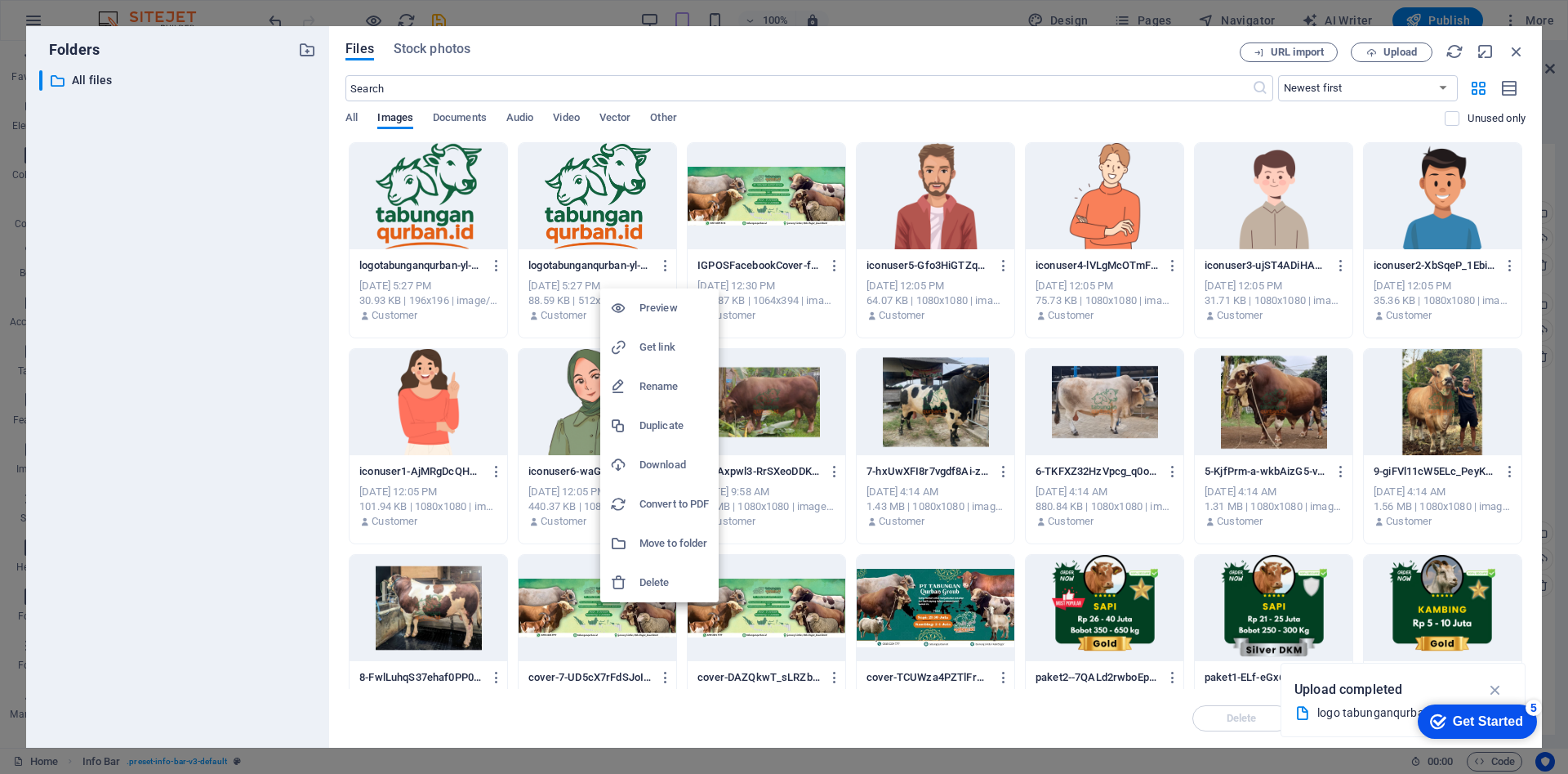
click at [494, 270] on div at bounding box center [784, 387] width 1568 height 774
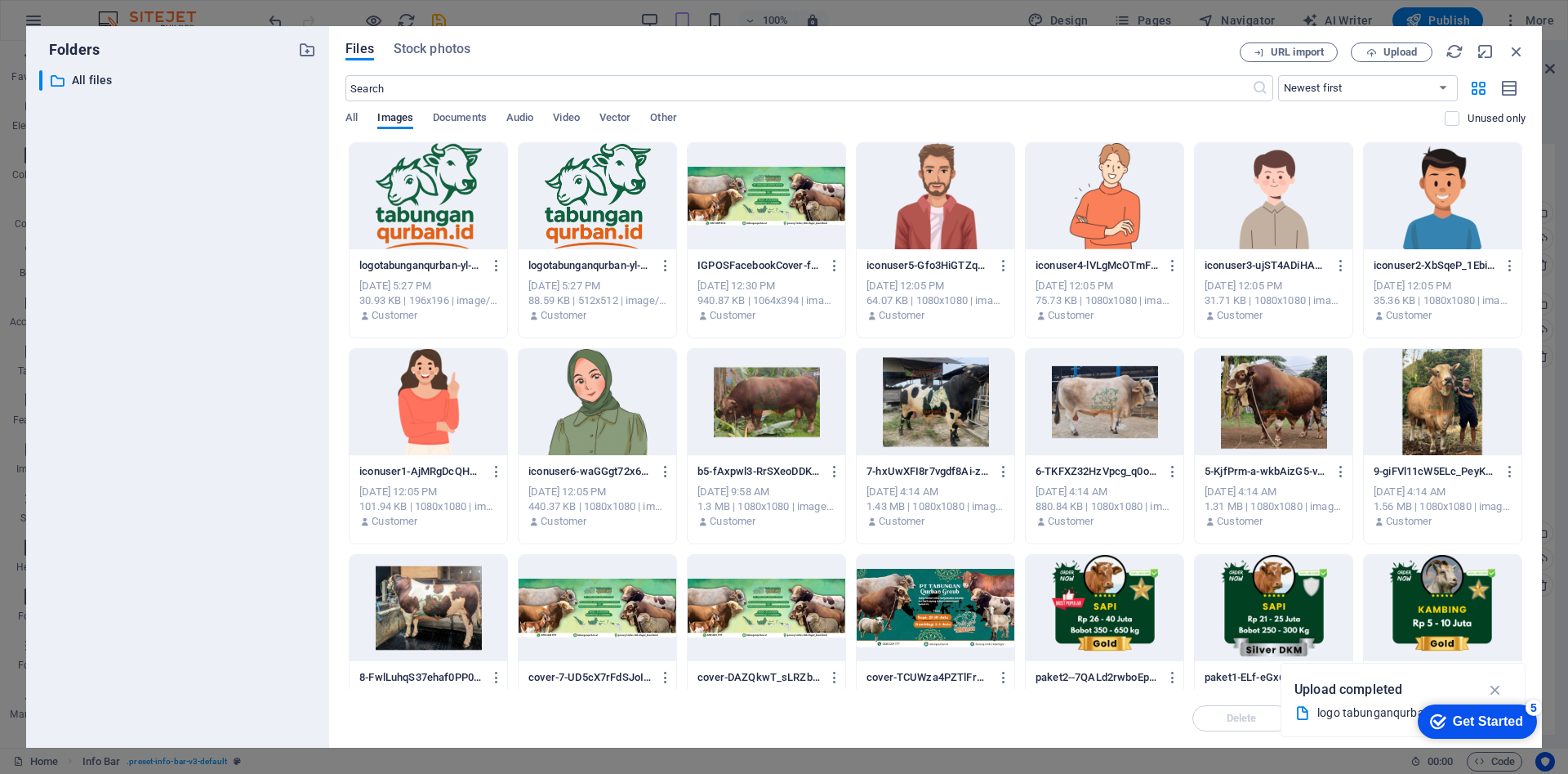
click at [494, 270] on icon "button" at bounding box center [497, 265] width 16 height 15
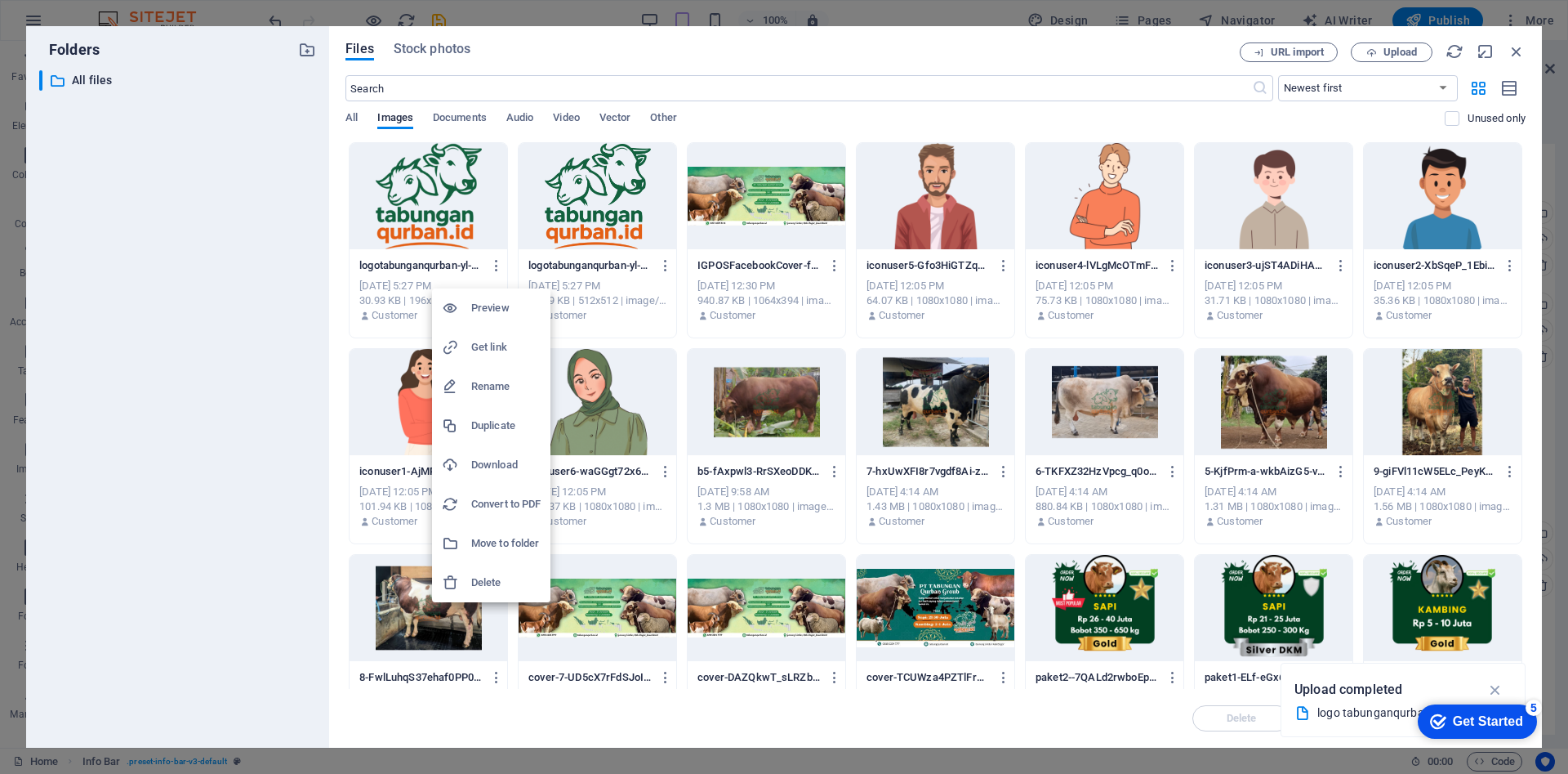
click at [495, 581] on h6 "Delete" at bounding box center [506, 583] width 70 height 20
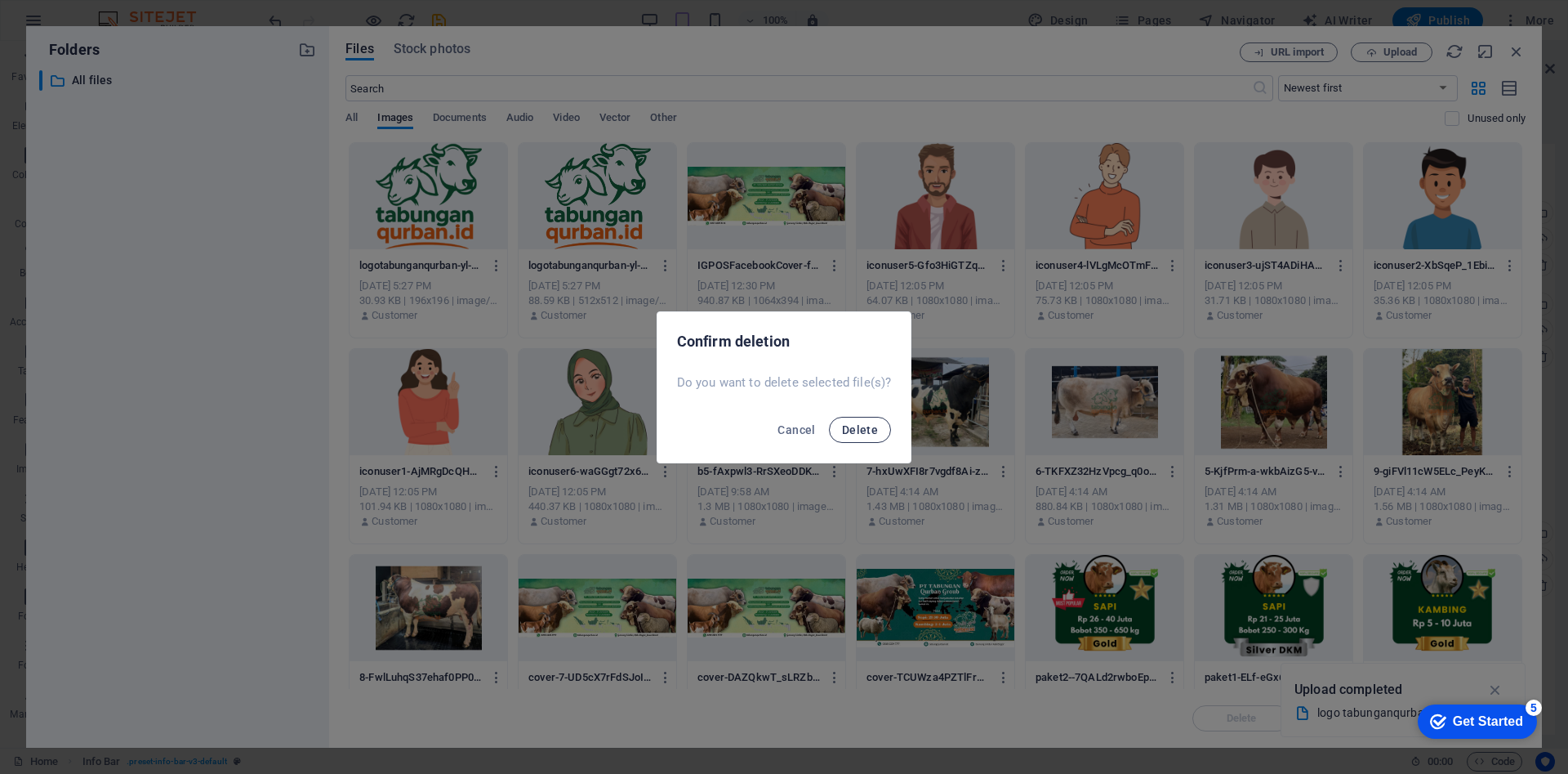
click at [867, 424] on span "Delete" at bounding box center [860, 429] width 36 height 13
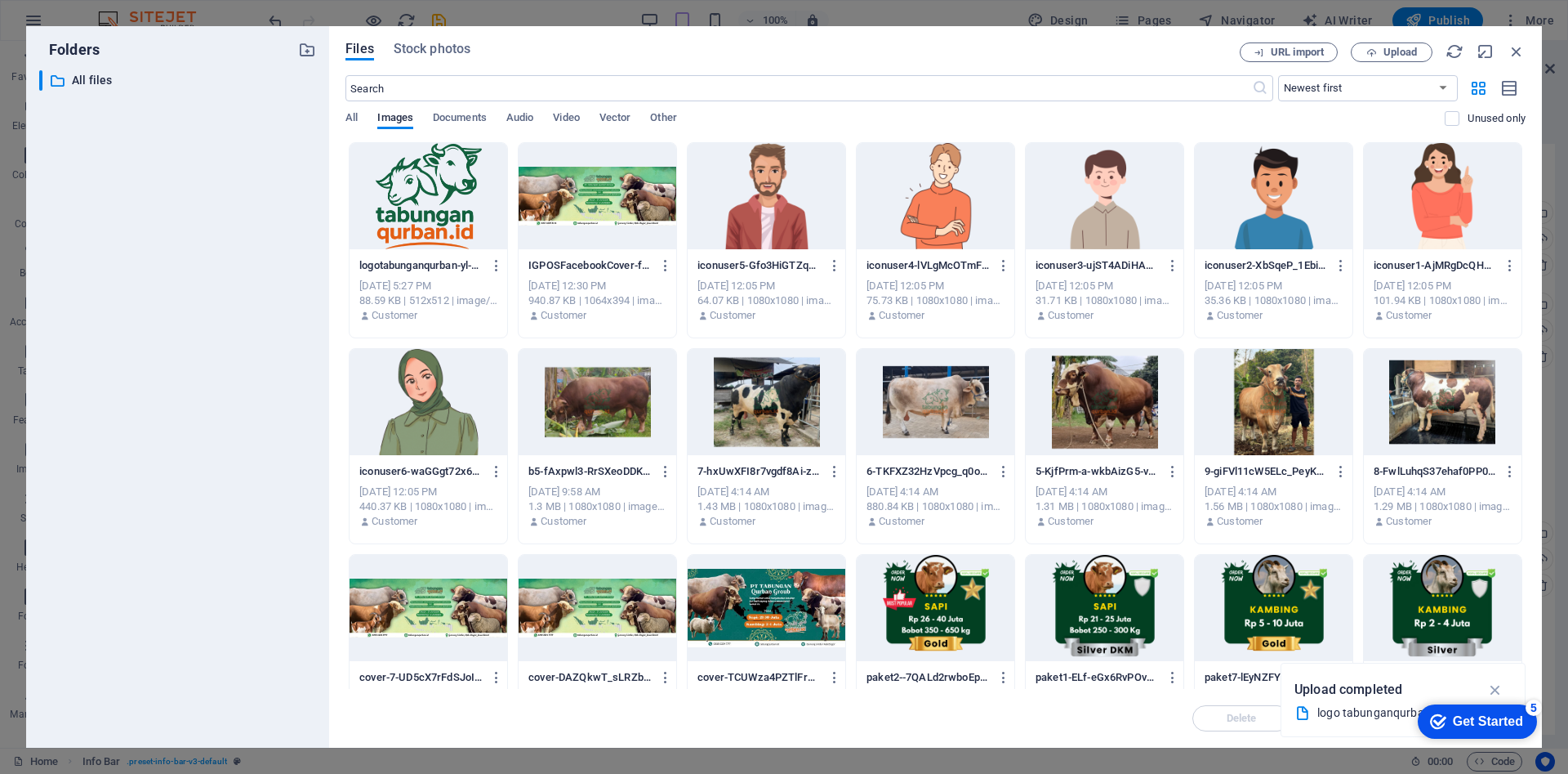
click at [589, 203] on div at bounding box center [597, 196] width 158 height 106
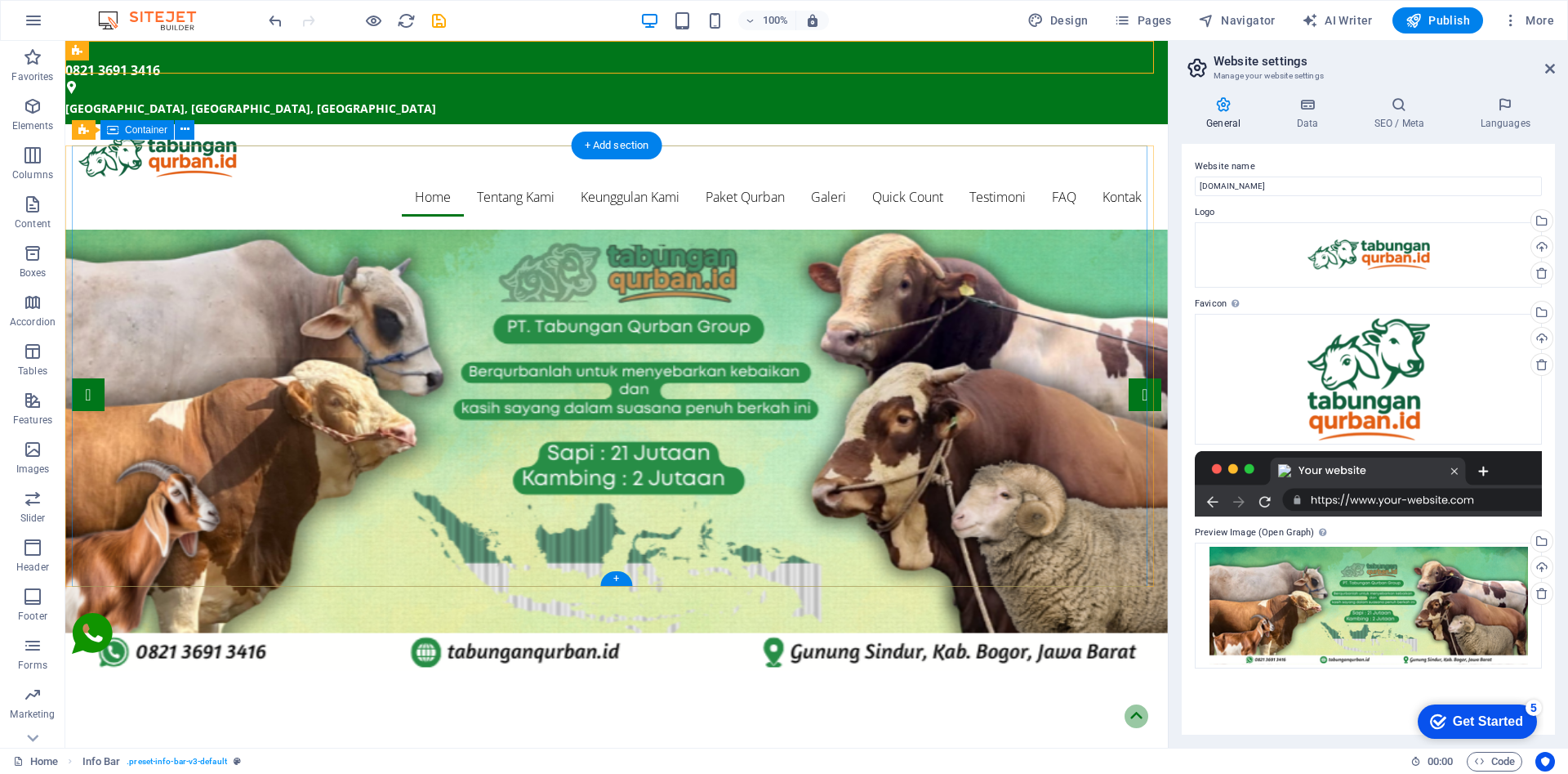
scroll to position [0, 0]
click at [1312, 104] on icon at bounding box center [1307, 104] width 71 height 17
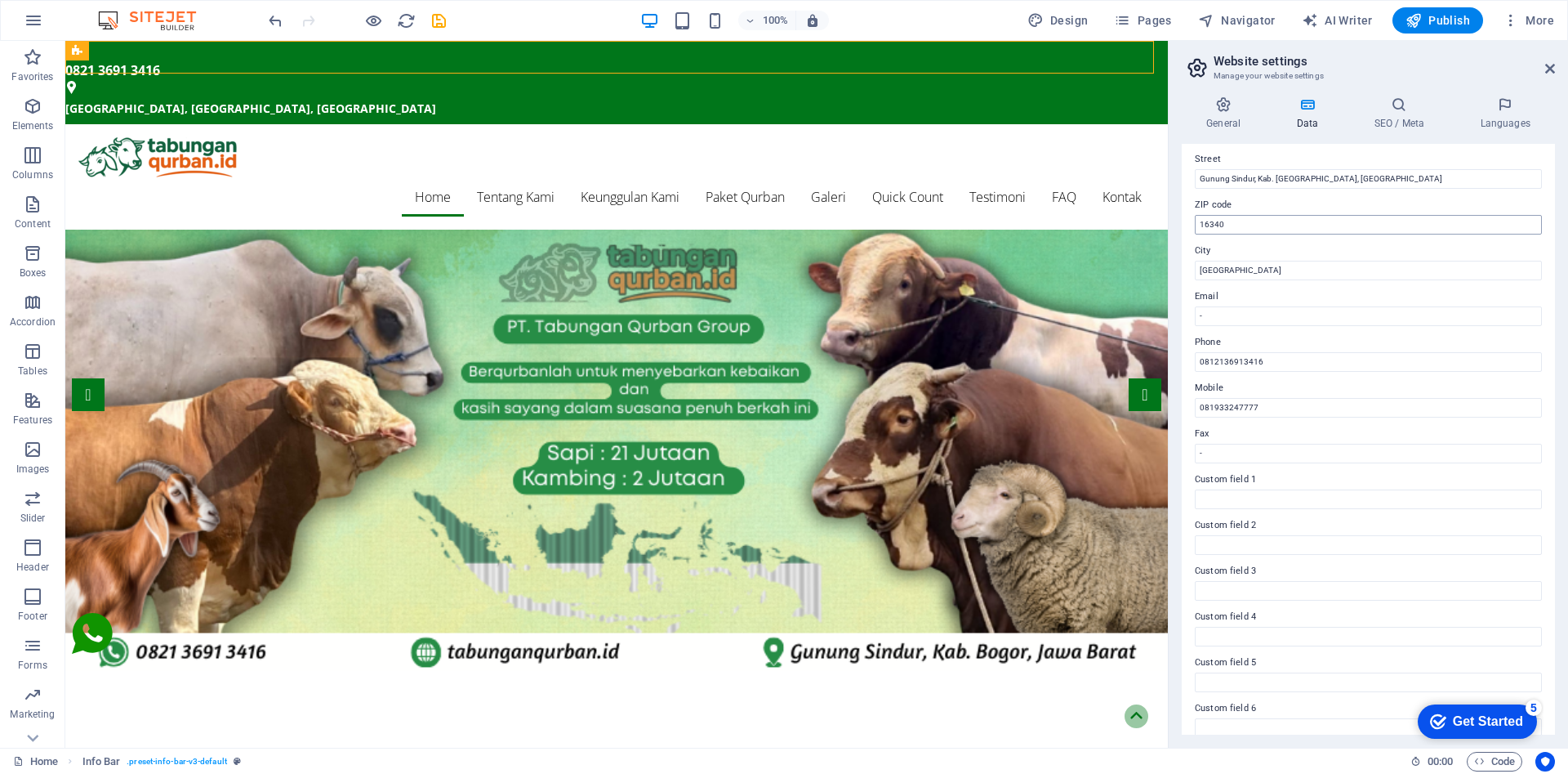
scroll to position [194, 0]
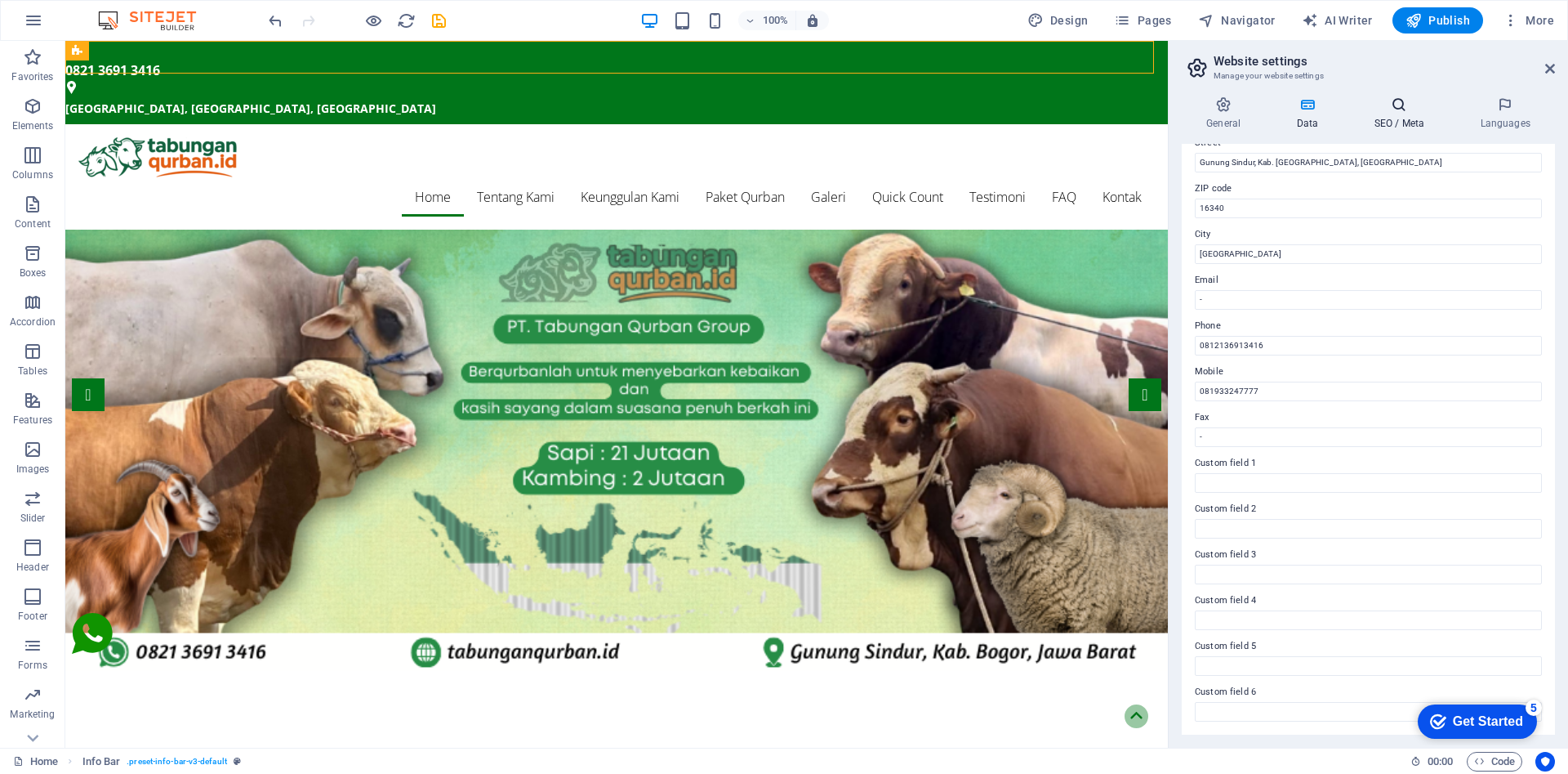
click at [1409, 115] on h4 "SEO / Meta" at bounding box center [1402, 113] width 106 height 34
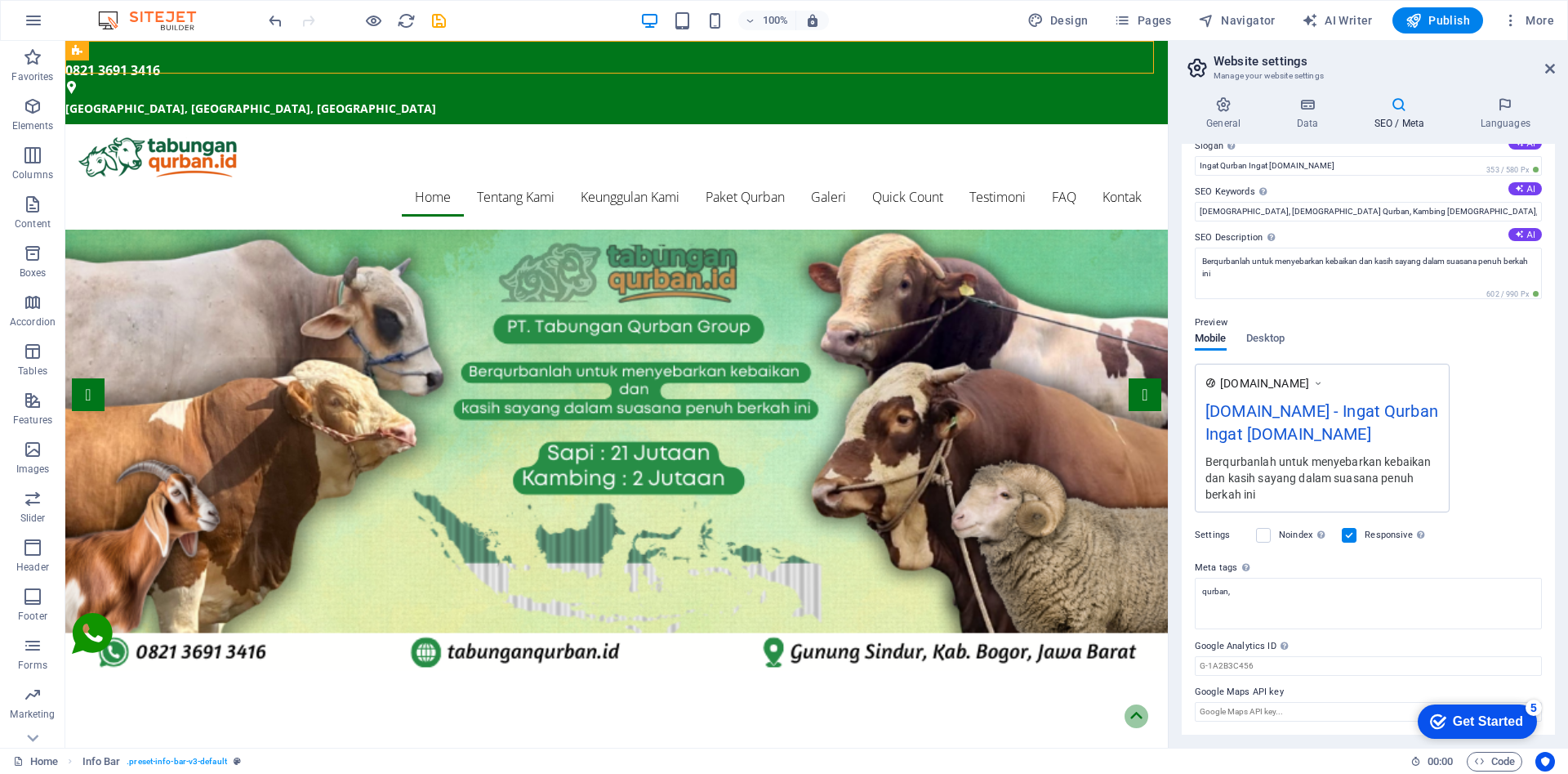
scroll to position [89, 0]
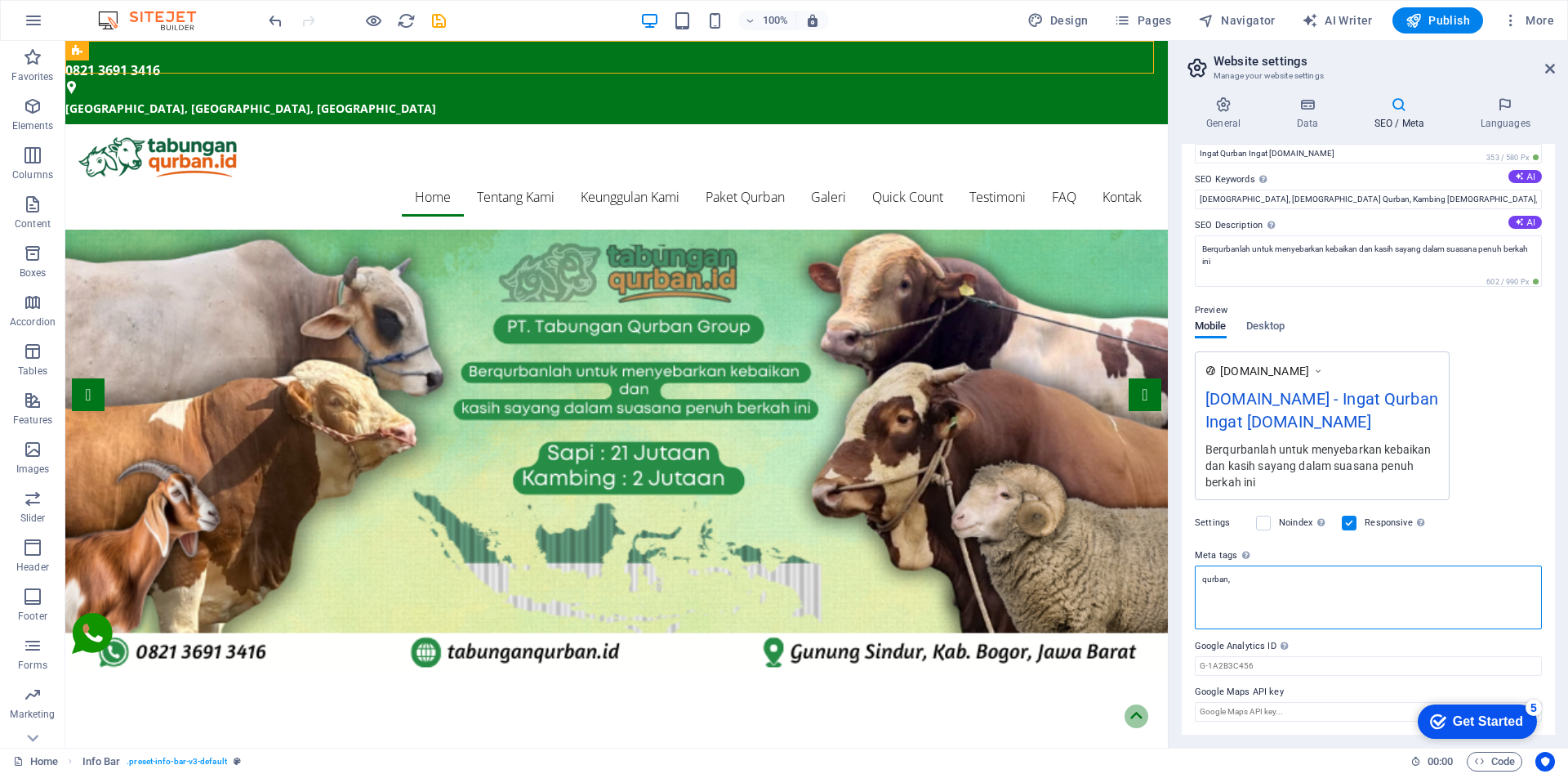
click at [1340, 589] on textarea "qurban," at bounding box center [1369, 596] width 347 height 64
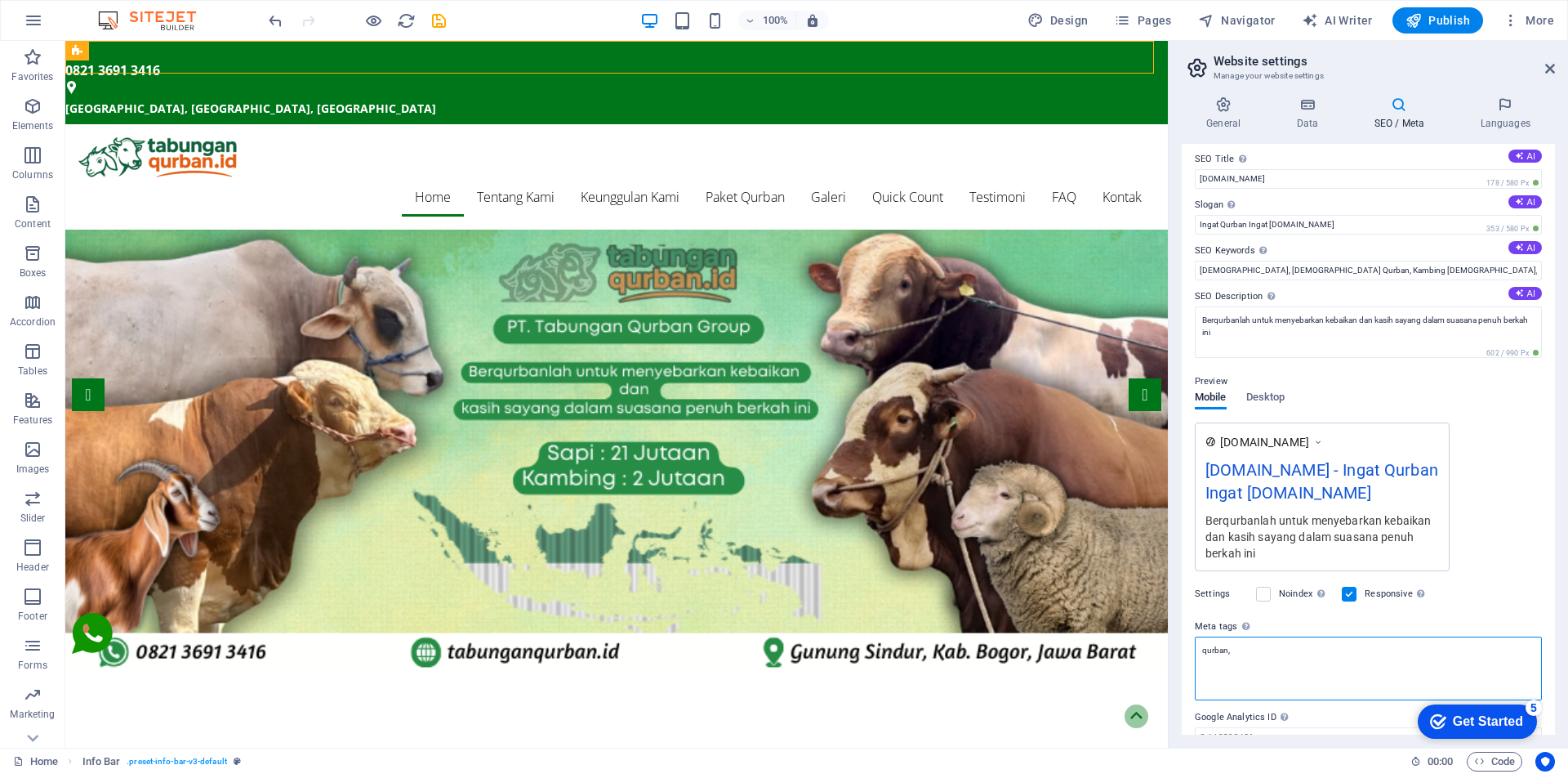
scroll to position [0, 0]
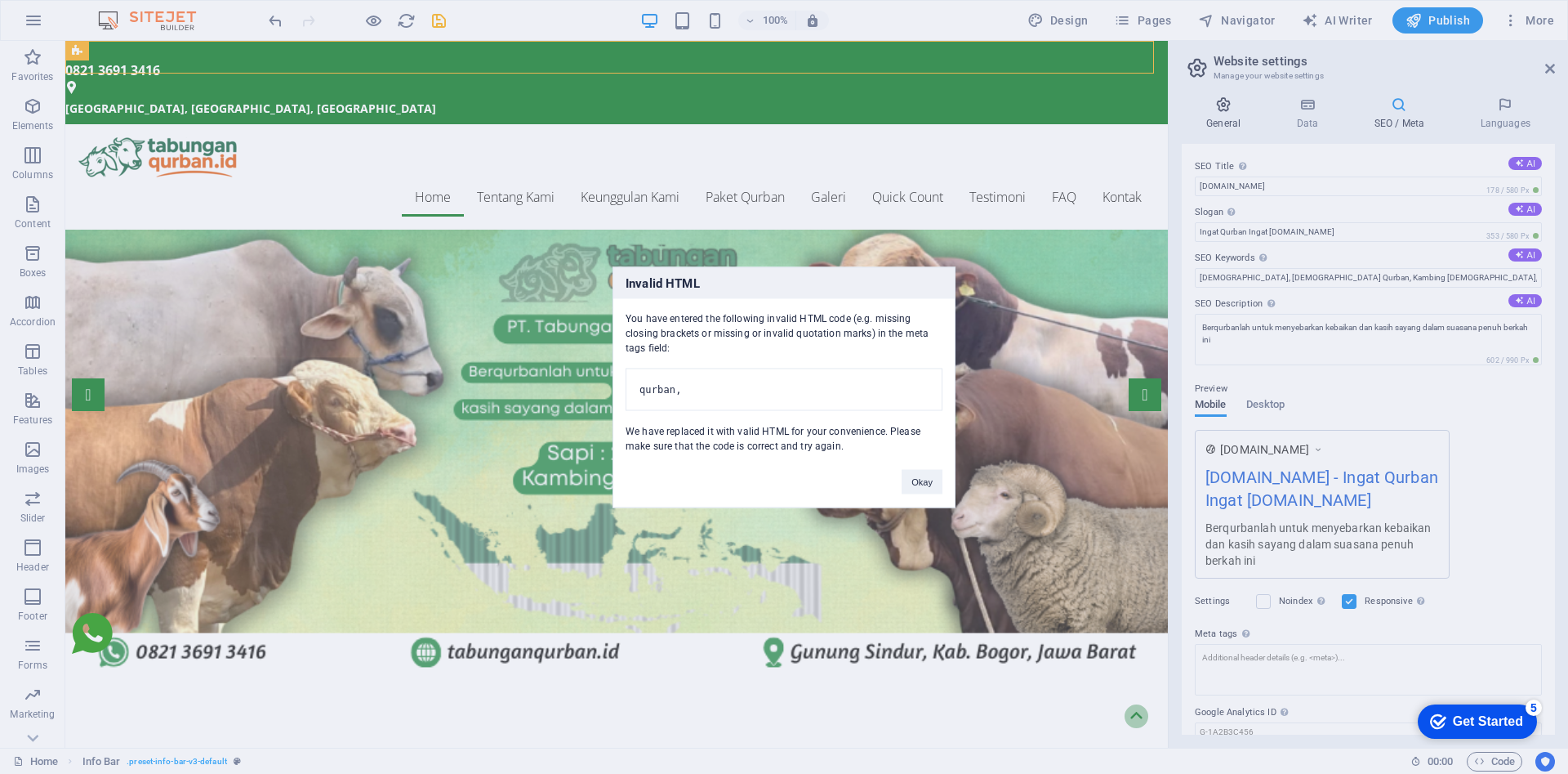
click at [1221, 116] on body "[DOMAIN_NAME] Home (en) Favorites Elements Columns Content Boxes Accordion Tabl…" at bounding box center [784, 387] width 1568 height 774
click at [912, 481] on button "Okay" at bounding box center [923, 481] width 41 height 25
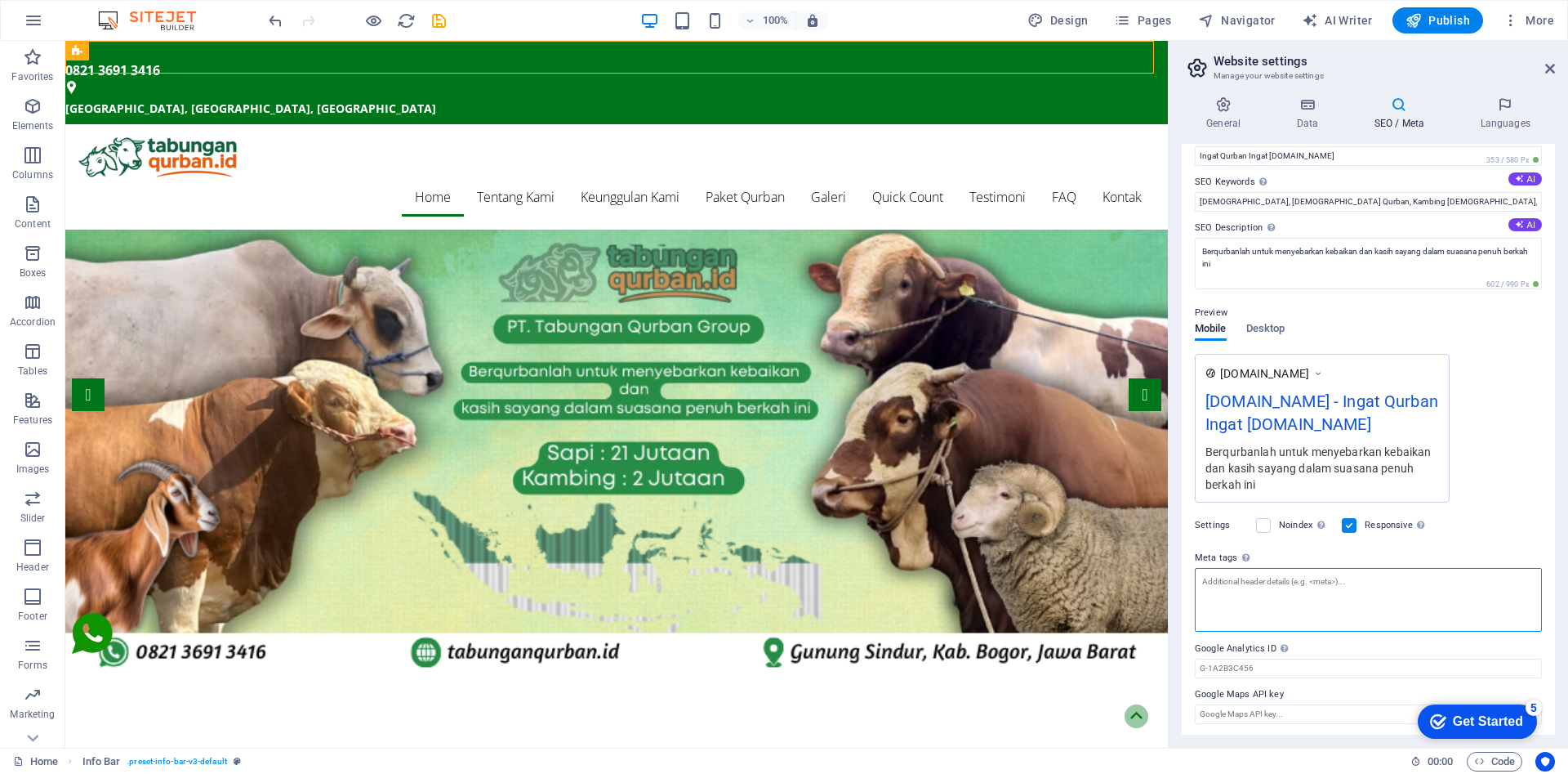
scroll to position [81, 0]
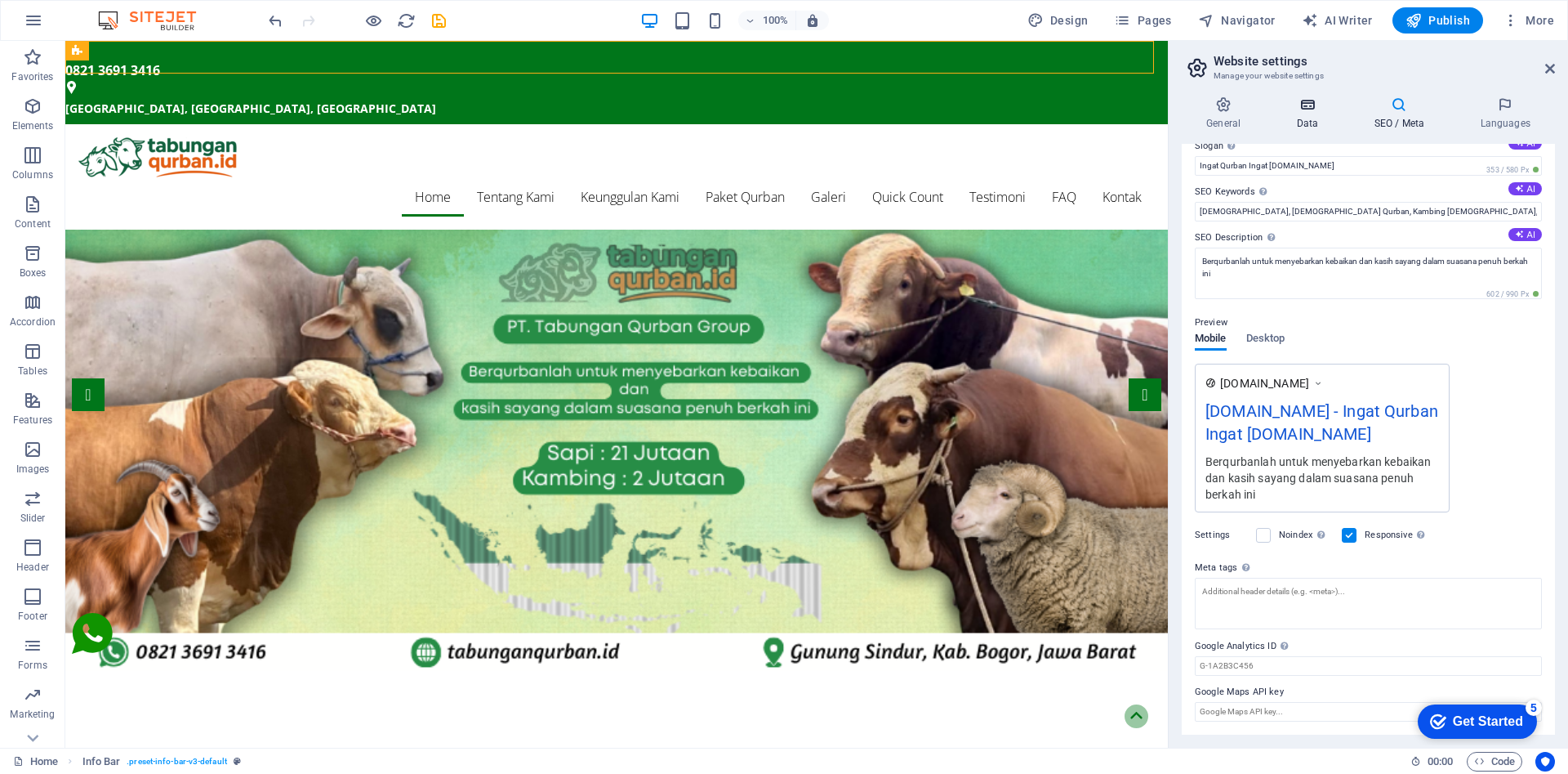
click at [1306, 111] on icon at bounding box center [1307, 104] width 71 height 17
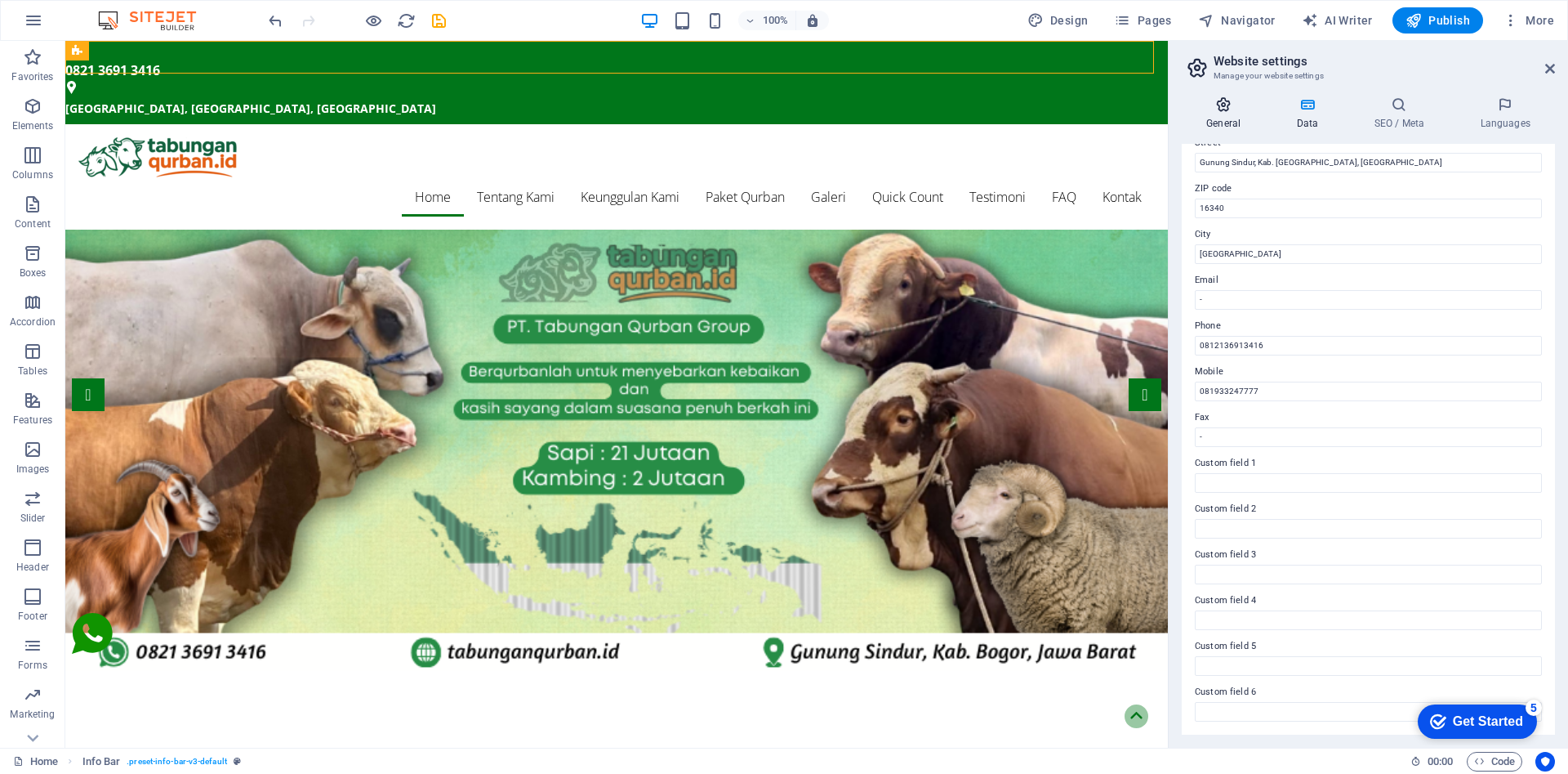
click at [1226, 108] on icon at bounding box center [1223, 104] width 83 height 17
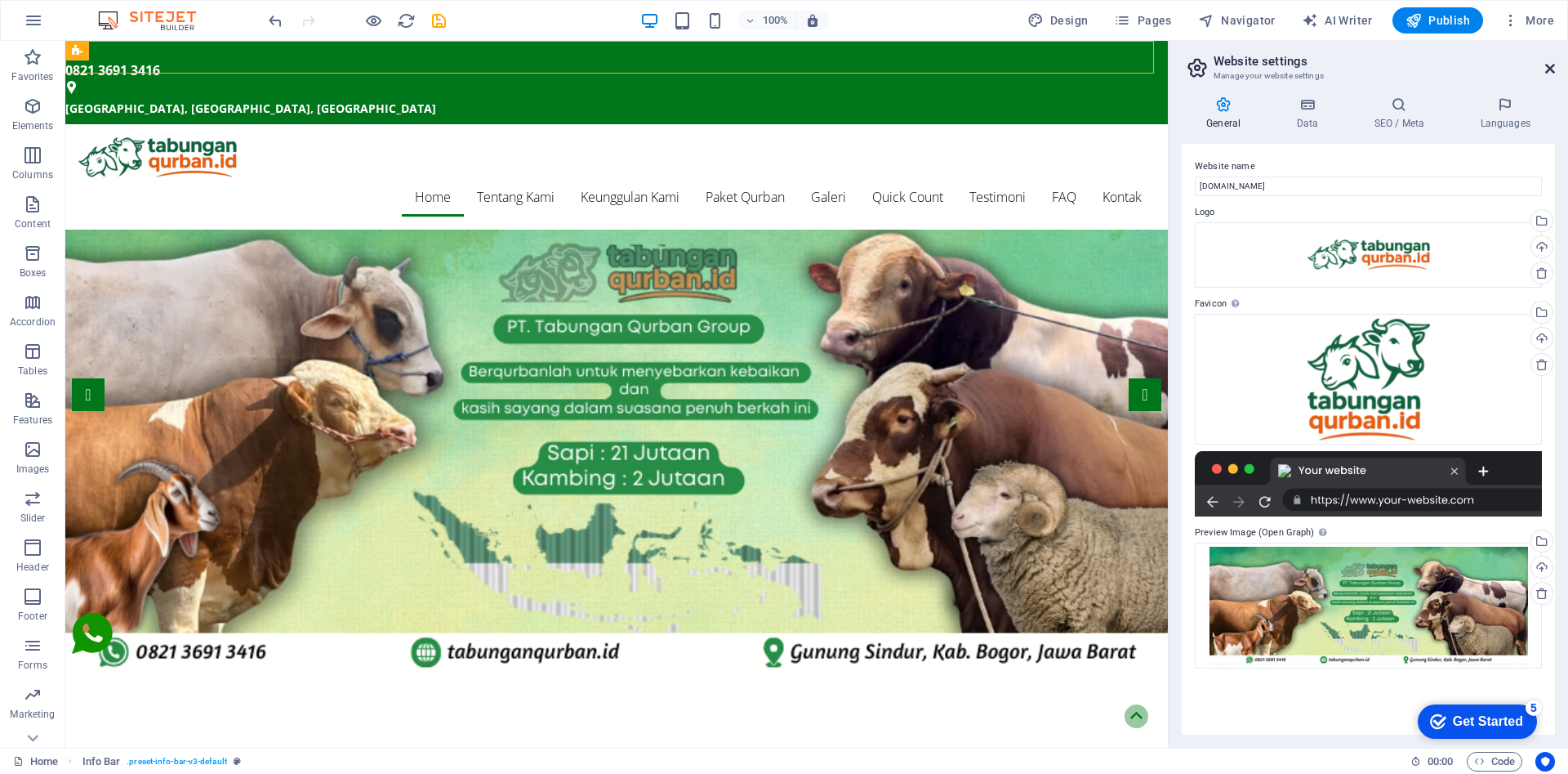
click at [1552, 66] on icon at bounding box center [1550, 68] width 10 height 13
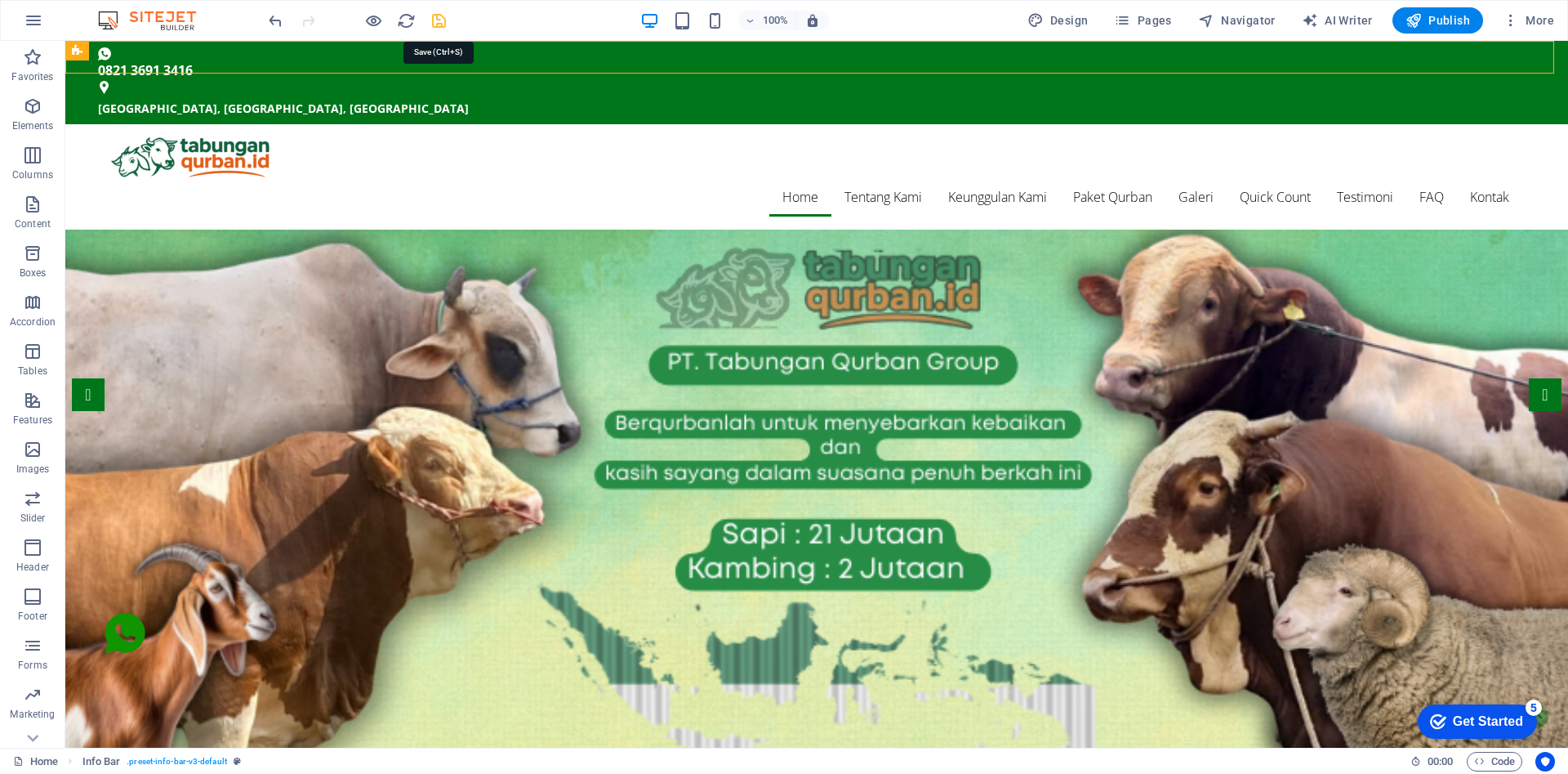
click at [431, 22] on icon "save" at bounding box center [438, 21] width 19 height 19
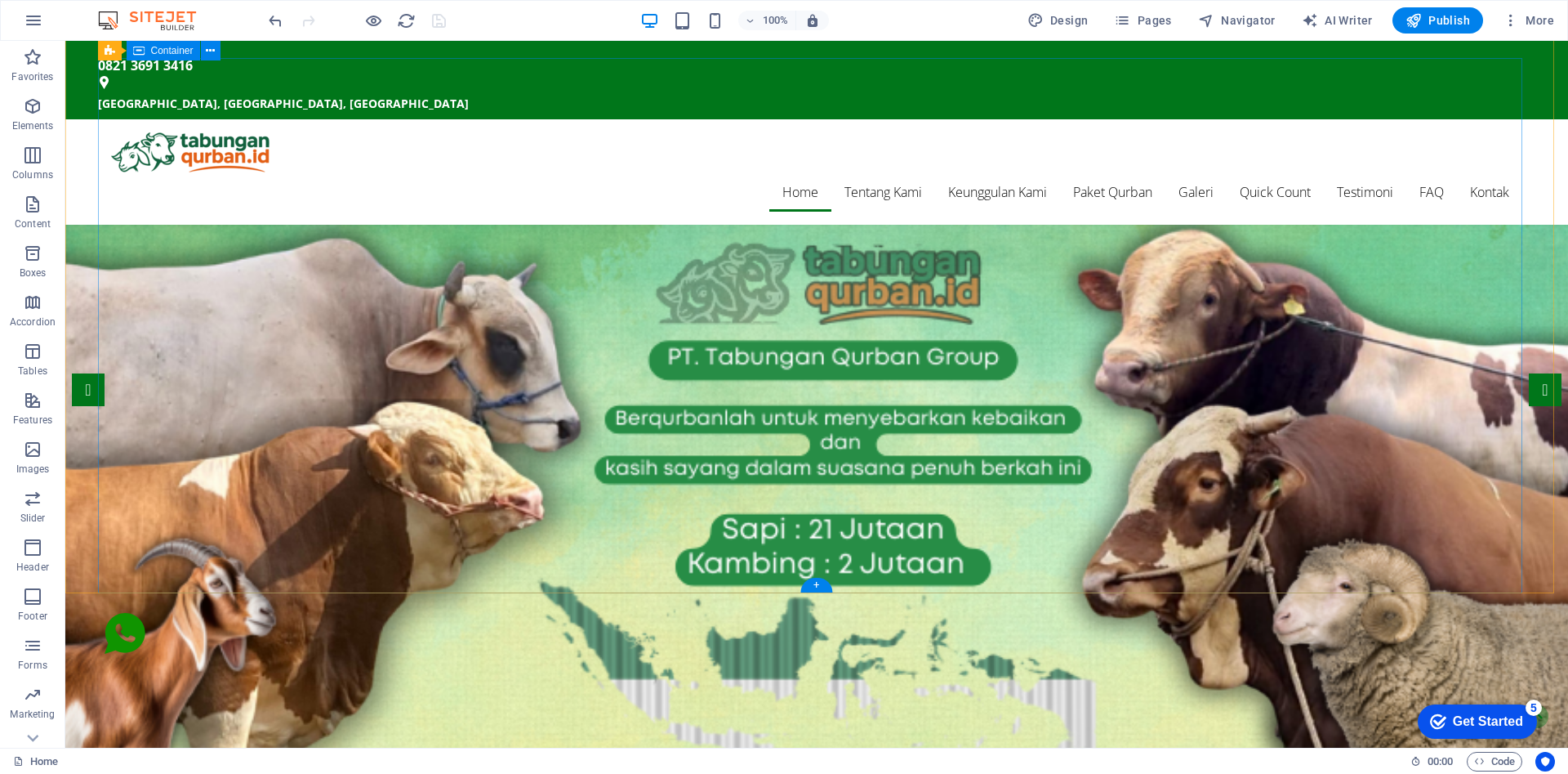
scroll to position [0, 0]
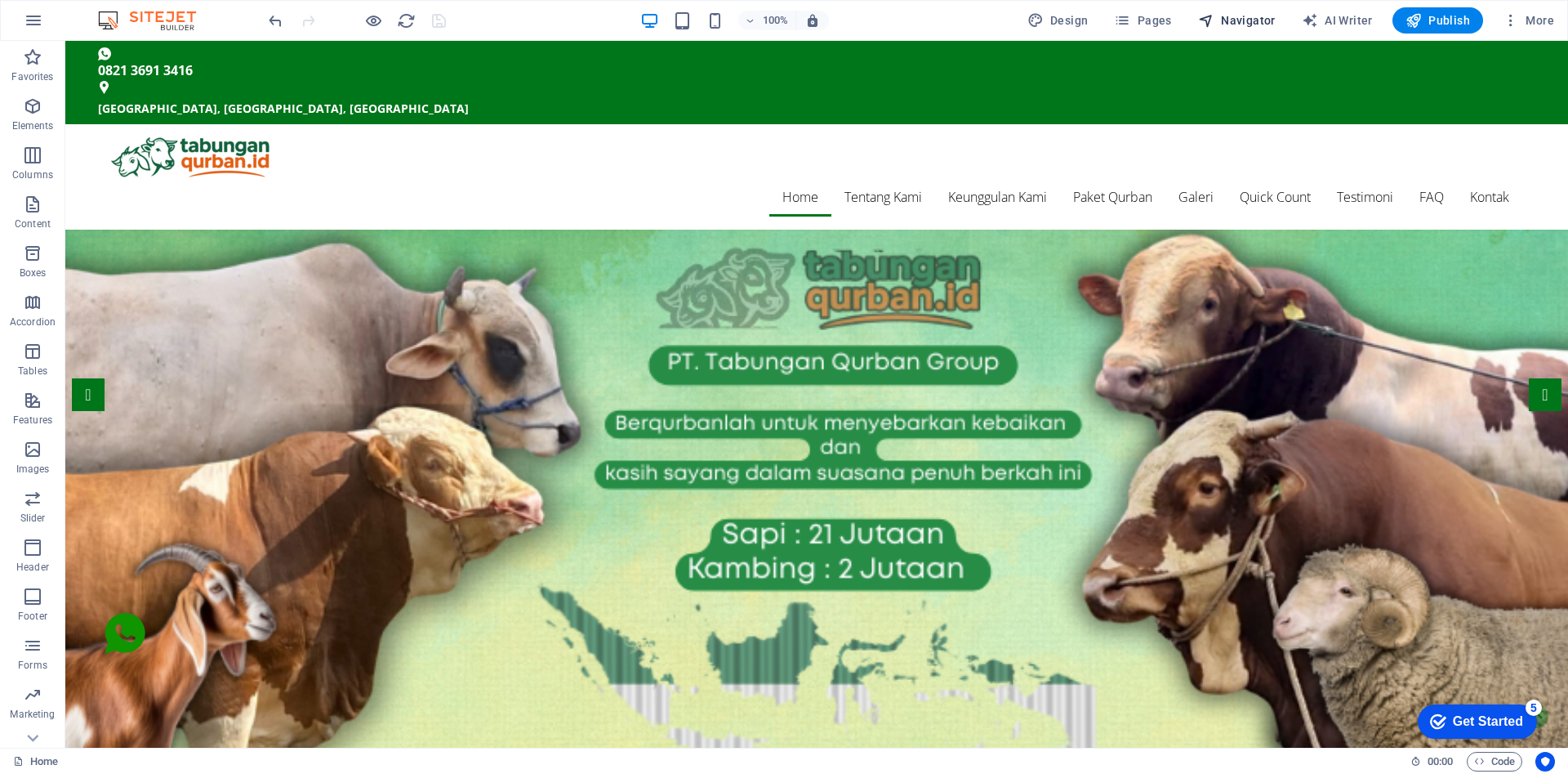
click at [1246, 26] on span "Navigator" at bounding box center [1237, 20] width 77 height 17
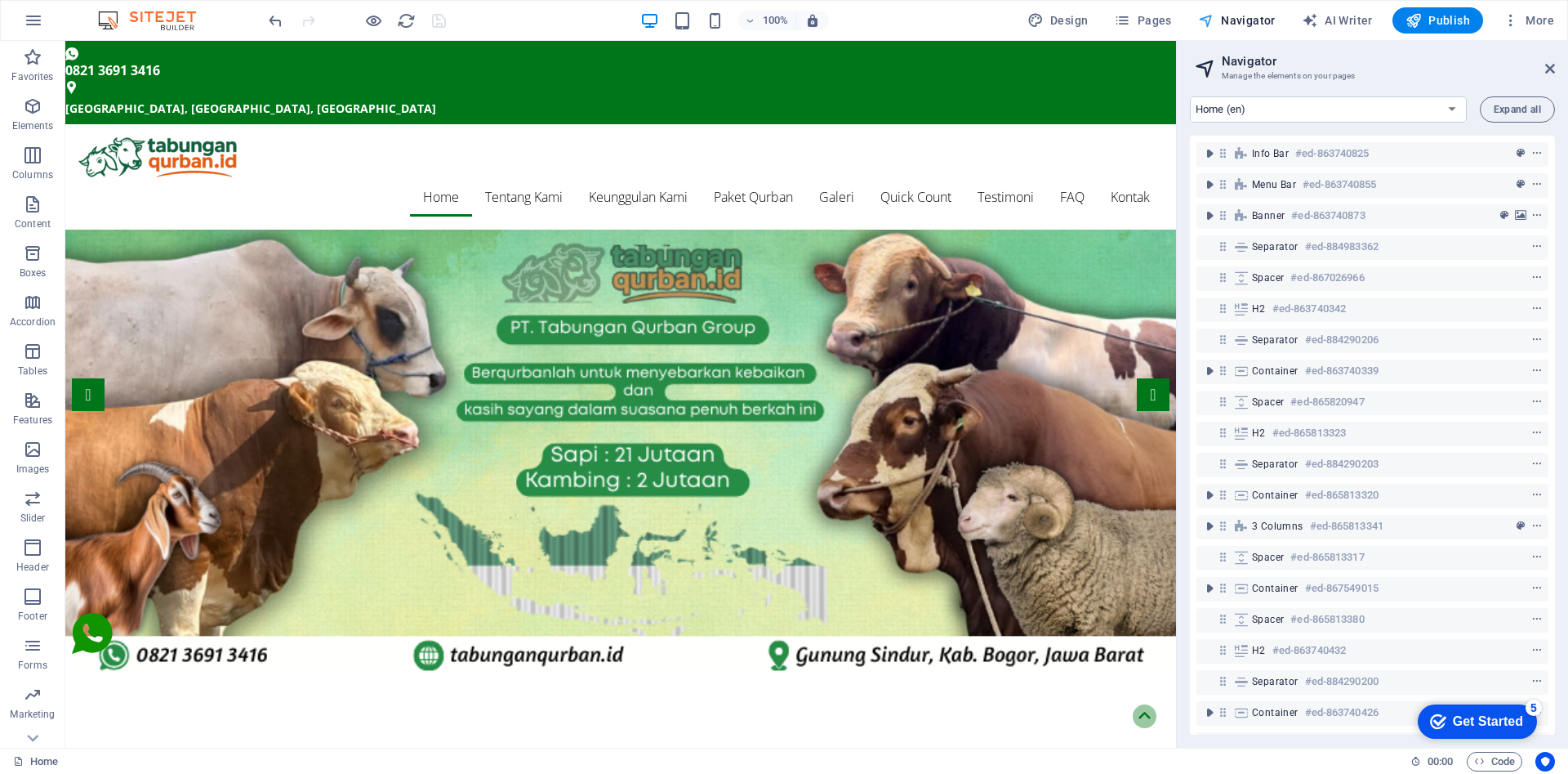
click at [1244, 21] on span "Navigator" at bounding box center [1237, 20] width 77 height 17
click at [1553, 64] on icon at bounding box center [1550, 68] width 10 height 13
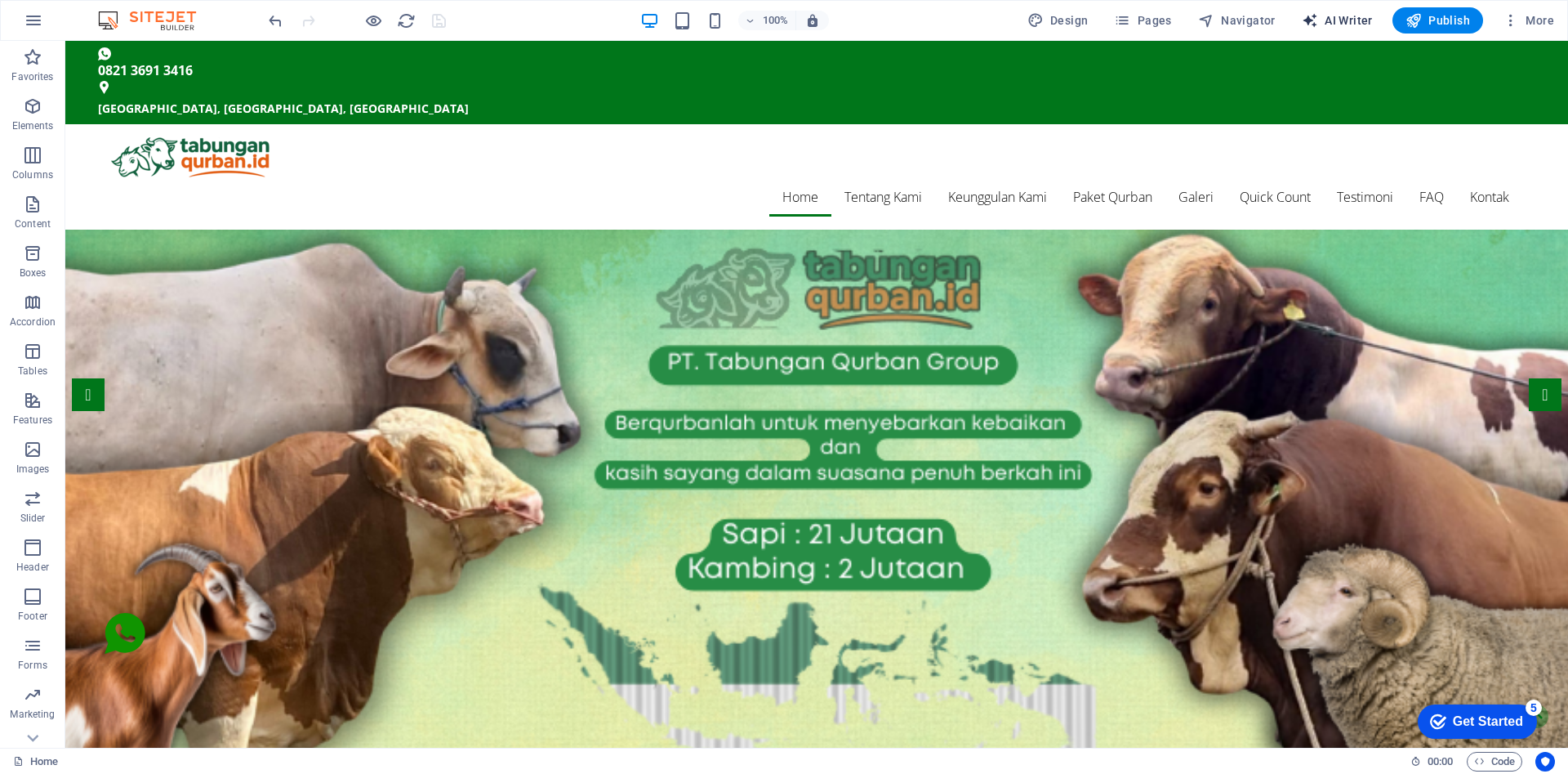
click at [1349, 21] on span "AI Writer" at bounding box center [1338, 20] width 71 height 17
select select "English"
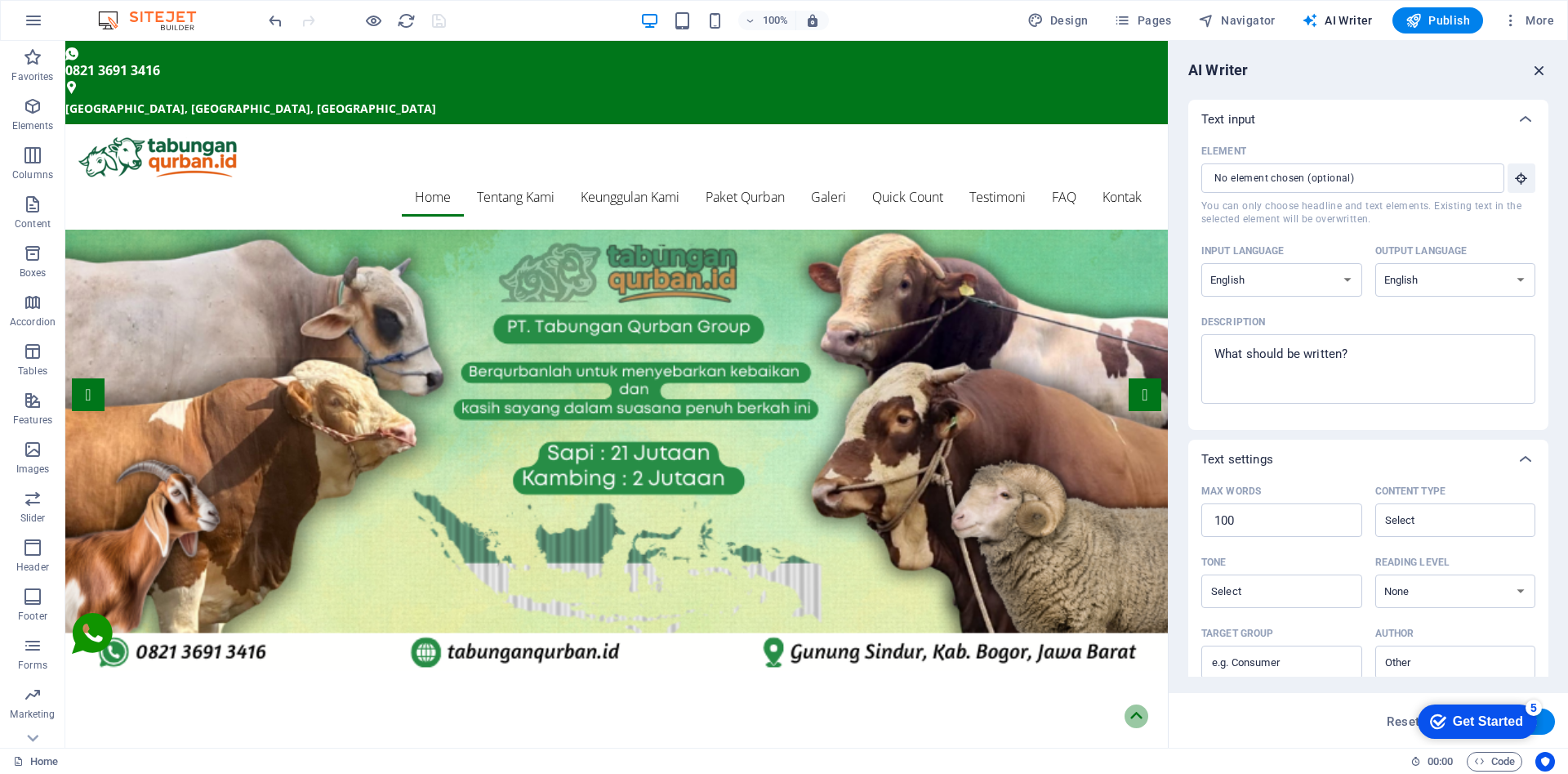
click at [1533, 72] on icon "button" at bounding box center [1540, 70] width 18 height 18
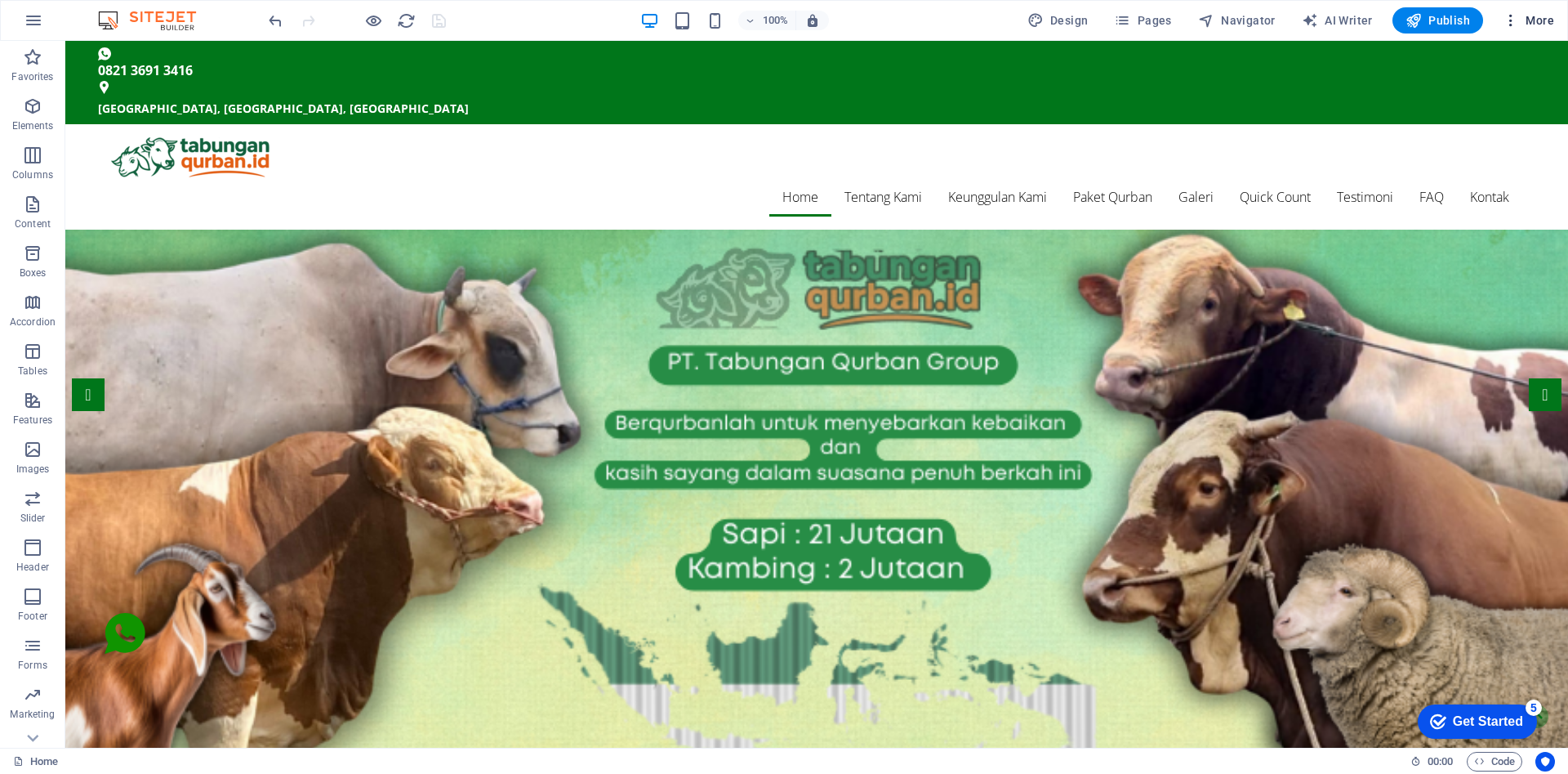
click at [1508, 23] on icon "button" at bounding box center [1511, 20] width 17 height 17
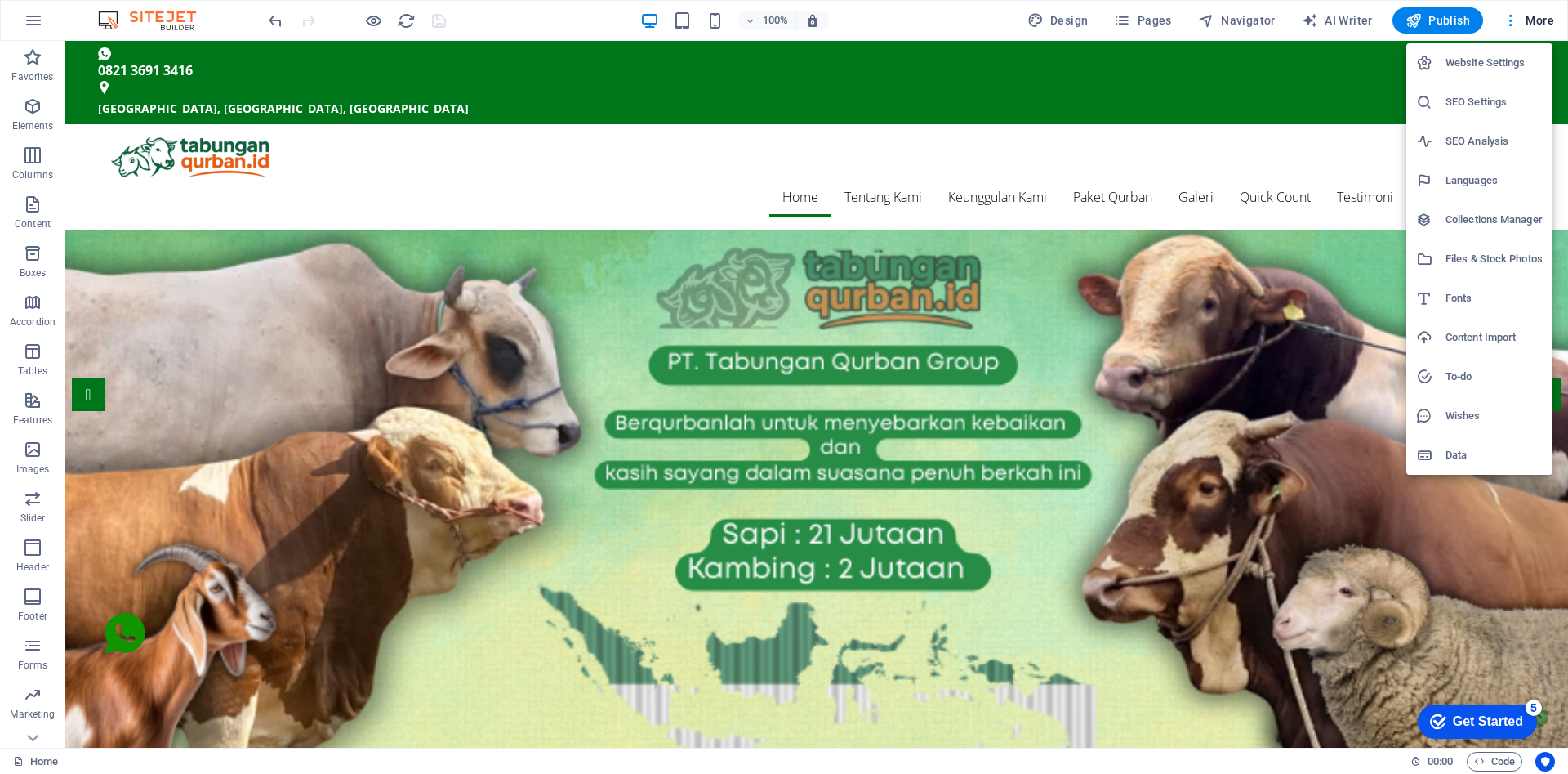
click at [1471, 372] on h6 "To-do" at bounding box center [1493, 377] width 97 height 20
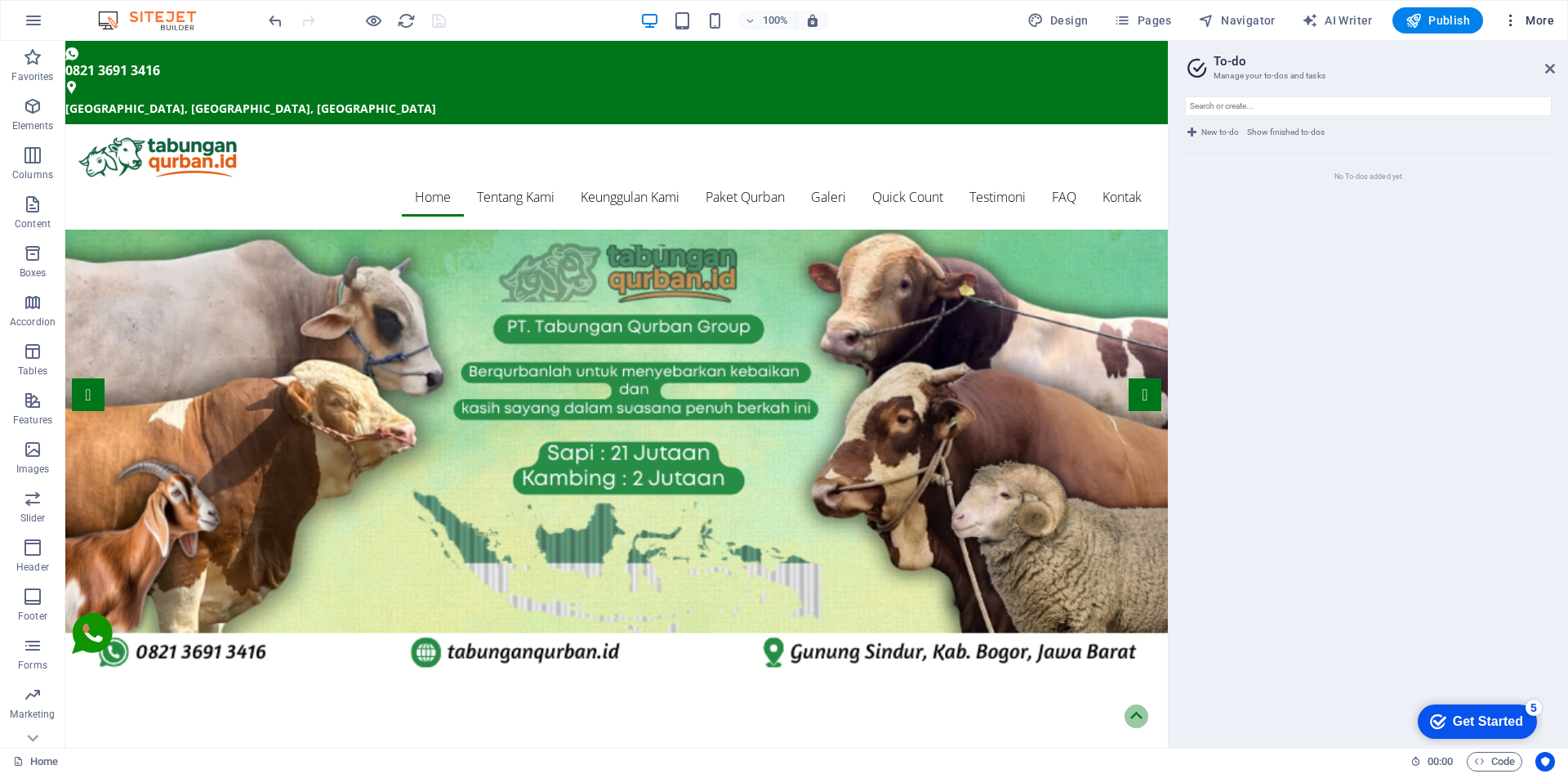
click at [1515, 23] on icon "button" at bounding box center [1511, 20] width 17 height 17
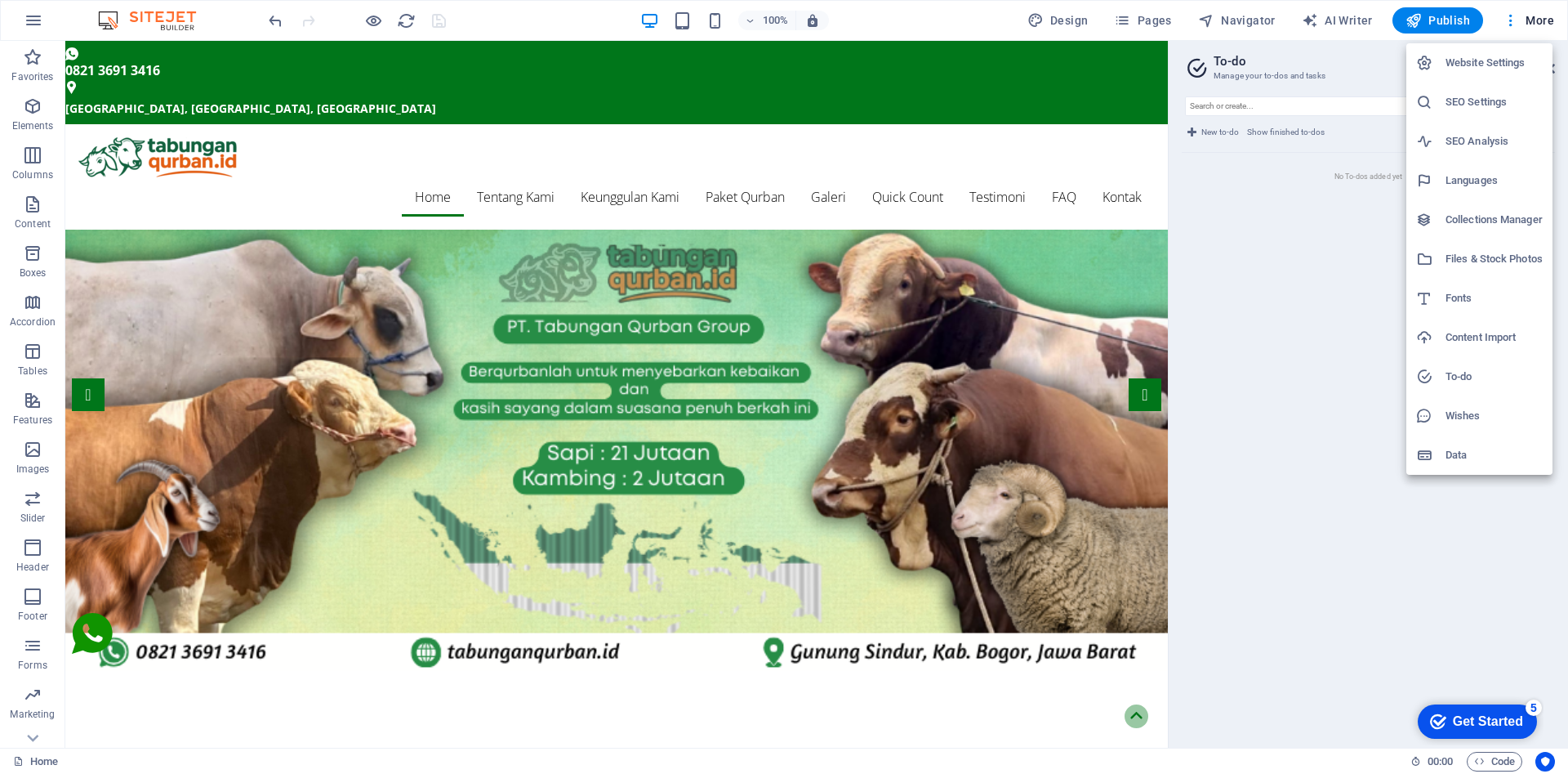
click at [1483, 414] on h6 "Wishes" at bounding box center [1493, 416] width 97 height 20
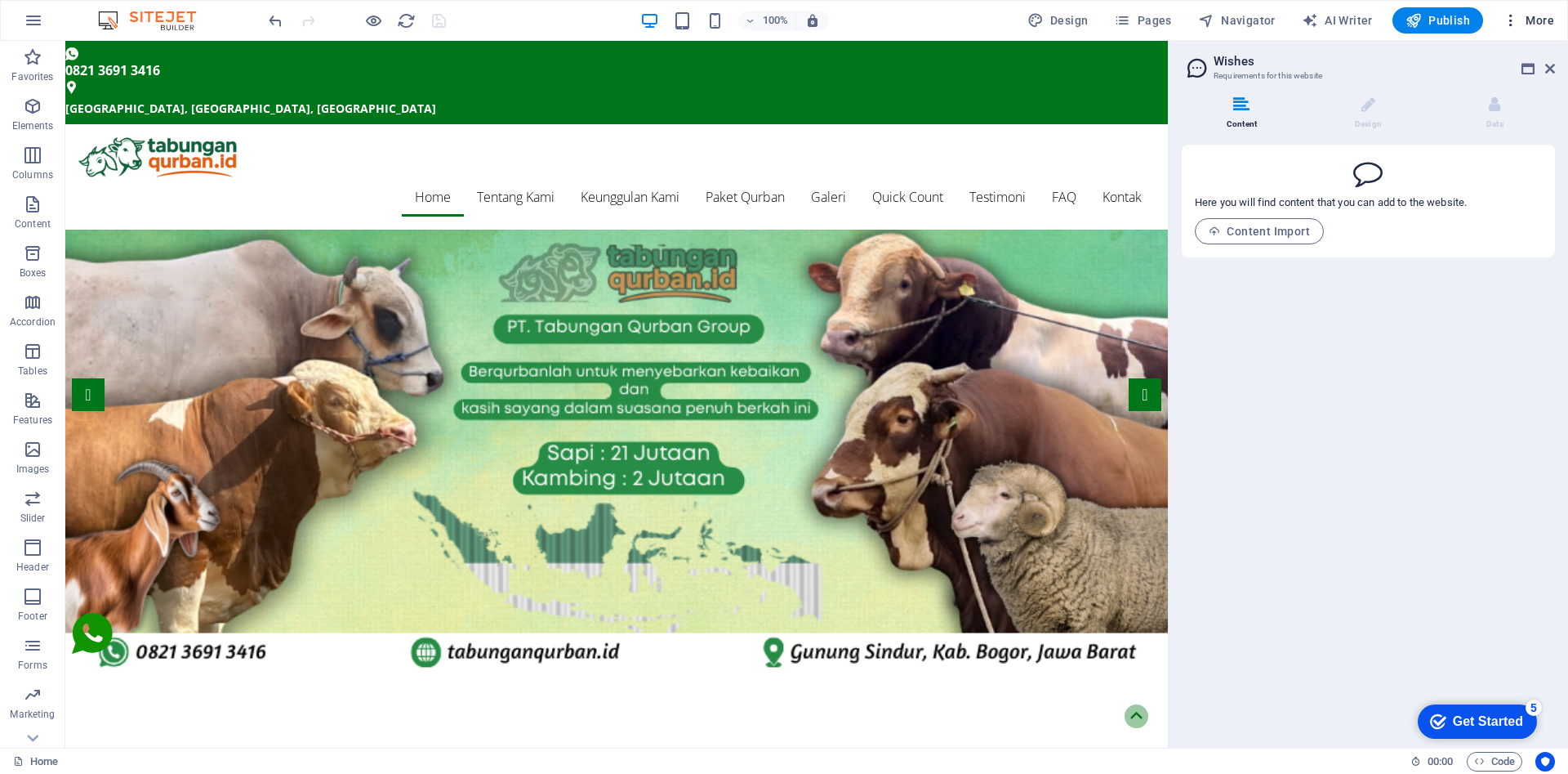
click at [1508, 18] on icon "button" at bounding box center [1511, 20] width 17 height 17
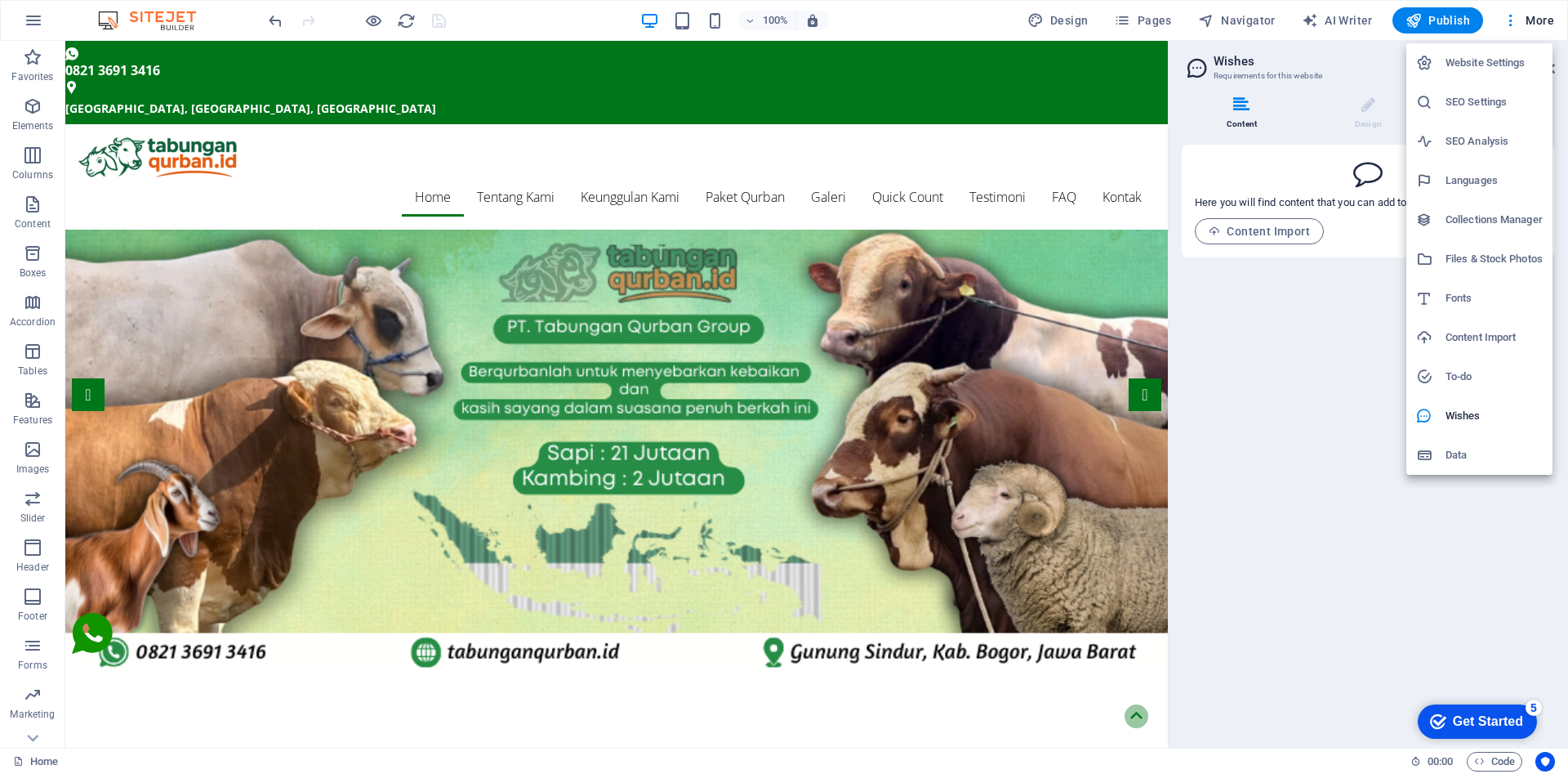
click at [1449, 468] on li "Data" at bounding box center [1479, 455] width 146 height 39
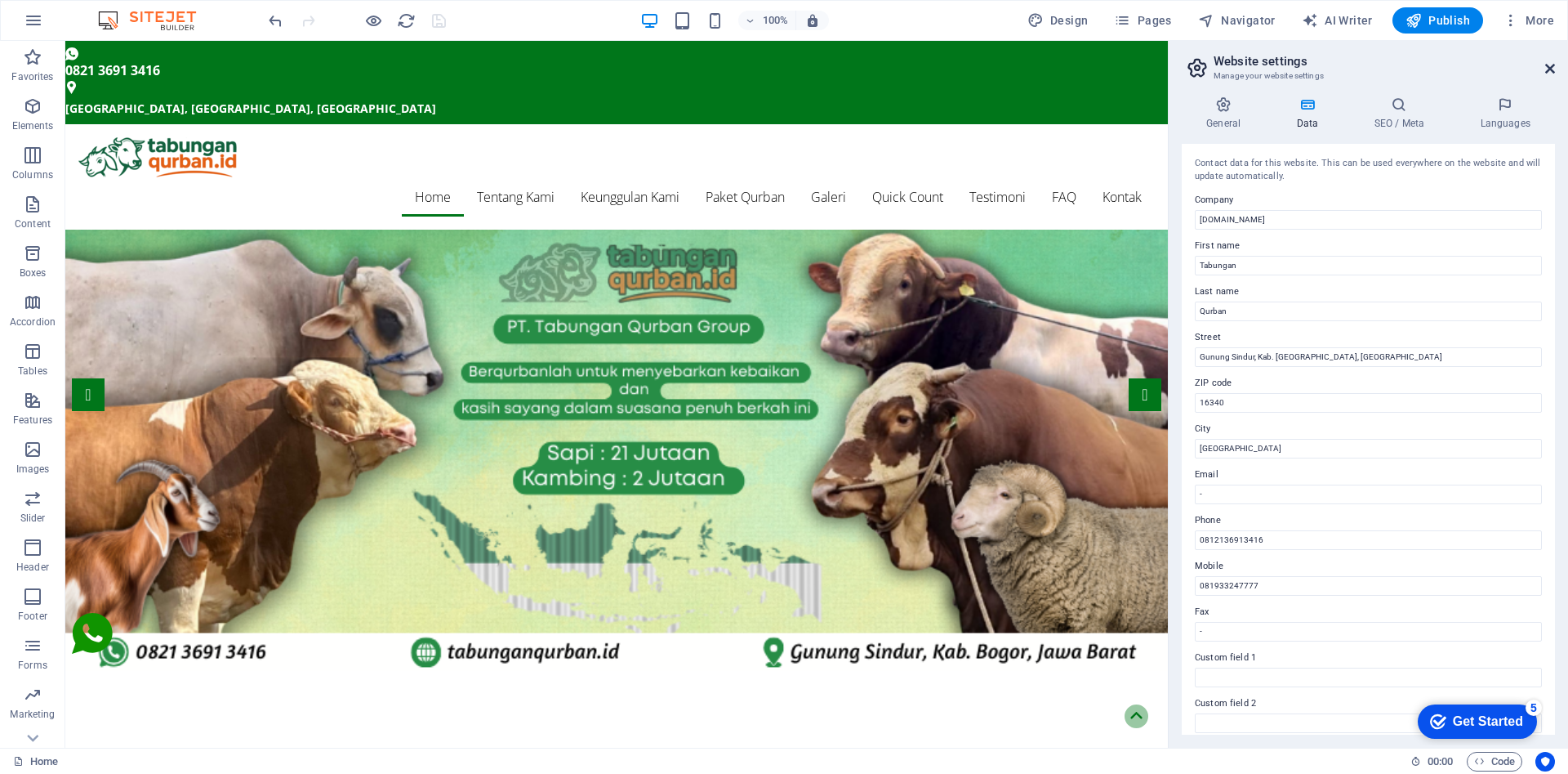
click at [1547, 70] on icon at bounding box center [1550, 68] width 10 height 13
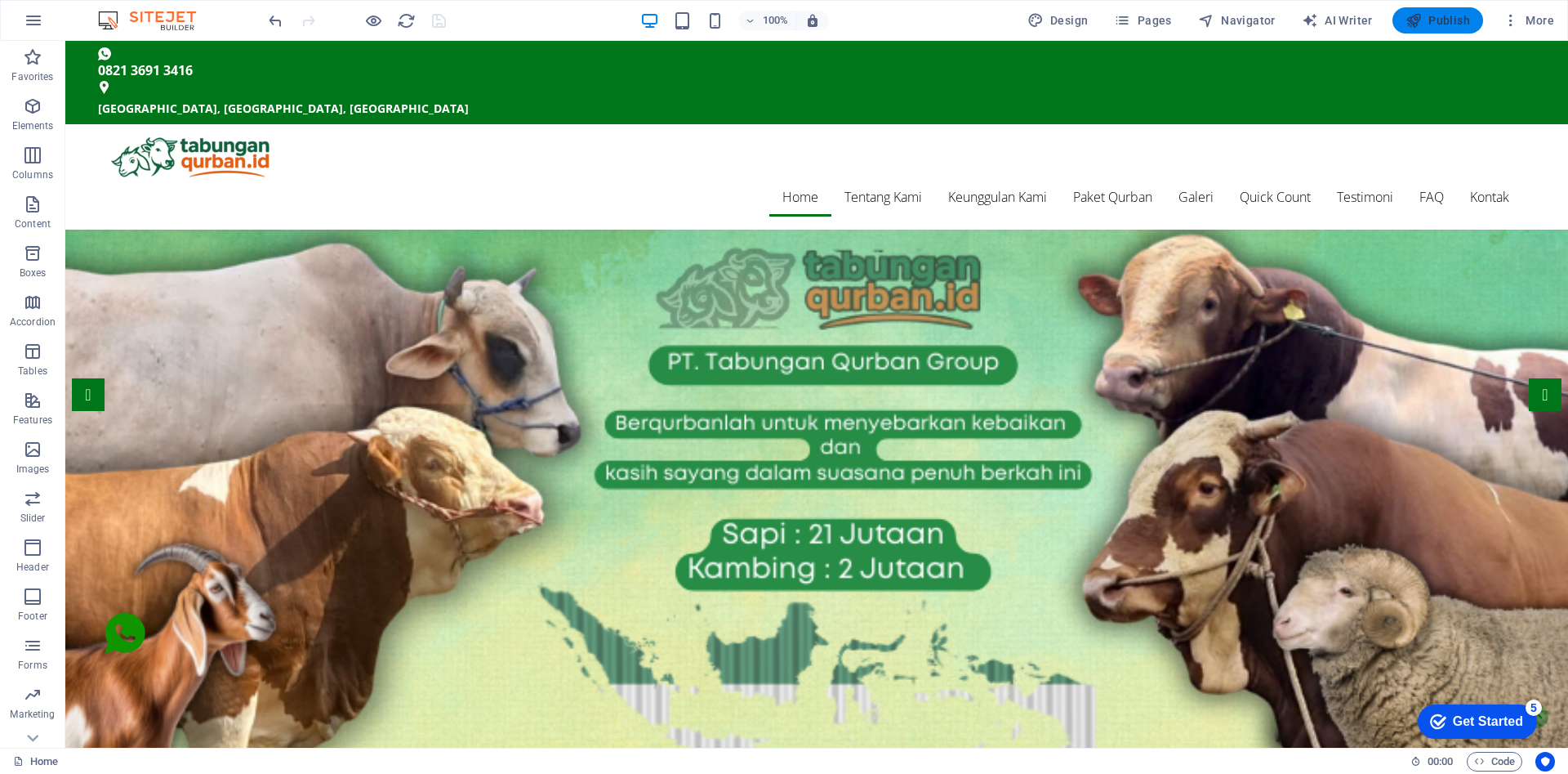
click at [1440, 15] on span "Publish" at bounding box center [1438, 20] width 65 height 17
